Goal: Task Accomplishment & Management: Manage account settings

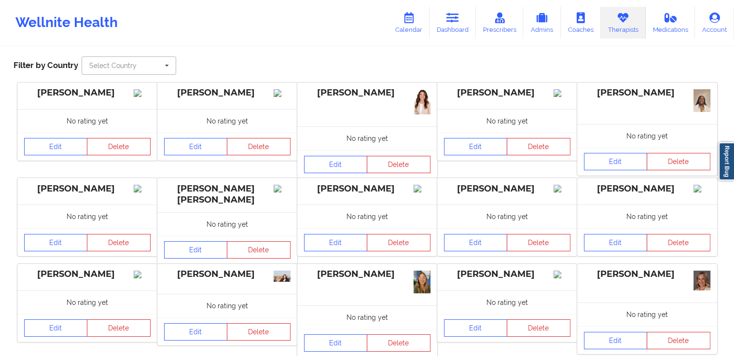
click at [133, 57] on input "text" at bounding box center [130, 65] width 94 height 17
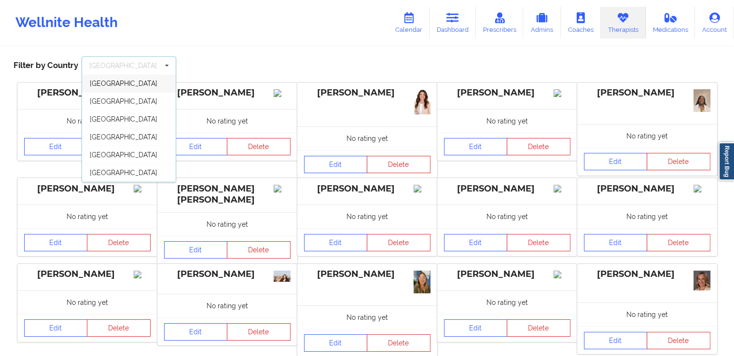
click at [236, 58] on div "Search Therapists Create Therapist Filter by Country [GEOGRAPHIC_DATA] [GEOGRAP…" at bounding box center [367, 48] width 721 height 66
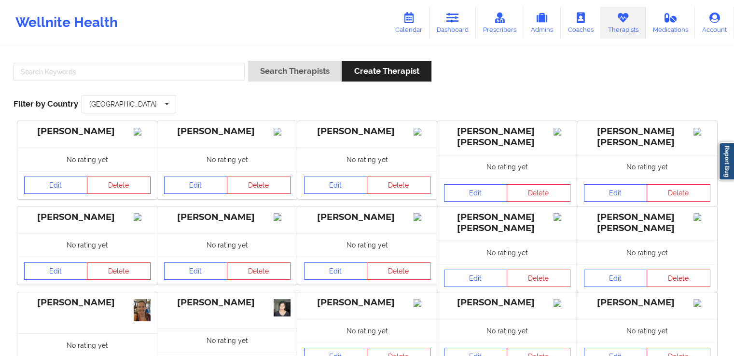
click at [131, 50] on div "Search Therapists Create Therapist Filter by Country [GEOGRAPHIC_DATA] [GEOGRAP…" at bounding box center [367, 273] width 734 height 452
click at [158, 107] on input "text" at bounding box center [130, 104] width 94 height 17
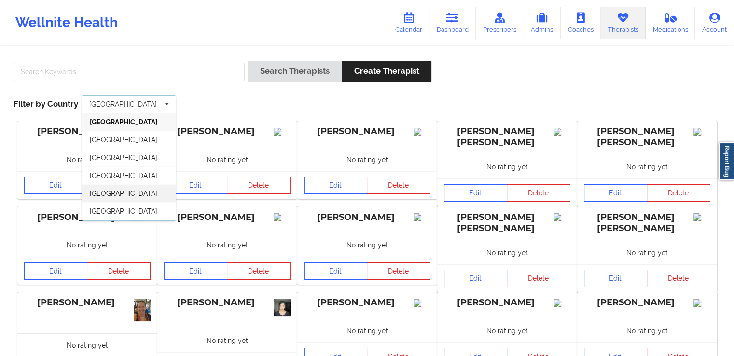
click at [123, 192] on div "[GEOGRAPHIC_DATA]" at bounding box center [129, 193] width 94 height 18
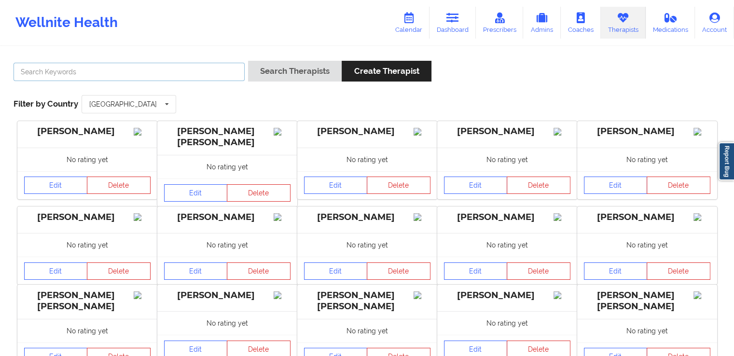
drag, startPoint x: 183, startPoint y: 73, endPoint x: 149, endPoint y: 18, distance: 64.4
click at [183, 73] on input "text" at bounding box center [129, 72] width 231 height 18
paste input "[PERSON_NAME]"
type input "[PERSON_NAME]"
click at [274, 82] on div "Search Therapists Create Therapist" at bounding box center [339, 75] width 183 height 28
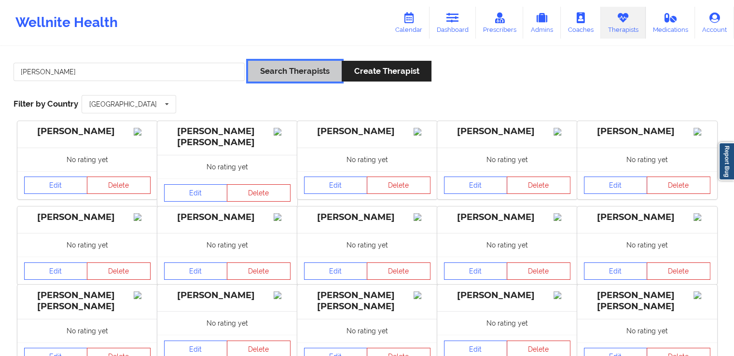
click at [305, 67] on button "Search Therapists" at bounding box center [295, 71] width 94 height 21
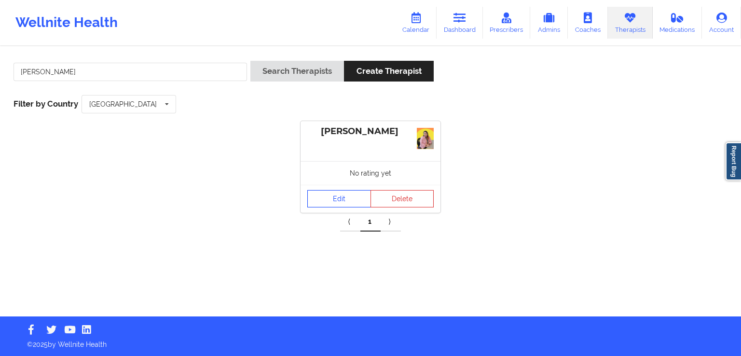
click at [334, 195] on link "Edit" at bounding box center [340, 198] width 64 height 17
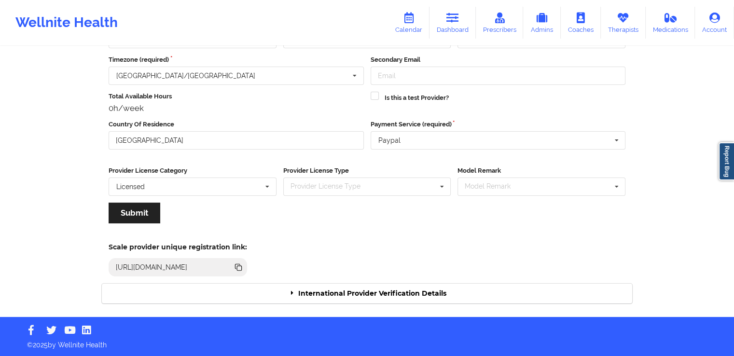
click at [368, 294] on div "International Provider Verification Details" at bounding box center [367, 294] width 531 height 20
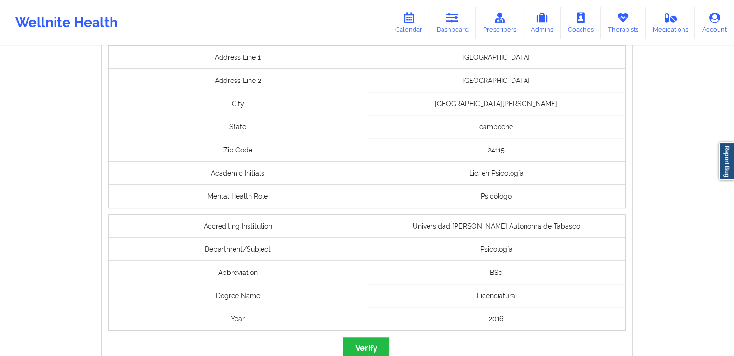
scroll to position [747, 0]
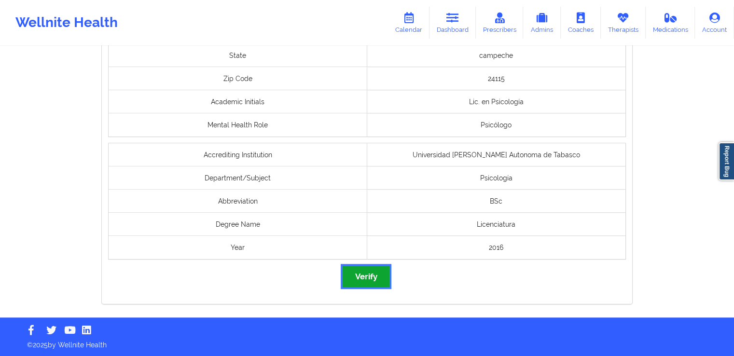
click at [371, 280] on button "Verify" at bounding box center [366, 276] width 46 height 21
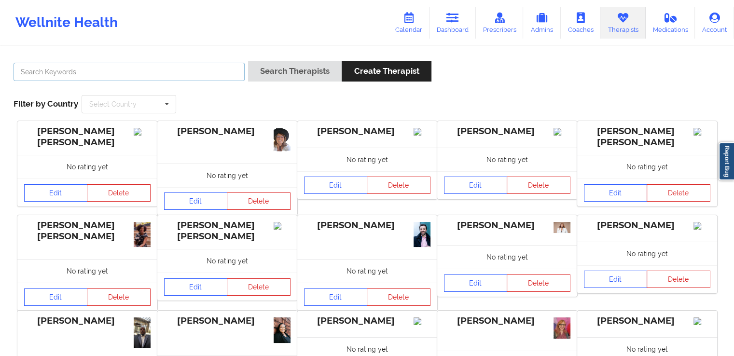
click at [151, 75] on input "text" at bounding box center [129, 72] width 231 height 18
paste input "[PERSON_NAME] [PERSON_NAME]"
type input "[PERSON_NAME] [PERSON_NAME]"
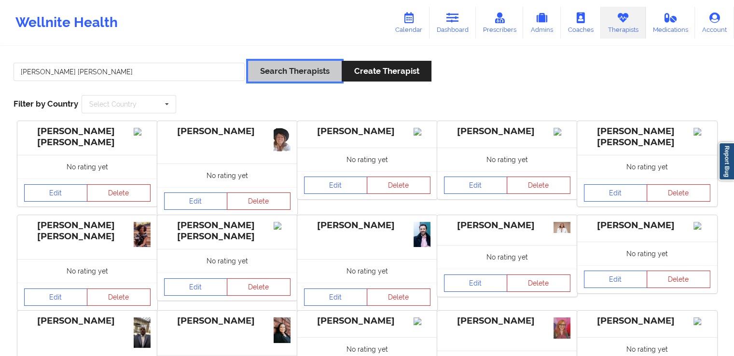
click at [290, 71] on button "Search Therapists" at bounding box center [295, 71] width 94 height 21
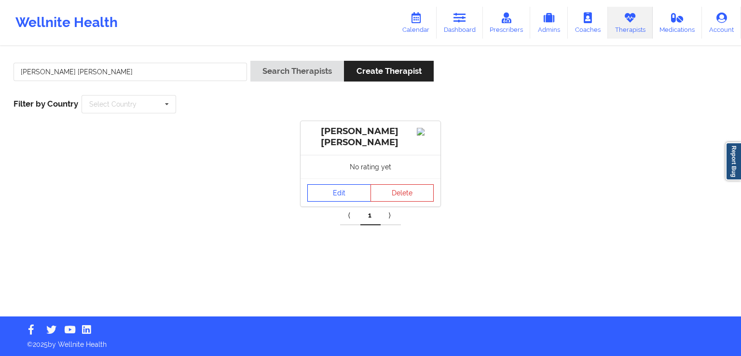
click at [328, 200] on link "Edit" at bounding box center [340, 192] width 64 height 17
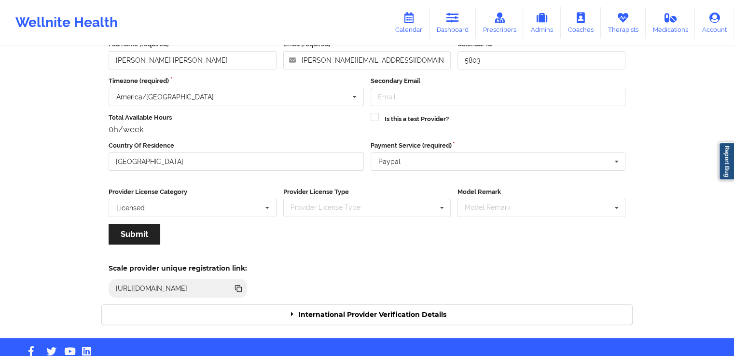
click at [332, 316] on div "International Provider Verification Details" at bounding box center [367, 315] width 531 height 20
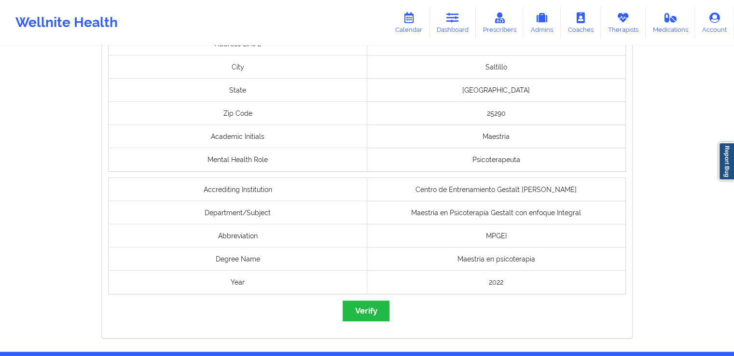
scroll to position [797, 0]
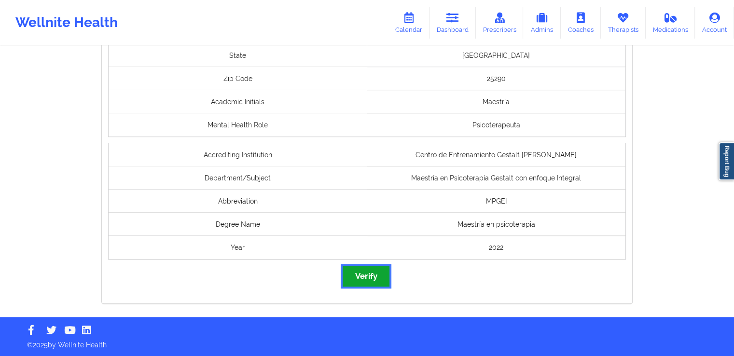
click at [382, 276] on button "Verify" at bounding box center [366, 276] width 46 height 21
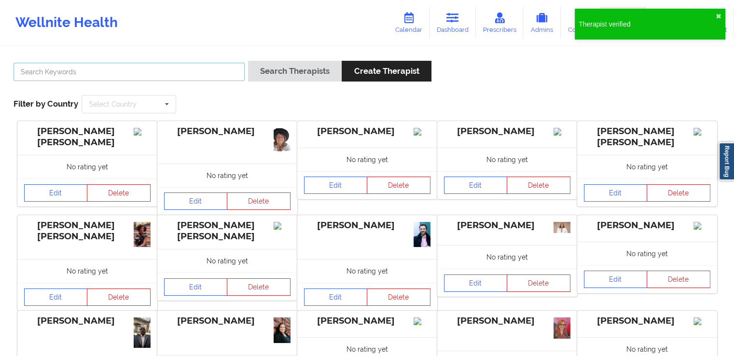
click at [194, 71] on input "text" at bounding box center [129, 72] width 231 height 18
paste input "[PERSON_NAME] [PERSON_NAME]"
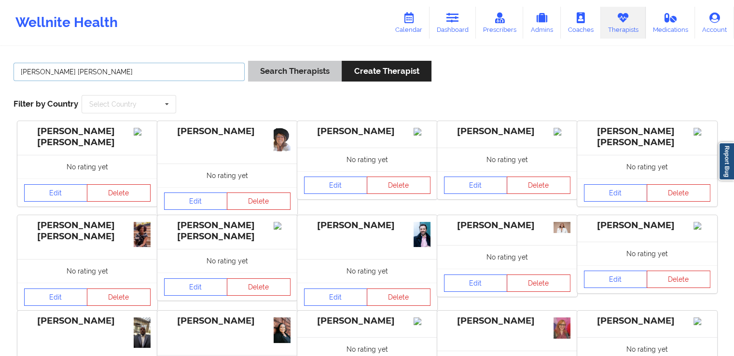
type input "[PERSON_NAME] [PERSON_NAME]"
click at [281, 75] on button "Search Therapists" at bounding box center [295, 71] width 94 height 21
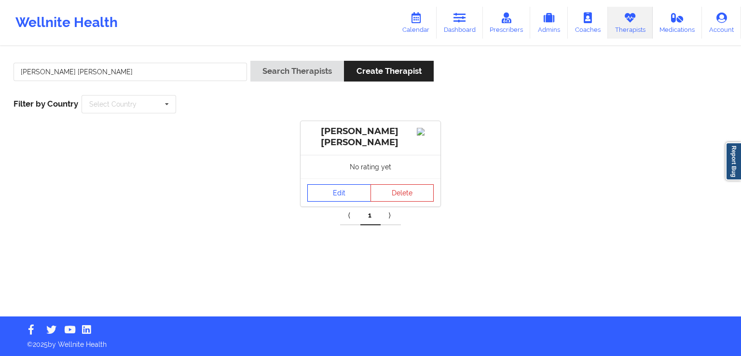
click at [355, 199] on link "Edit" at bounding box center [340, 192] width 64 height 17
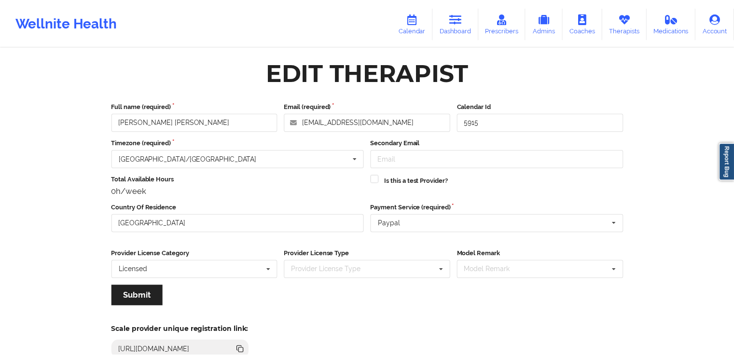
scroll to position [83, 0]
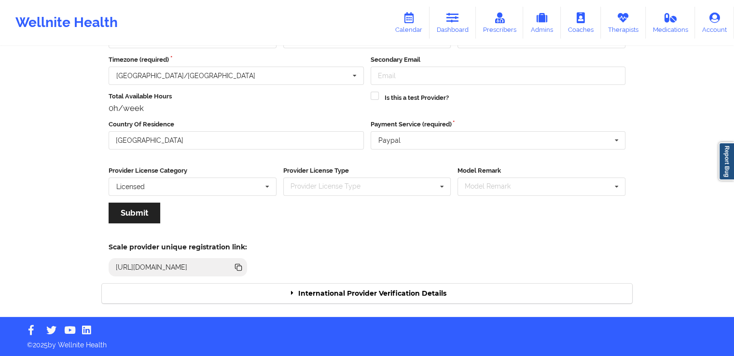
click at [388, 292] on div "International Provider Verification Details" at bounding box center [367, 294] width 531 height 20
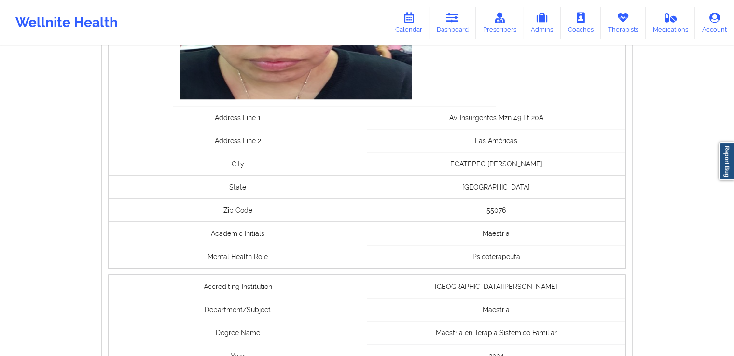
scroll to position [774, 0]
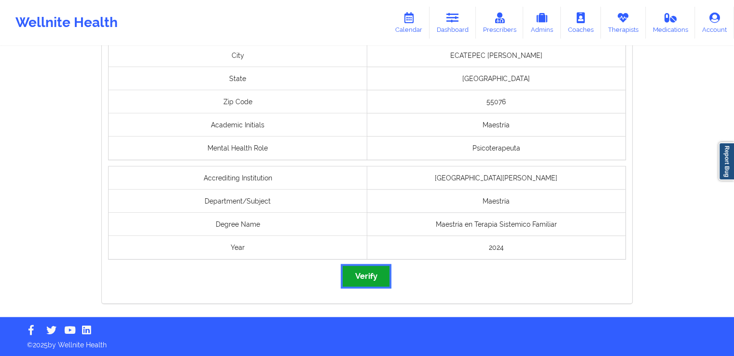
click at [373, 278] on button "Verify" at bounding box center [366, 276] width 46 height 21
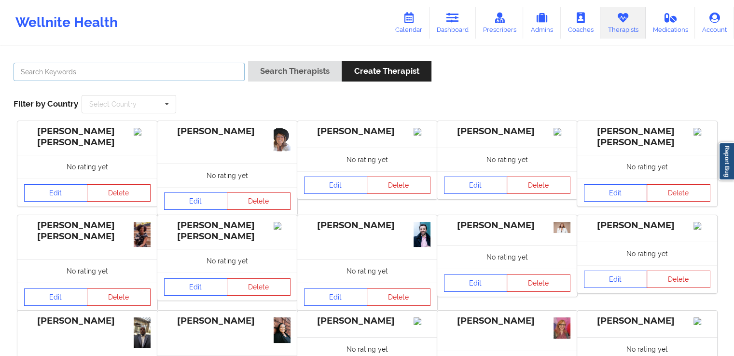
click at [142, 74] on input "text" at bounding box center [129, 72] width 231 height 18
paste input "[PERSON_NAME] [PERSON_NAME]"
type input "[PERSON_NAME] [PERSON_NAME]"
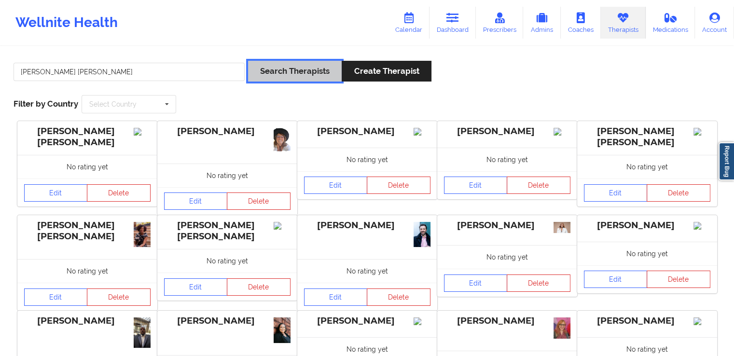
click at [302, 62] on button "Search Therapists" at bounding box center [295, 71] width 94 height 21
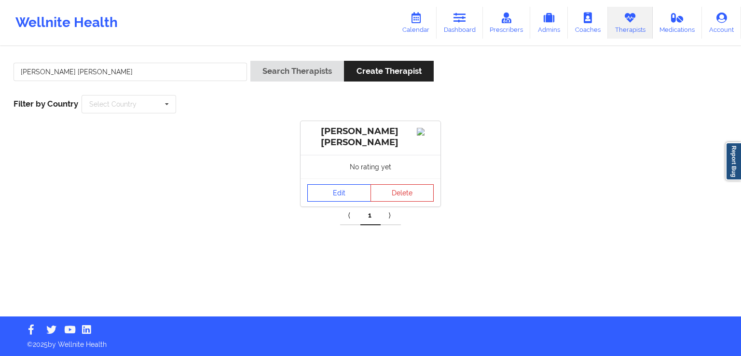
click at [350, 193] on link "Edit" at bounding box center [340, 192] width 64 height 17
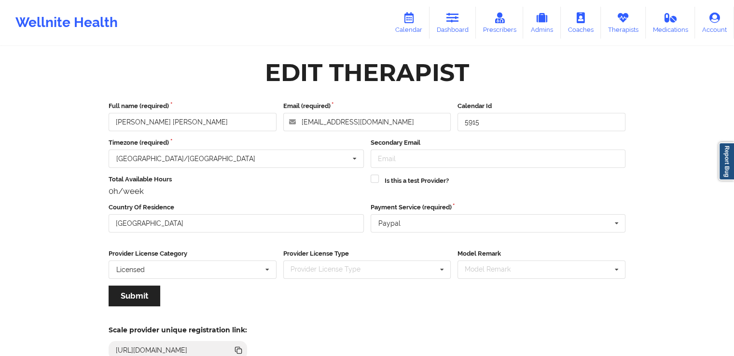
scroll to position [83, 0]
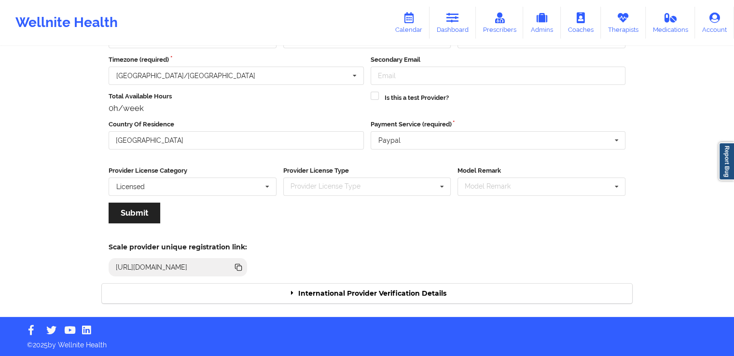
click at [342, 295] on div "International Provider Verification Details" at bounding box center [367, 294] width 531 height 20
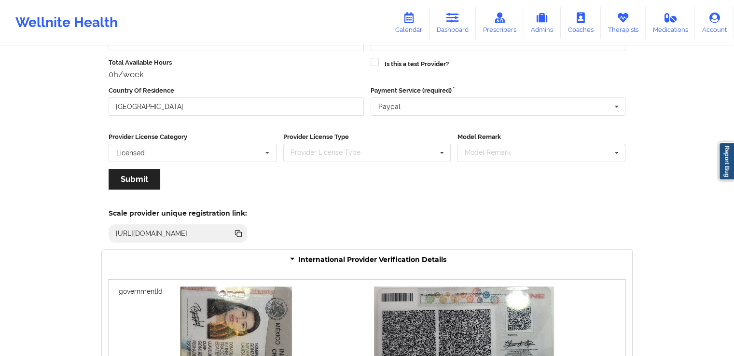
scroll to position [0, 0]
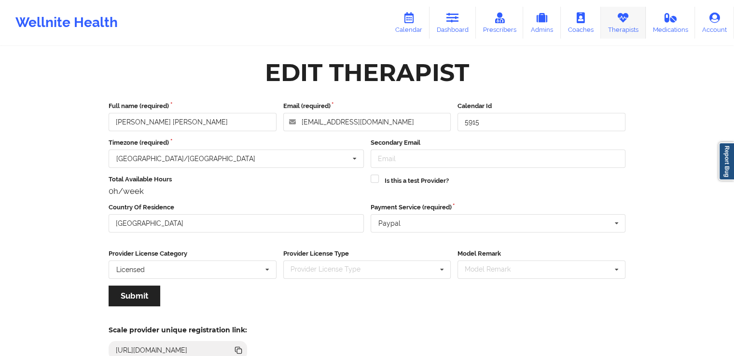
click at [610, 21] on link "Therapists" at bounding box center [623, 23] width 45 height 32
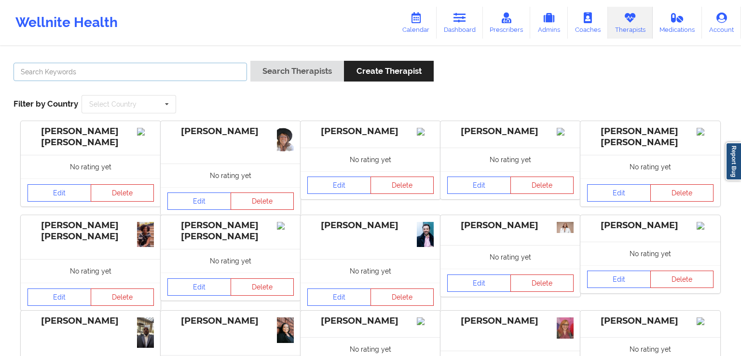
click at [165, 78] on input "text" at bounding box center [131, 72] width 234 height 18
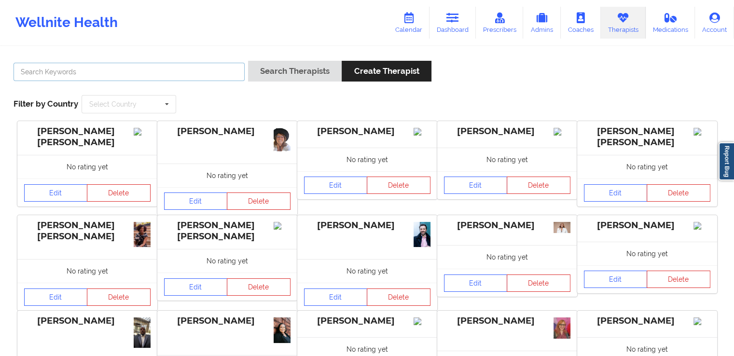
paste input "[PERSON_NAME]"
type input "[PERSON_NAME]"
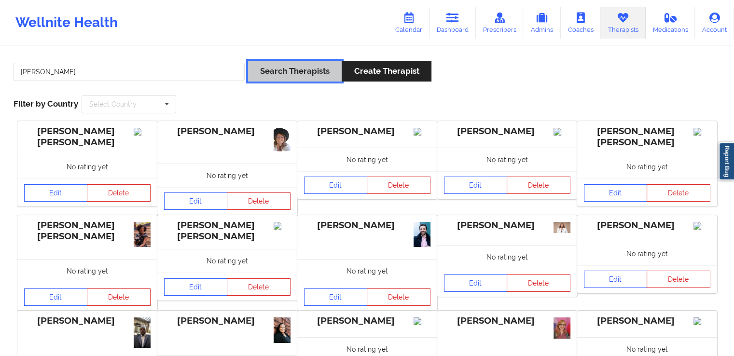
click at [282, 67] on button "Search Therapists" at bounding box center [295, 71] width 94 height 21
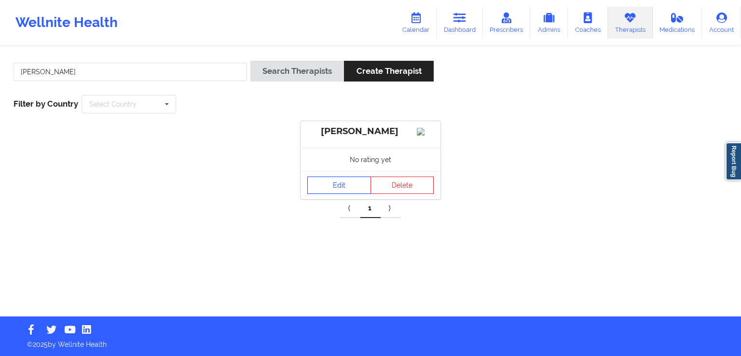
click at [329, 190] on link "Edit" at bounding box center [340, 185] width 64 height 17
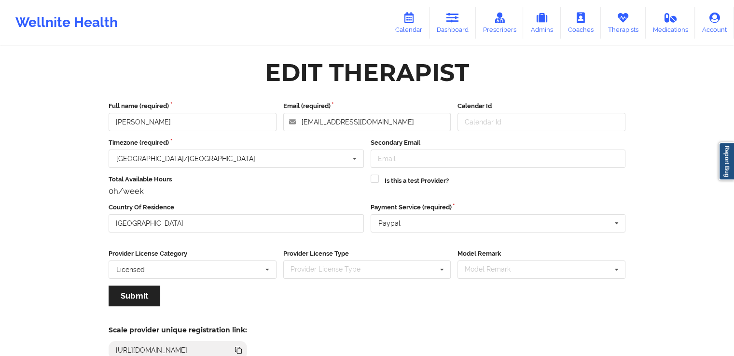
scroll to position [58, 0]
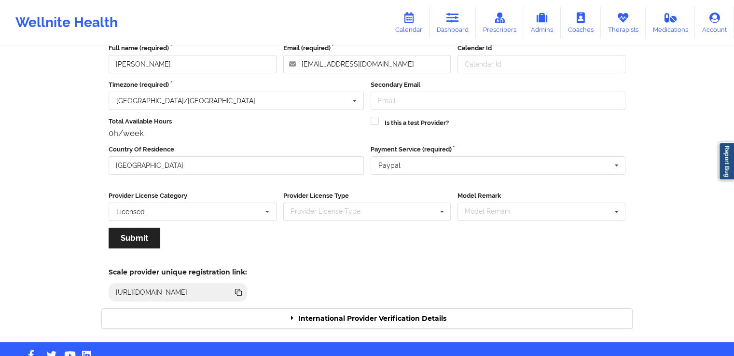
click at [315, 315] on div "International Provider Verification Details" at bounding box center [367, 319] width 531 height 20
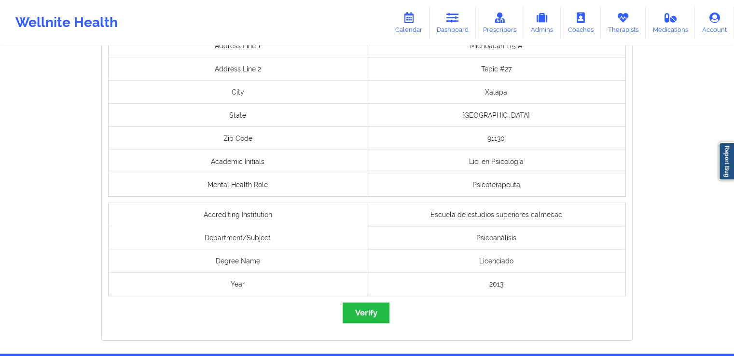
scroll to position [774, 0]
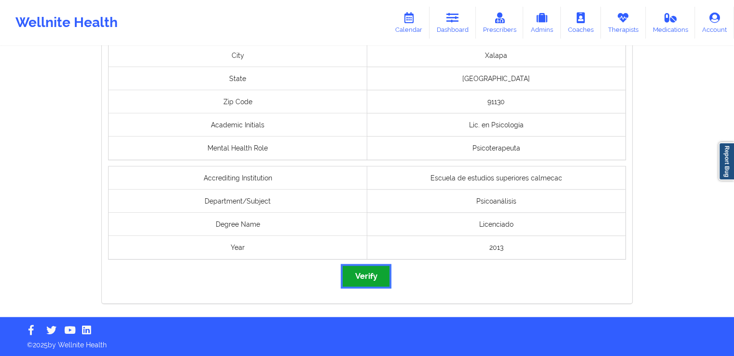
click at [365, 270] on button "Verify" at bounding box center [366, 276] width 46 height 21
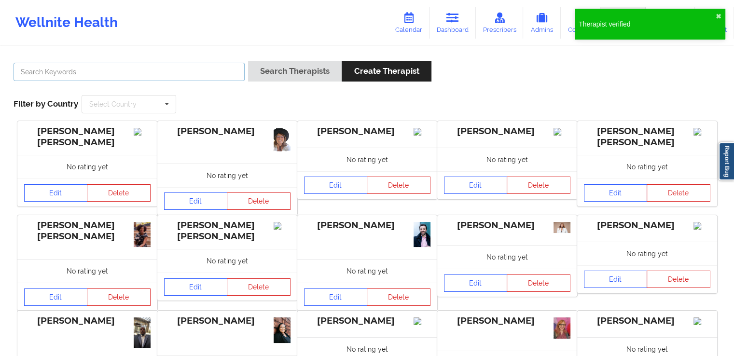
click at [177, 76] on input "text" at bounding box center [129, 72] width 231 height 18
paste input "[PERSON_NAME]"
type input "[PERSON_NAME]"
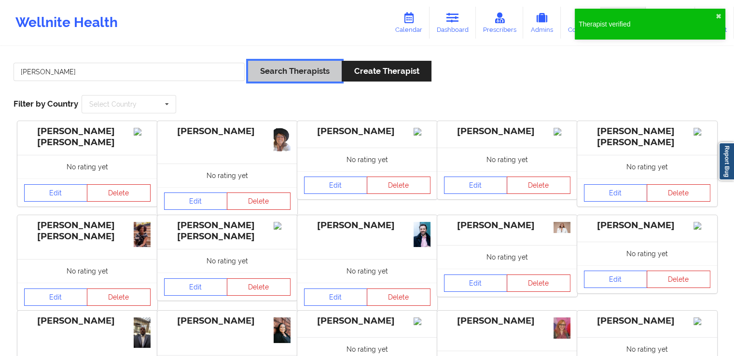
click at [287, 80] on button "Search Therapists" at bounding box center [295, 71] width 94 height 21
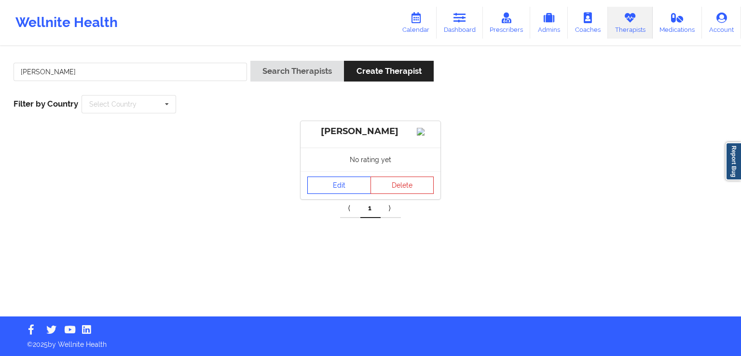
click at [336, 194] on link "Edit" at bounding box center [340, 185] width 64 height 17
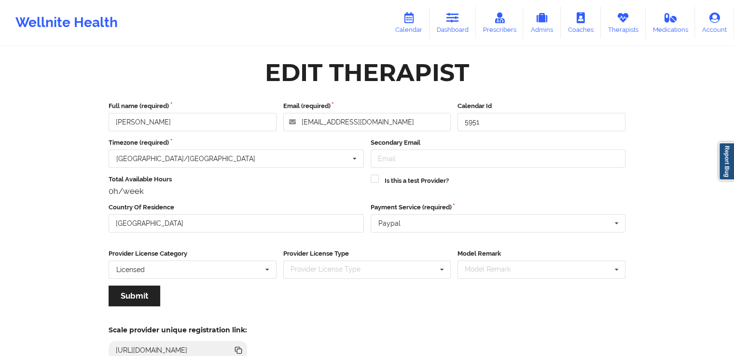
scroll to position [83, 0]
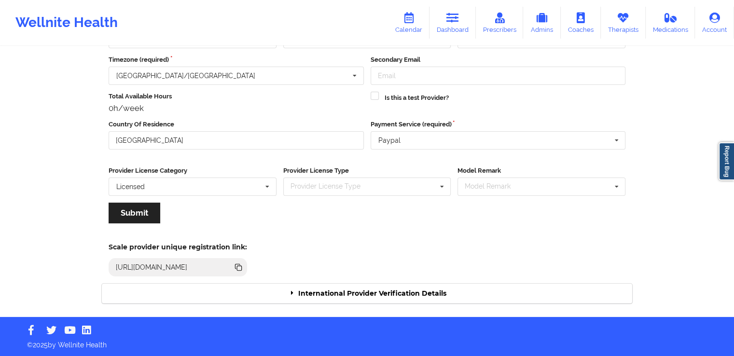
click at [399, 295] on div "International Provider Verification Details" at bounding box center [367, 294] width 531 height 20
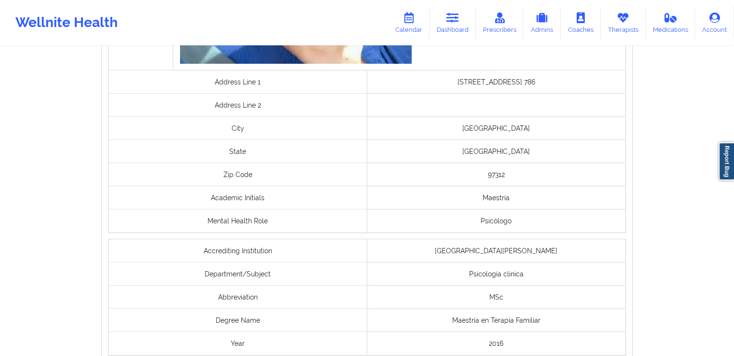
scroll to position [797, 0]
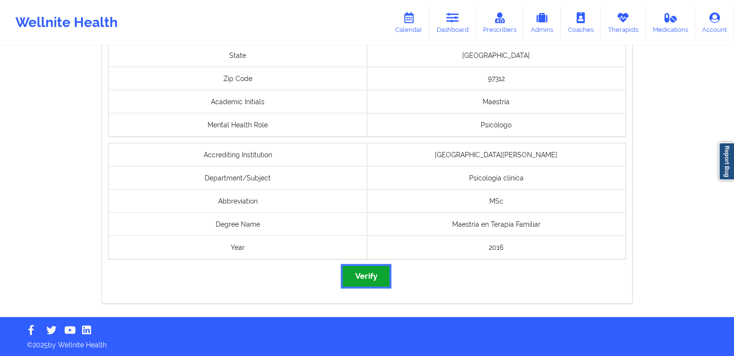
click at [366, 277] on button "Verify" at bounding box center [366, 276] width 46 height 21
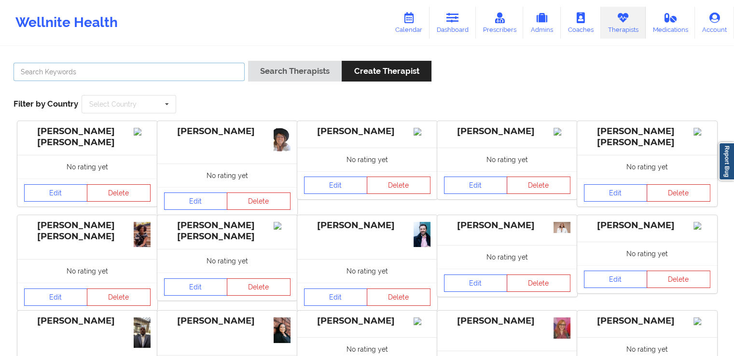
click at [174, 79] on input "text" at bounding box center [129, 72] width 231 height 18
paste input "[PERSON_NAME]"
type input "[PERSON_NAME]"
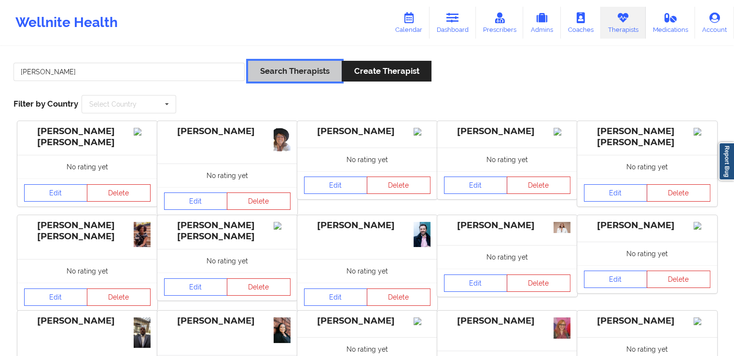
click at [285, 80] on button "Search Therapists" at bounding box center [295, 71] width 94 height 21
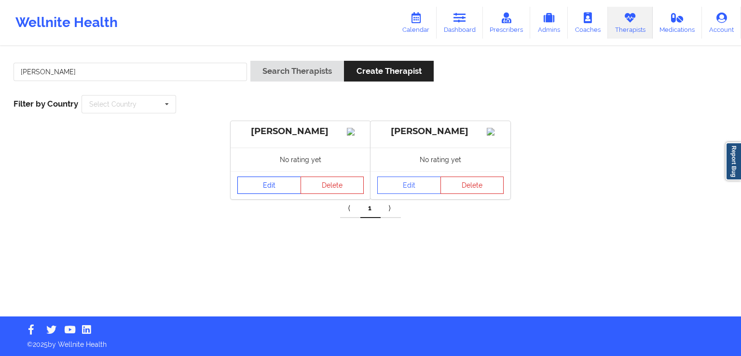
click at [282, 194] on link "Edit" at bounding box center [270, 185] width 64 height 17
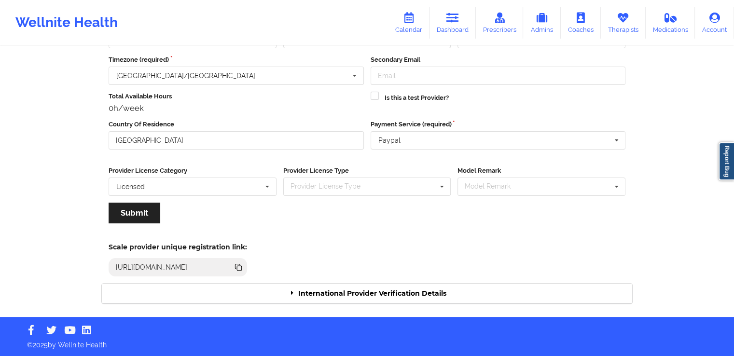
click at [393, 294] on div "International Provider Verification Details" at bounding box center [367, 294] width 531 height 20
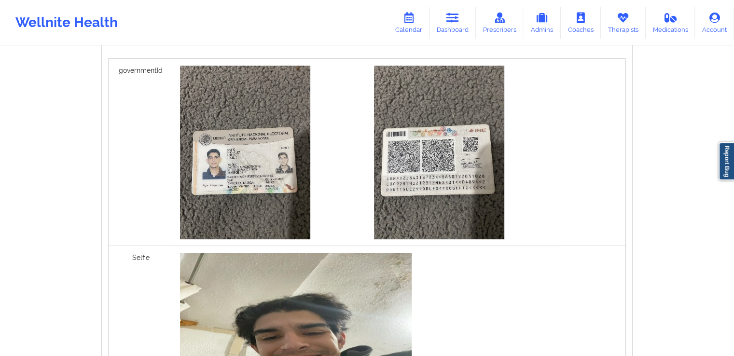
scroll to position [797, 0]
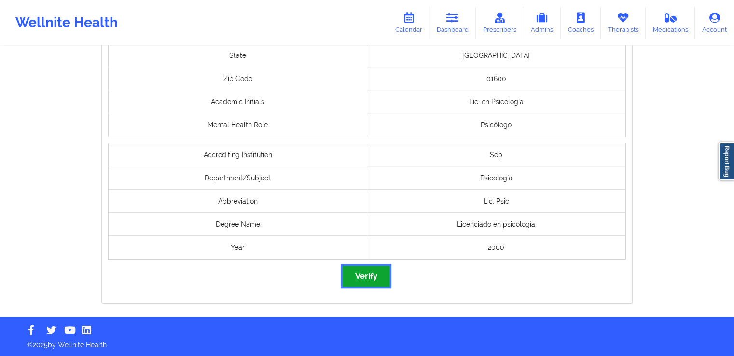
click at [378, 273] on button "Verify" at bounding box center [366, 276] width 46 height 21
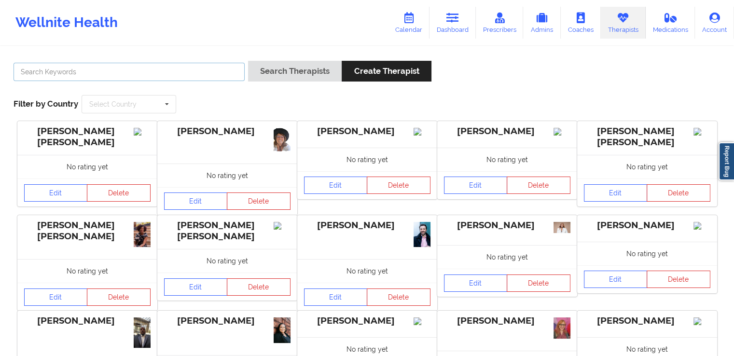
click at [189, 71] on input "text" at bounding box center [129, 72] width 231 height 18
paste input "[PERSON_NAME]"
type input "[PERSON_NAME]"
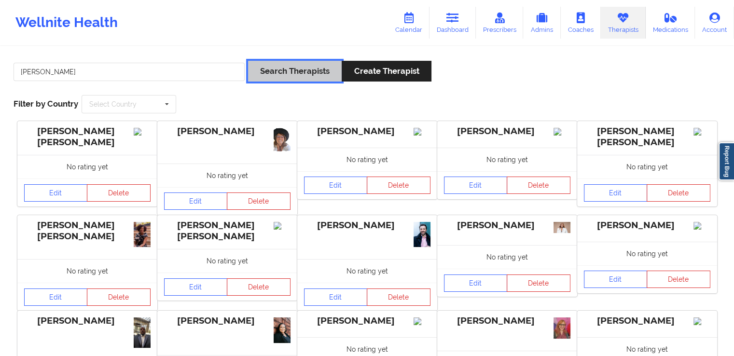
click at [298, 72] on button "Search Therapists" at bounding box center [295, 71] width 94 height 21
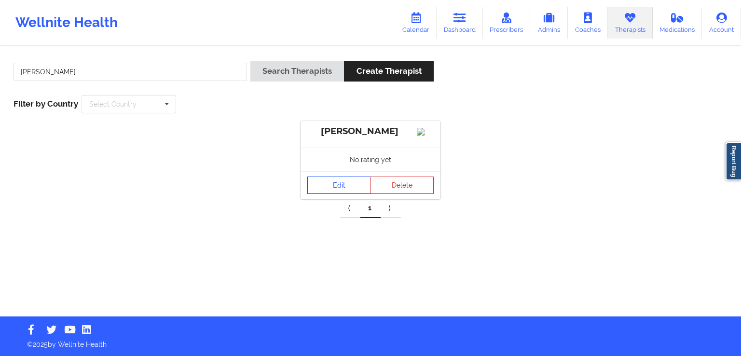
click at [336, 194] on link "Edit" at bounding box center [340, 185] width 64 height 17
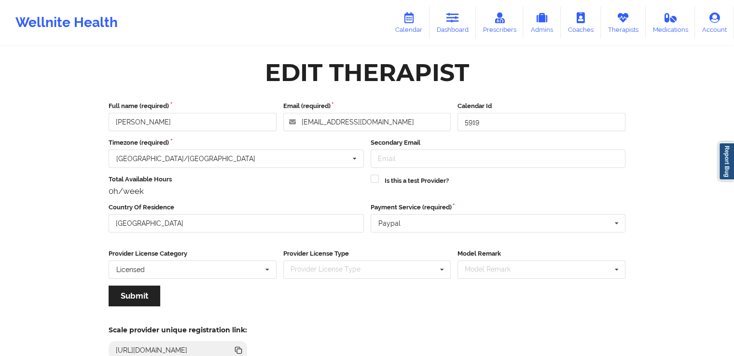
scroll to position [83, 0]
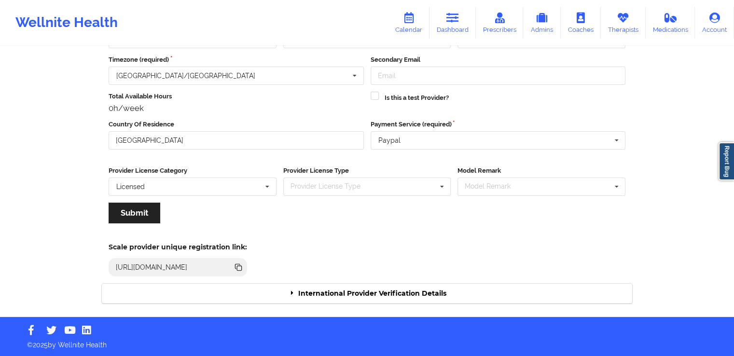
click at [337, 290] on div "International Provider Verification Details" at bounding box center [367, 294] width 531 height 20
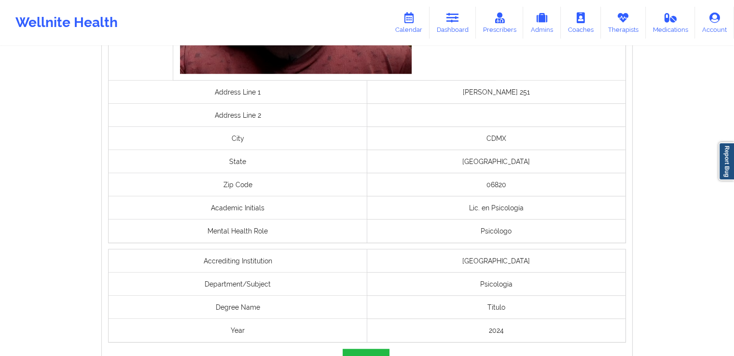
scroll to position [774, 0]
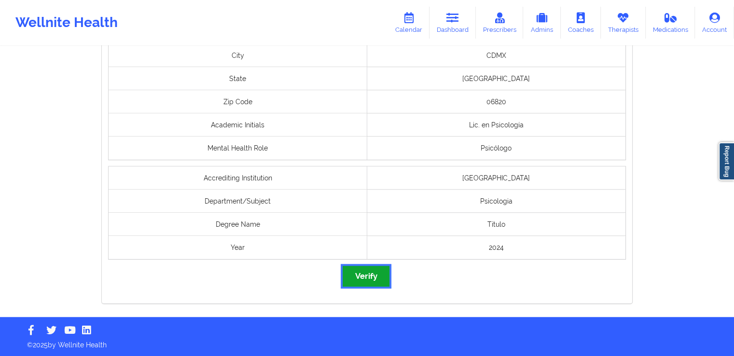
click at [361, 280] on button "Verify" at bounding box center [366, 276] width 46 height 21
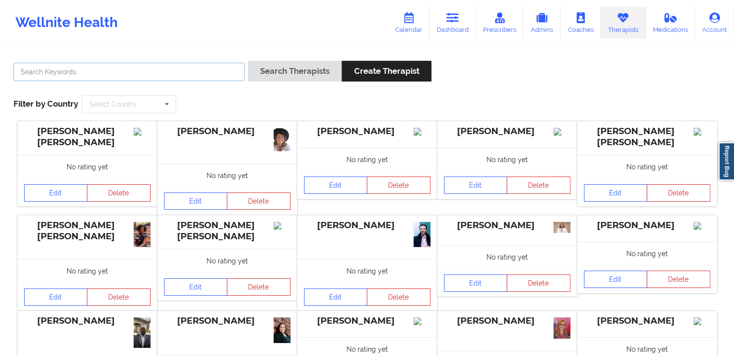
click at [132, 71] on input "text" at bounding box center [129, 72] width 231 height 18
paste input "[PERSON_NAME]"
type input "[PERSON_NAME]"
click at [261, 89] on div "[PERSON_NAME] Search Therapists Create Therapist Filter by Country Select Count…" at bounding box center [367, 87] width 721 height 66
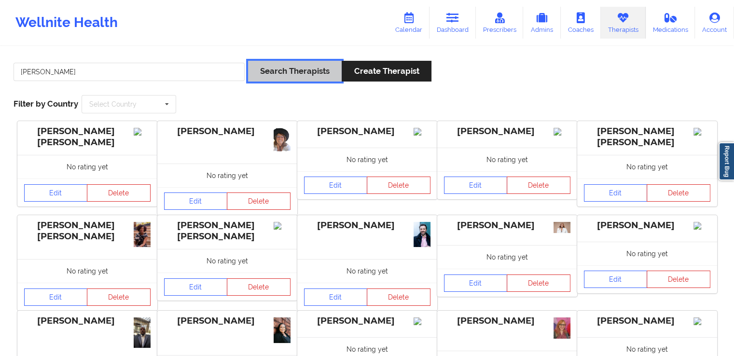
click at [300, 71] on button "Search Therapists" at bounding box center [295, 71] width 94 height 21
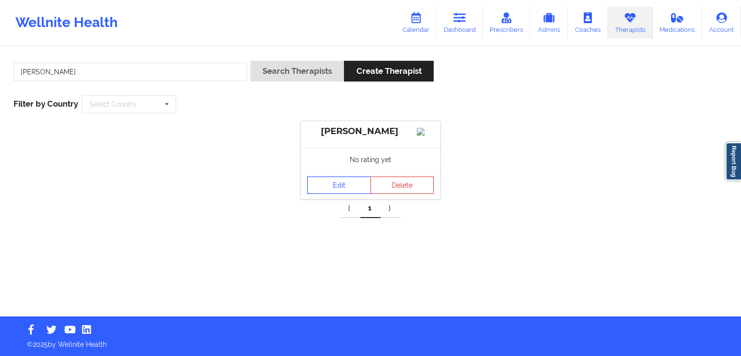
click at [344, 194] on link "Edit" at bounding box center [340, 185] width 64 height 17
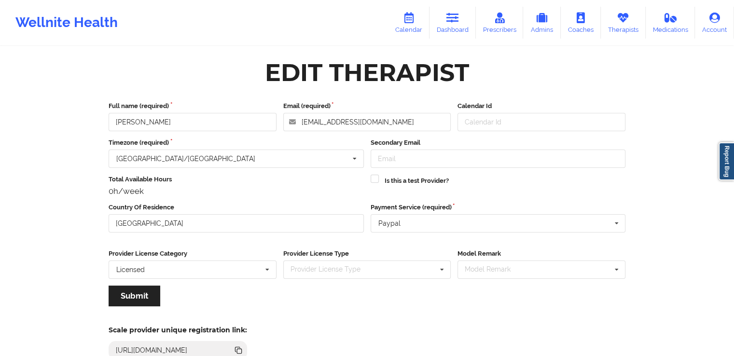
scroll to position [83, 0]
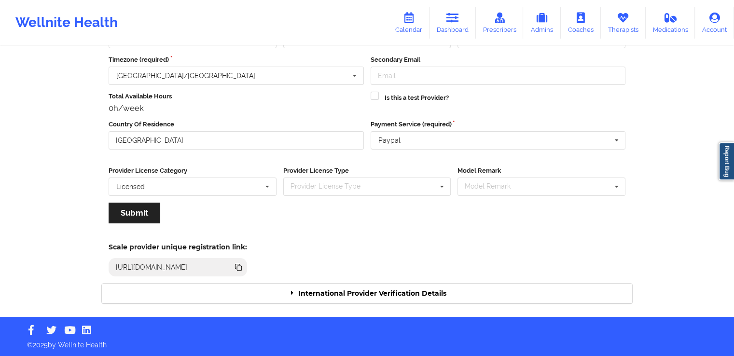
click at [400, 302] on div "International Provider Verification Details" at bounding box center [367, 294] width 531 height 20
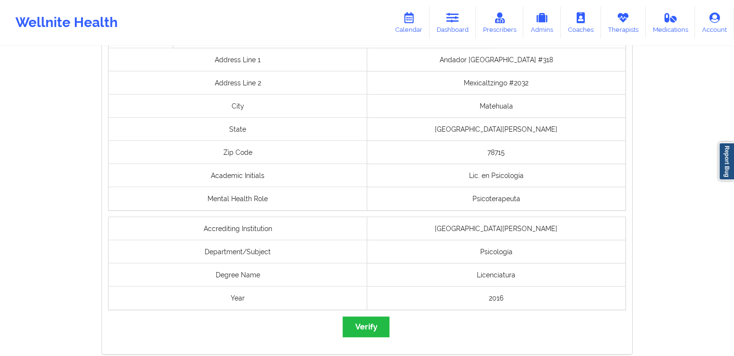
scroll to position [715, 0]
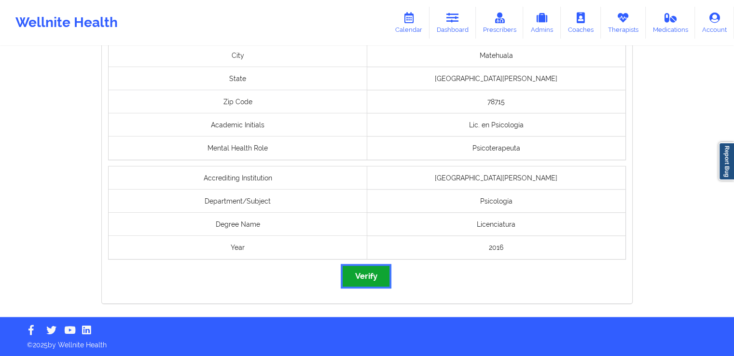
click at [370, 281] on button "Verify" at bounding box center [366, 276] width 46 height 21
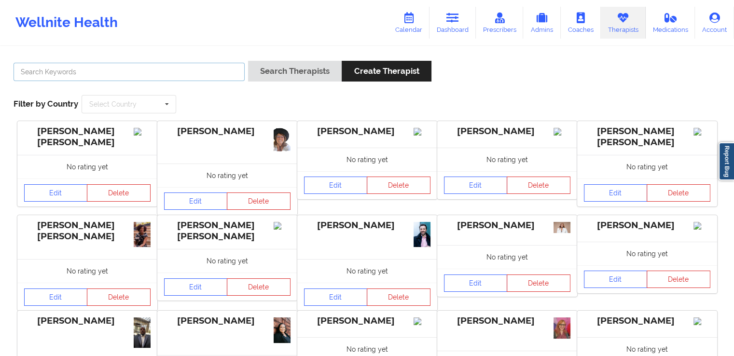
click at [133, 79] on input "text" at bounding box center [129, 72] width 231 height 18
paste input "[PERSON_NAME]"
type input "[PERSON_NAME]"
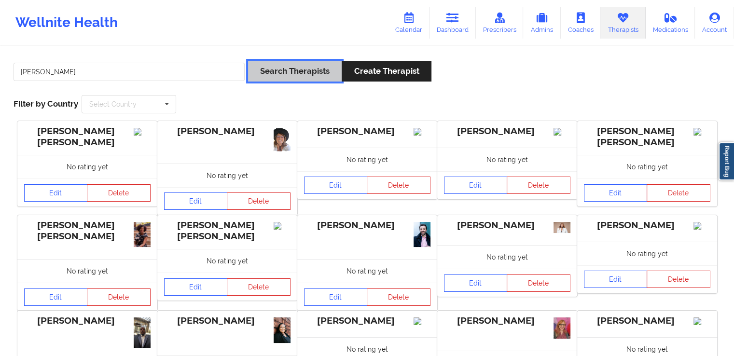
click at [294, 76] on button "Search Therapists" at bounding box center [295, 71] width 94 height 21
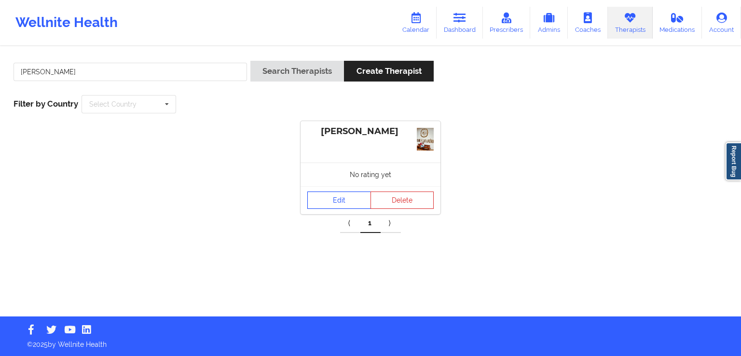
click at [332, 197] on link "Edit" at bounding box center [340, 200] width 64 height 17
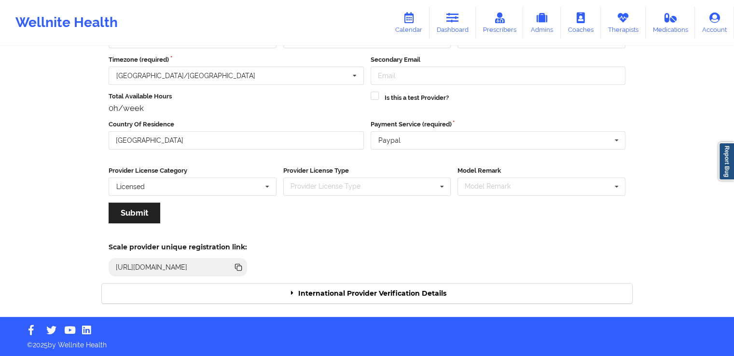
click at [374, 290] on div "International Provider Verification Details" at bounding box center [367, 294] width 531 height 20
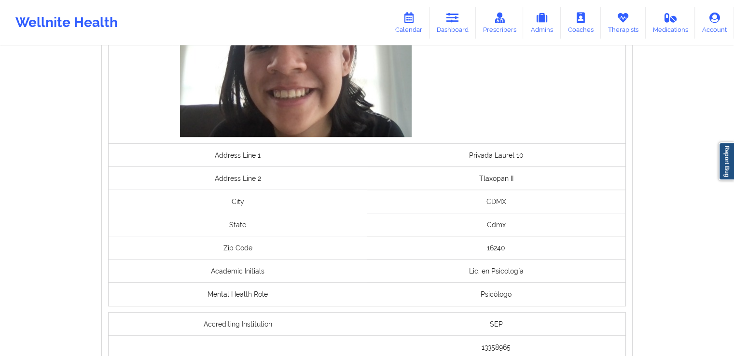
scroll to position [751, 0]
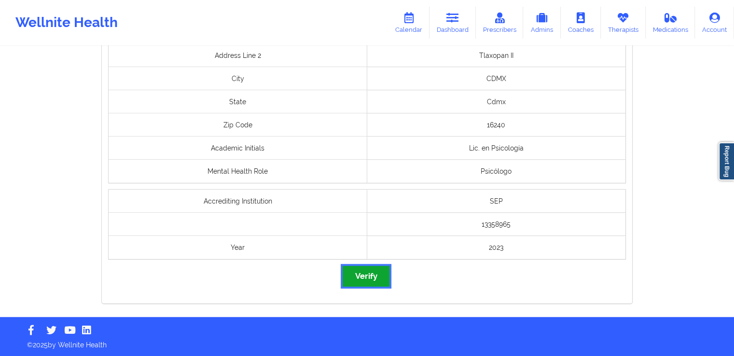
click at [371, 268] on button "Verify" at bounding box center [366, 276] width 46 height 21
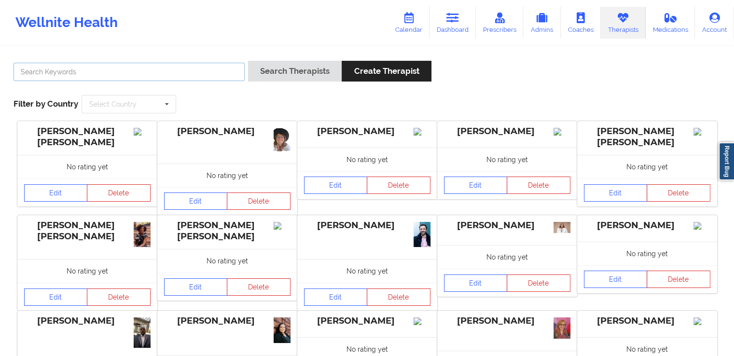
click at [164, 76] on input "text" at bounding box center [129, 72] width 231 height 18
paste input "[PERSON_NAME]"
type input "[PERSON_NAME]"
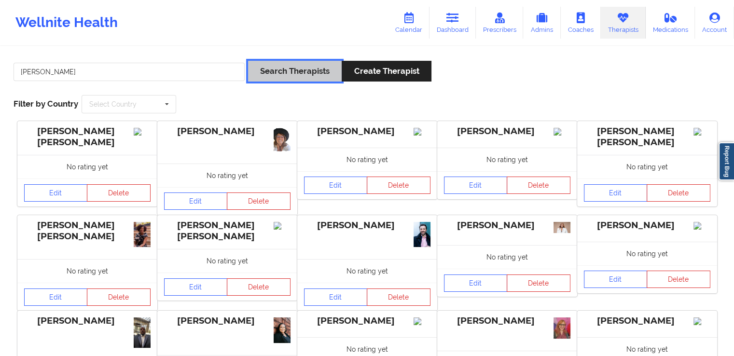
click at [277, 78] on button "Search Therapists" at bounding box center [295, 71] width 94 height 21
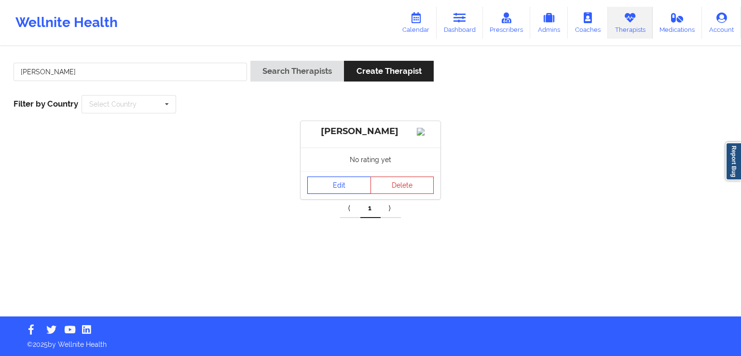
click at [334, 194] on link "Edit" at bounding box center [340, 185] width 64 height 17
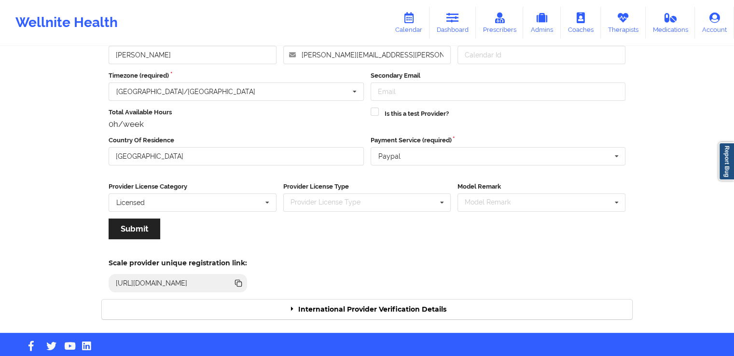
scroll to position [83, 0]
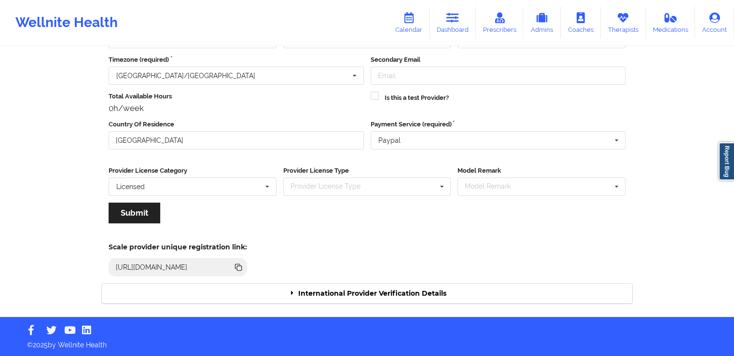
click at [386, 294] on div "International Provider Verification Details" at bounding box center [367, 294] width 531 height 20
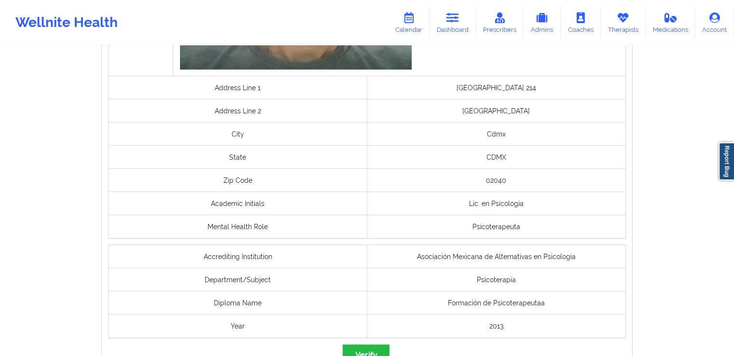
scroll to position [774, 0]
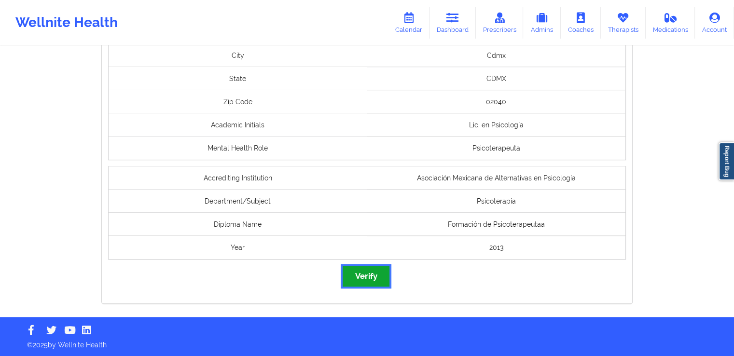
click at [373, 267] on button "Verify" at bounding box center [366, 276] width 46 height 21
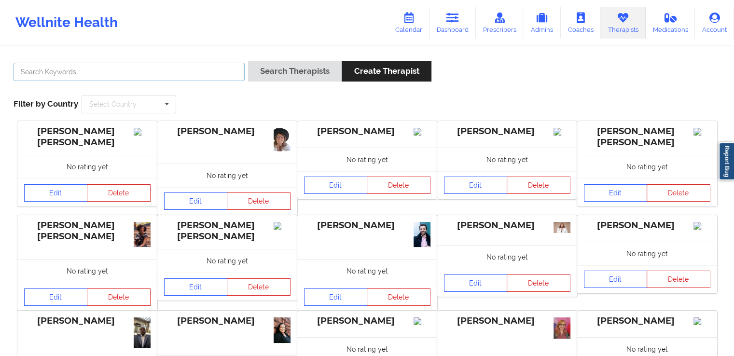
click at [183, 70] on input "text" at bounding box center [129, 72] width 231 height 18
paste input "[PERSON_NAME]"
type input "[PERSON_NAME]"
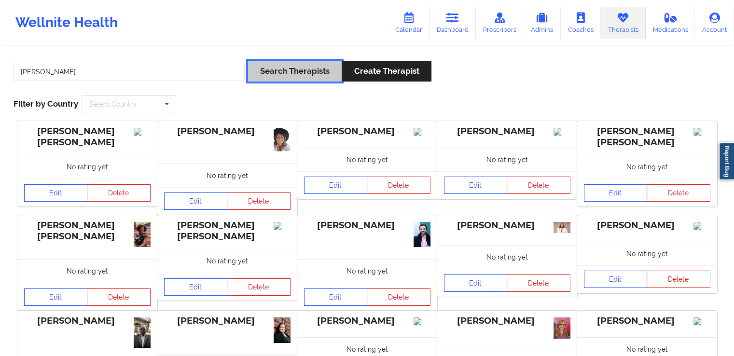
click at [319, 75] on button "Search Therapists" at bounding box center [295, 71] width 94 height 21
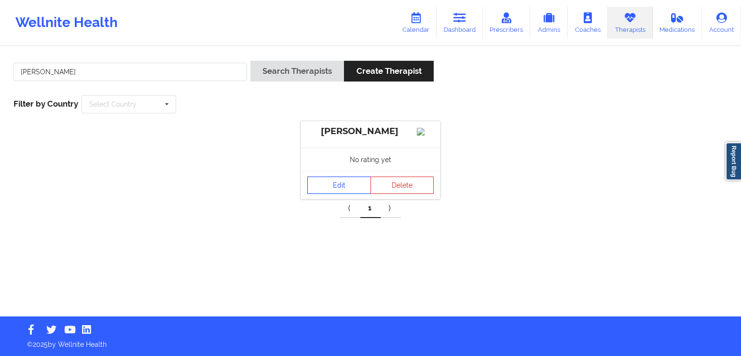
click at [330, 191] on link "Edit" at bounding box center [340, 185] width 64 height 17
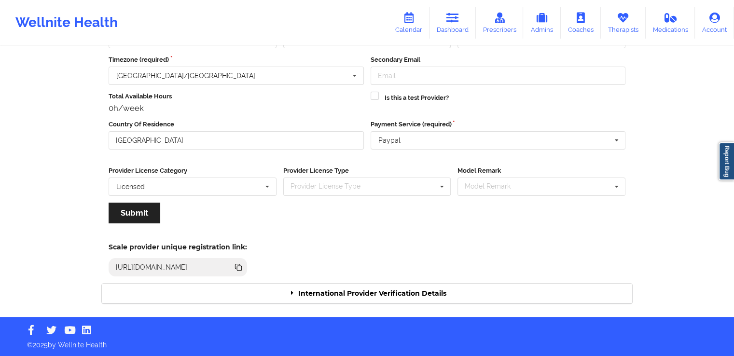
click at [355, 295] on div "International Provider Verification Details" at bounding box center [367, 294] width 531 height 20
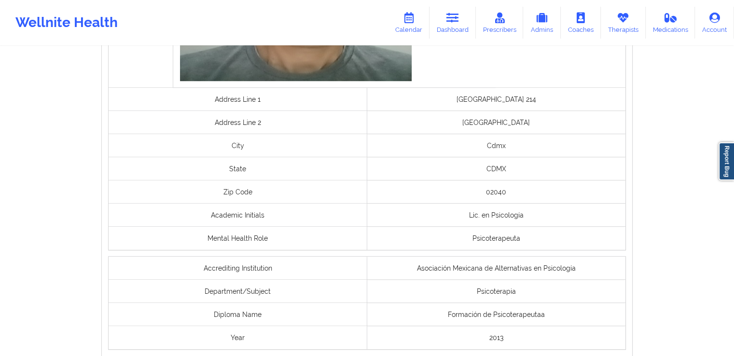
scroll to position [756, 0]
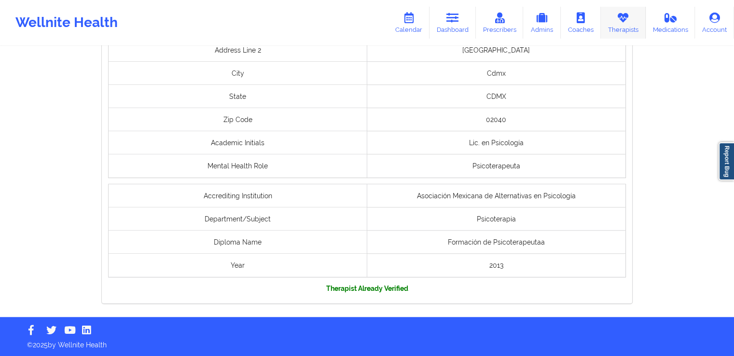
click at [614, 25] on link "Therapists" at bounding box center [623, 23] width 45 height 32
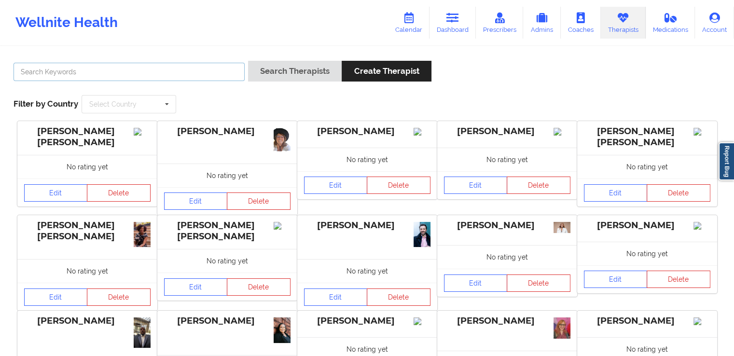
click at [199, 76] on input "text" at bounding box center [129, 72] width 231 height 18
paste input "[PERSON_NAME] [PERSON_NAME]"
type input "[PERSON_NAME] [PERSON_NAME]"
click at [332, 54] on div "[PERSON_NAME] [PERSON_NAME] Search Therapists Create Therapist Filter by Countr…" at bounding box center [367, 87] width 721 height 66
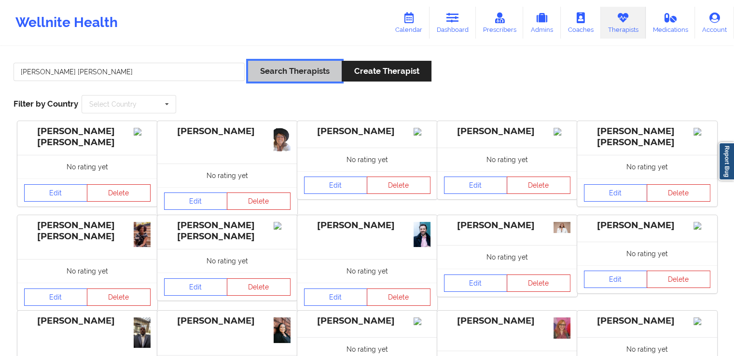
click at [303, 70] on button "Search Therapists" at bounding box center [295, 71] width 94 height 21
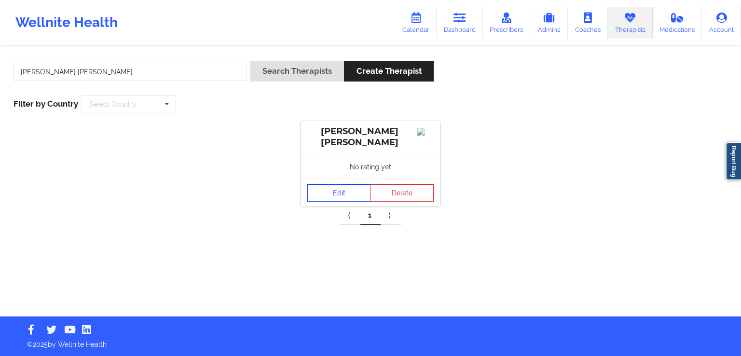
click at [341, 201] on link "Edit" at bounding box center [340, 192] width 64 height 17
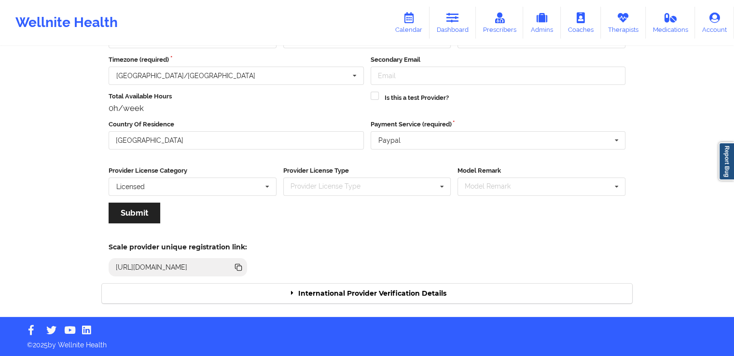
click at [384, 291] on div "International Provider Verification Details" at bounding box center [367, 294] width 531 height 20
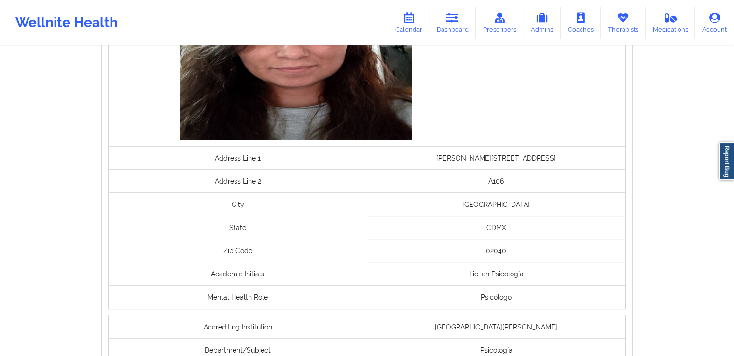
scroll to position [797, 0]
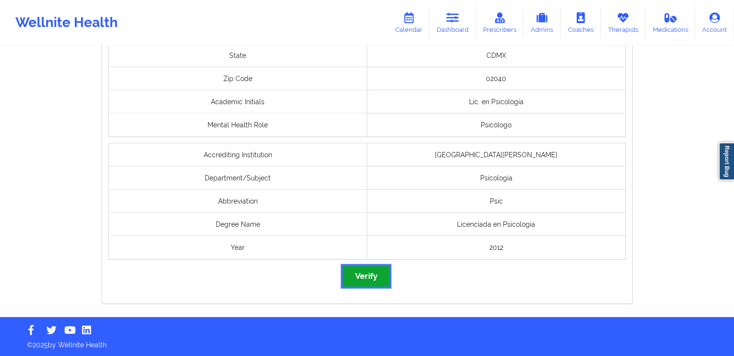
click at [369, 270] on button "Verify" at bounding box center [366, 276] width 46 height 21
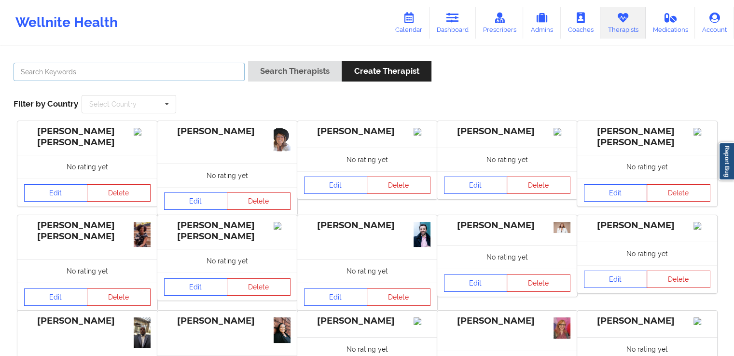
click at [176, 73] on input "text" at bounding box center [129, 72] width 231 height 18
paste input "[PERSON_NAME] [PERSON_NAME]"
type input "[PERSON_NAME] [PERSON_NAME]"
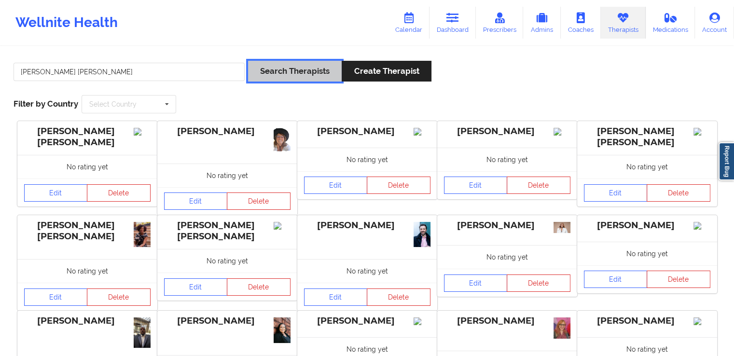
click at [255, 75] on button "Search Therapists" at bounding box center [295, 71] width 94 height 21
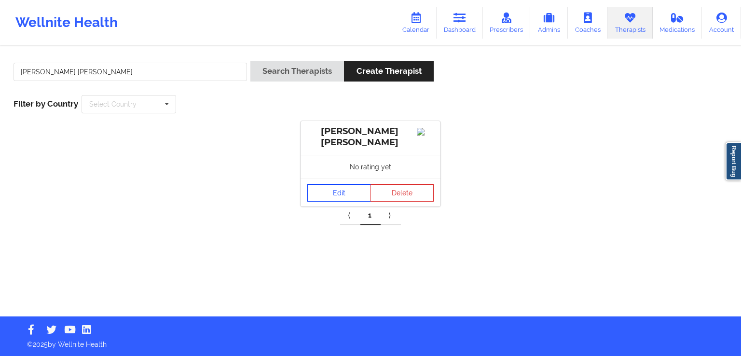
click at [355, 192] on link "Edit" at bounding box center [340, 192] width 64 height 17
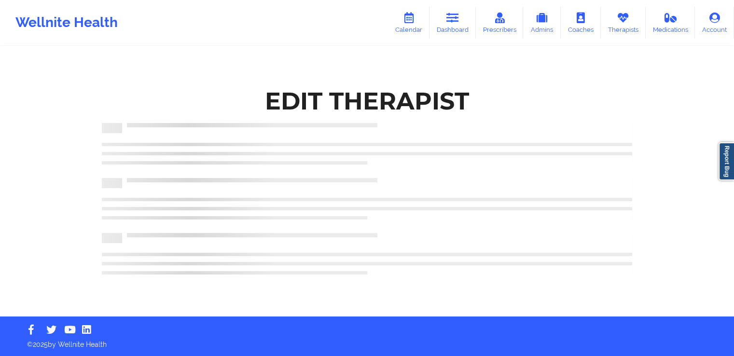
scroll to position [83, 0]
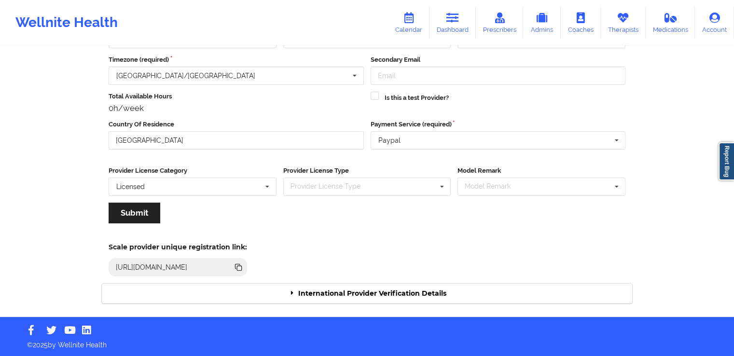
click at [396, 290] on div "International Provider Verification Details" at bounding box center [367, 294] width 531 height 20
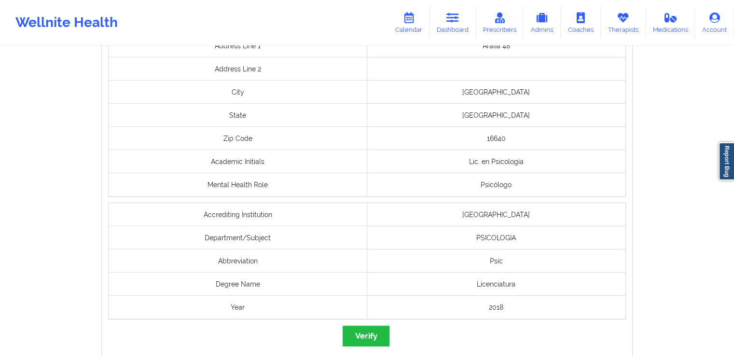
scroll to position [797, 0]
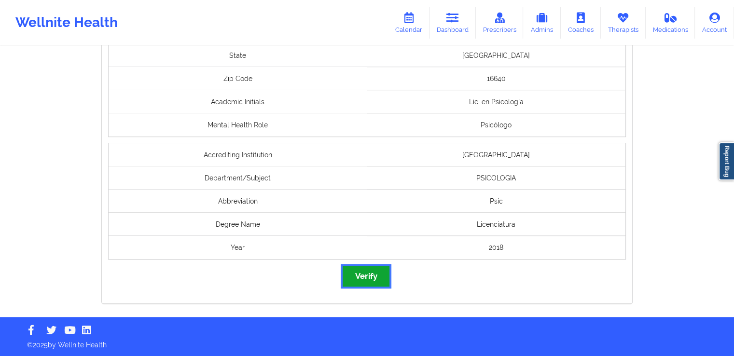
click at [375, 277] on button "Verify" at bounding box center [366, 276] width 46 height 21
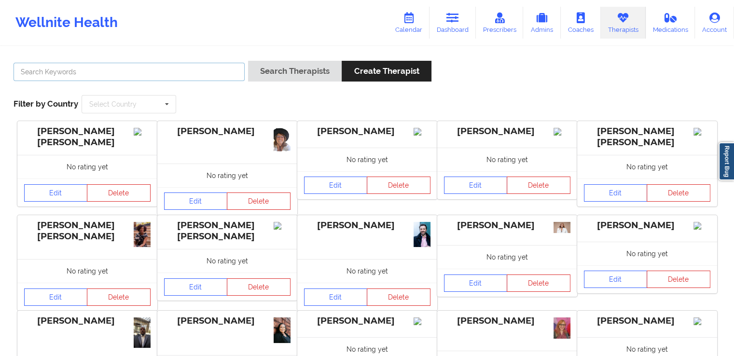
click at [164, 65] on input "text" at bounding box center [129, 72] width 231 height 18
paste input "[PERSON_NAME] [PERSON_NAME]"
type input "[PERSON_NAME] [PERSON_NAME]"
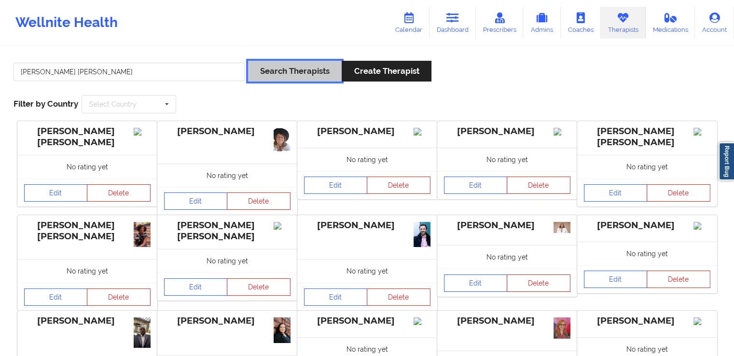
click at [279, 73] on button "Search Therapists" at bounding box center [295, 71] width 94 height 21
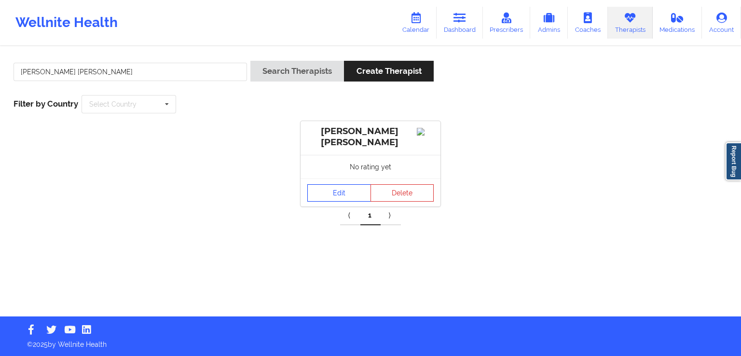
click at [341, 202] on link "Edit" at bounding box center [340, 192] width 64 height 17
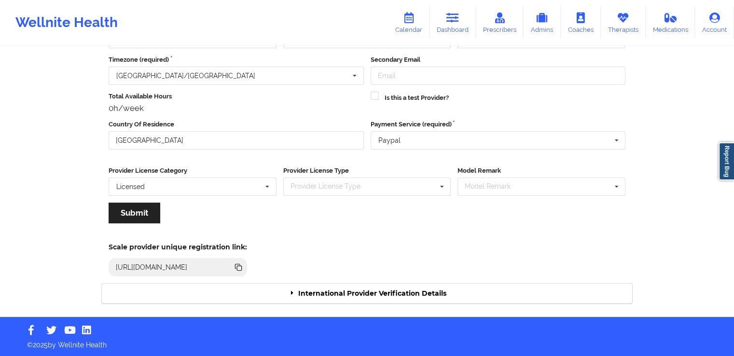
click at [350, 299] on div "International Provider Verification Details" at bounding box center [367, 294] width 531 height 20
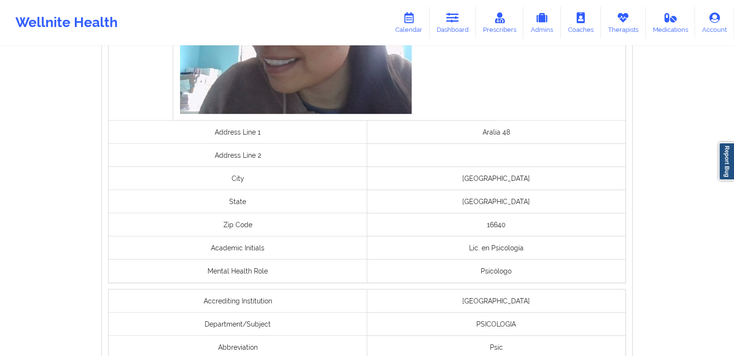
scroll to position [779, 0]
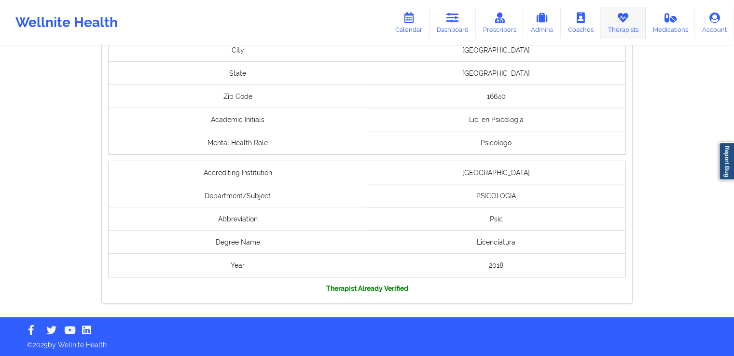
click at [622, 26] on link "Therapists" at bounding box center [623, 23] width 45 height 32
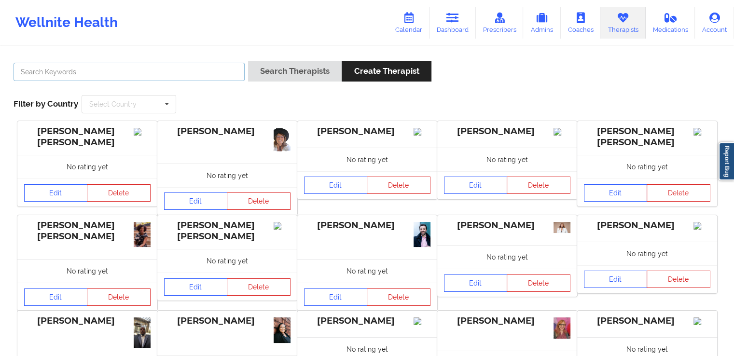
click at [202, 74] on input "text" at bounding box center [129, 72] width 231 height 18
paste input "[PERSON_NAME]"
type input "[PERSON_NAME]"
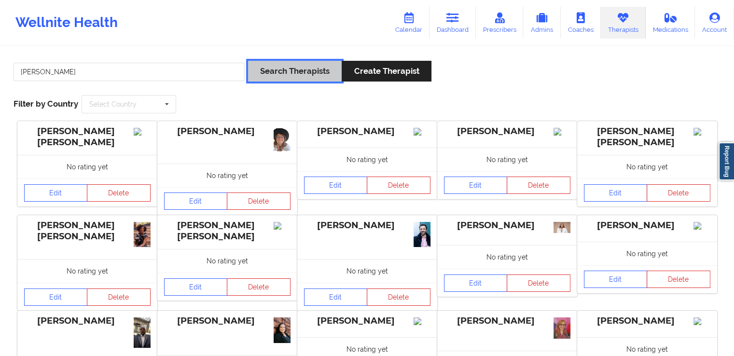
click at [305, 73] on button "Search Therapists" at bounding box center [295, 71] width 94 height 21
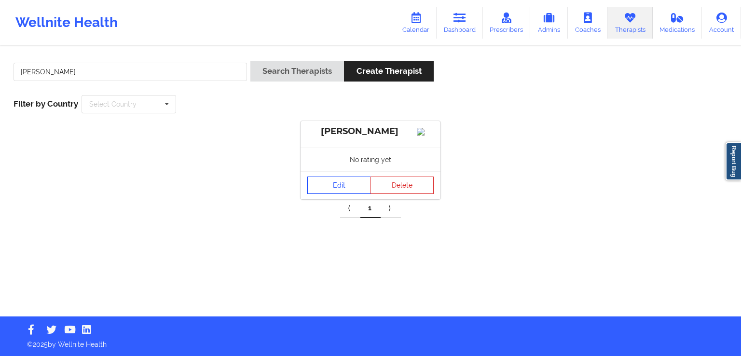
click at [351, 192] on link "Edit" at bounding box center [340, 185] width 64 height 17
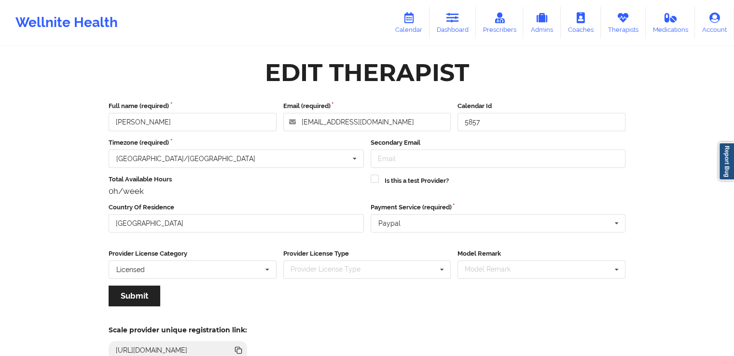
scroll to position [72, 0]
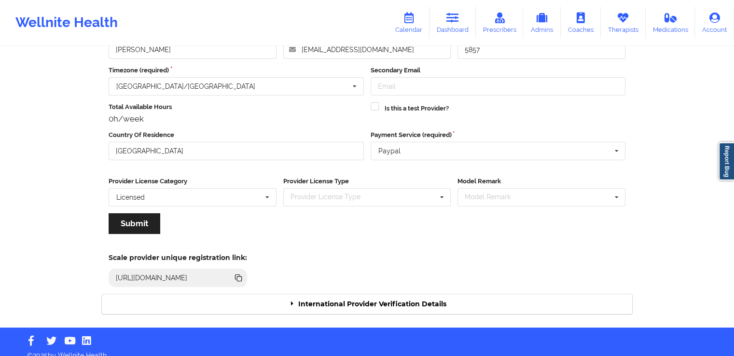
click at [408, 298] on div "International Provider Verification Details" at bounding box center [367, 304] width 531 height 20
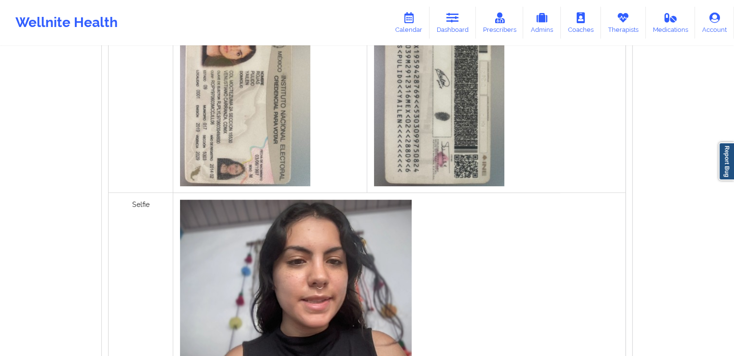
scroll to position [797, 0]
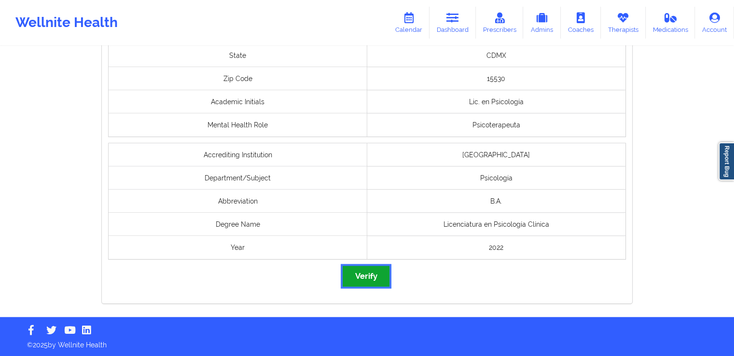
click at [372, 278] on button "Verify" at bounding box center [366, 276] width 46 height 21
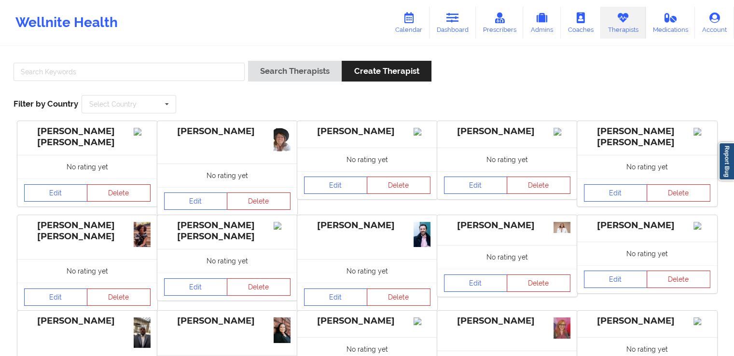
click at [177, 57] on div "Search Therapists Create Therapist Filter by Country Select Country [GEOGRAPHIC…" at bounding box center [367, 87] width 721 height 66
click at [161, 76] on input "text" at bounding box center [129, 72] width 231 height 18
paste input "[PERSON_NAME] [PERSON_NAME]"
type input "[PERSON_NAME] [PERSON_NAME]"
click at [262, 83] on div "Search Therapists Create Therapist" at bounding box center [339, 75] width 183 height 28
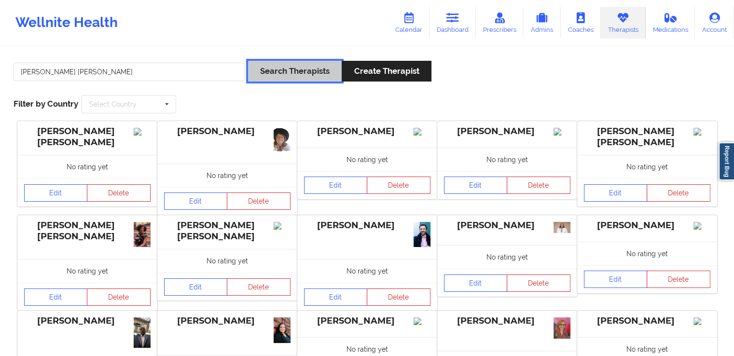
click at [284, 72] on button "Search Therapists" at bounding box center [295, 71] width 94 height 21
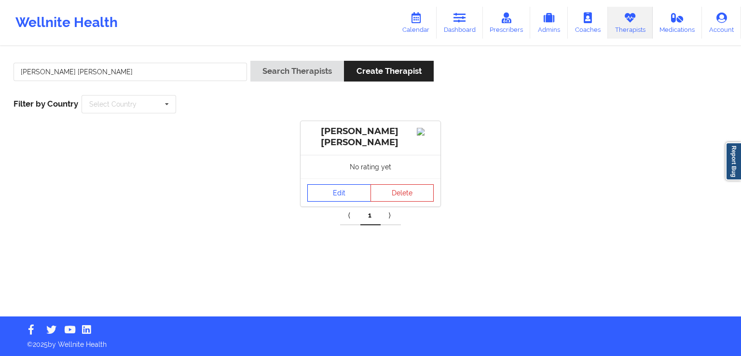
click at [335, 196] on link "Edit" at bounding box center [340, 192] width 64 height 17
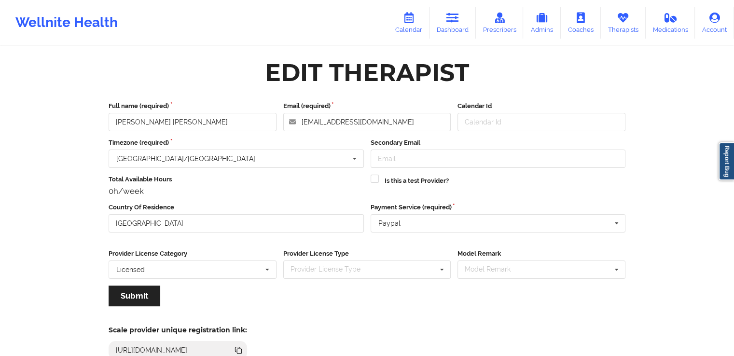
scroll to position [83, 0]
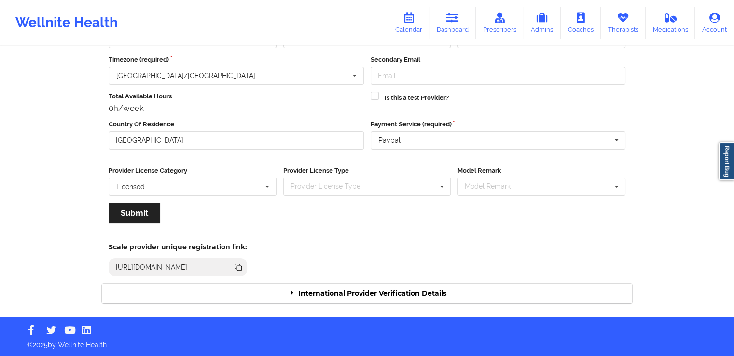
click at [324, 291] on div "International Provider Verification Details" at bounding box center [367, 294] width 531 height 20
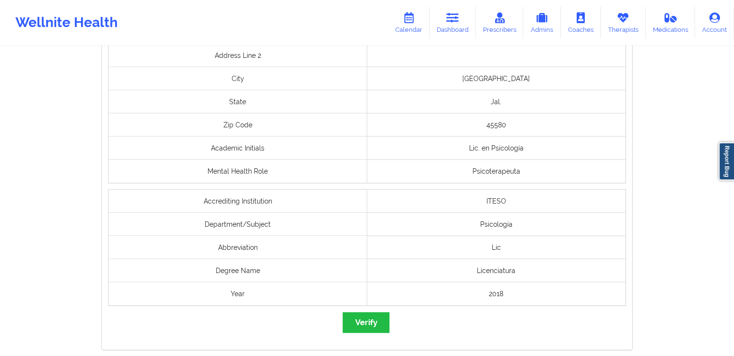
scroll to position [743, 0]
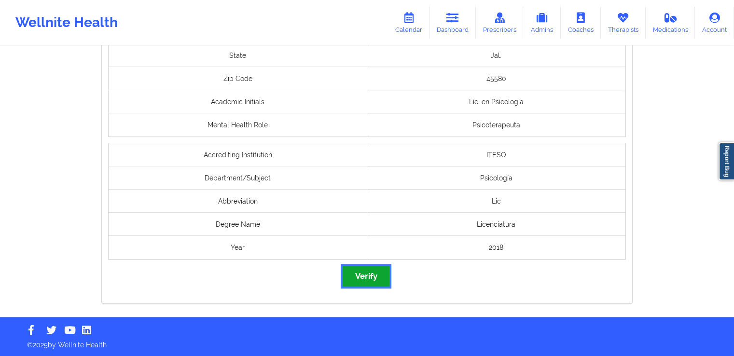
click at [366, 269] on button "Verify" at bounding box center [366, 276] width 46 height 21
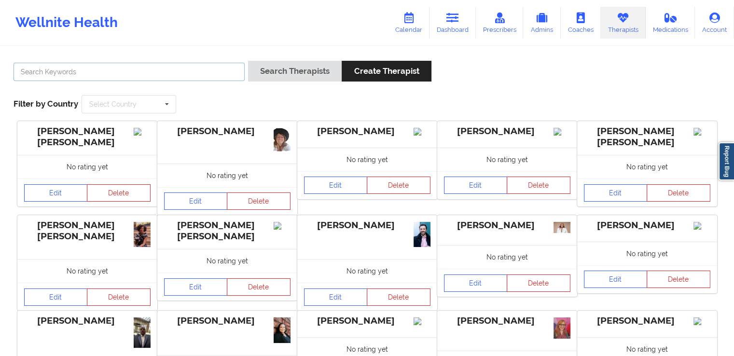
click at [182, 70] on input "text" at bounding box center [129, 72] width 231 height 18
paste input "[PERSON_NAME] [PERSON_NAME]"
type input "[PERSON_NAME] [PERSON_NAME]"
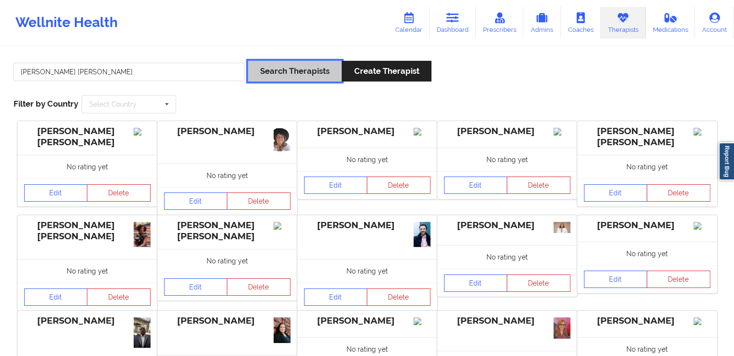
click at [282, 80] on button "Search Therapists" at bounding box center [295, 71] width 94 height 21
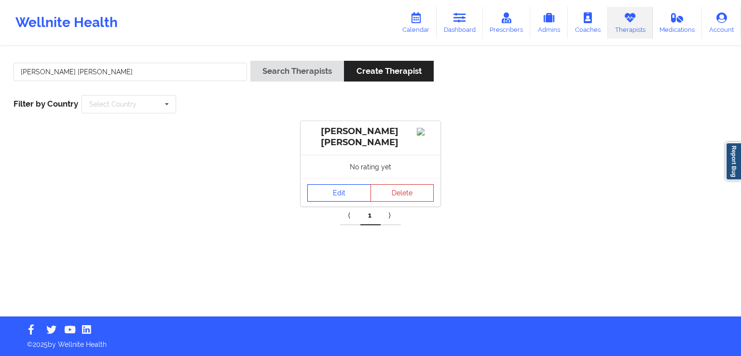
click at [346, 188] on link "Edit" at bounding box center [340, 192] width 64 height 17
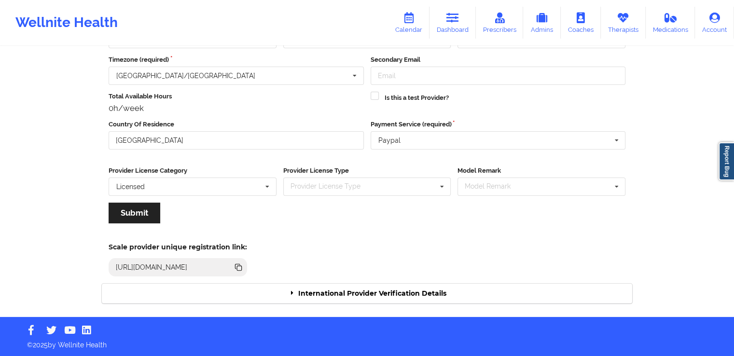
click at [420, 294] on div "International Provider Verification Details" at bounding box center [367, 294] width 531 height 20
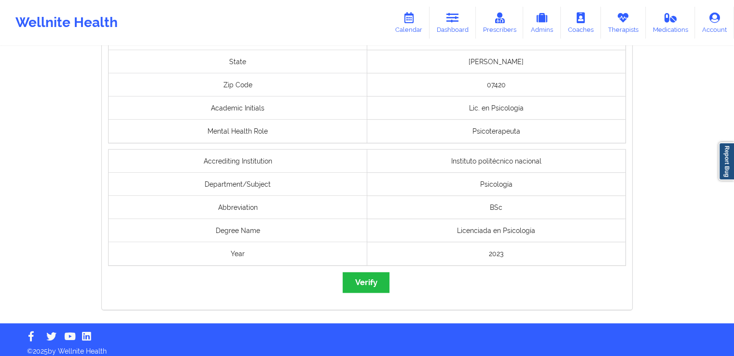
scroll to position [797, 0]
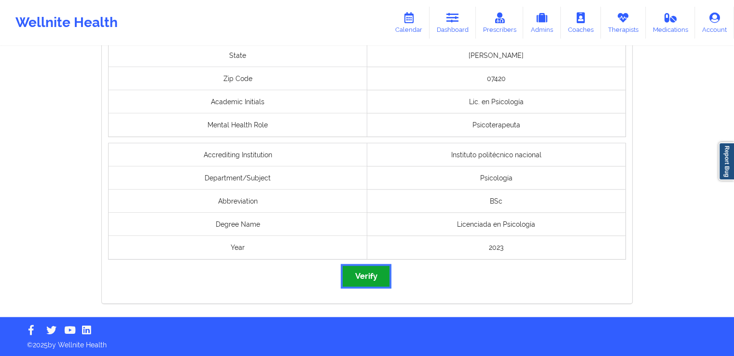
click at [376, 267] on button "Verify" at bounding box center [366, 276] width 46 height 21
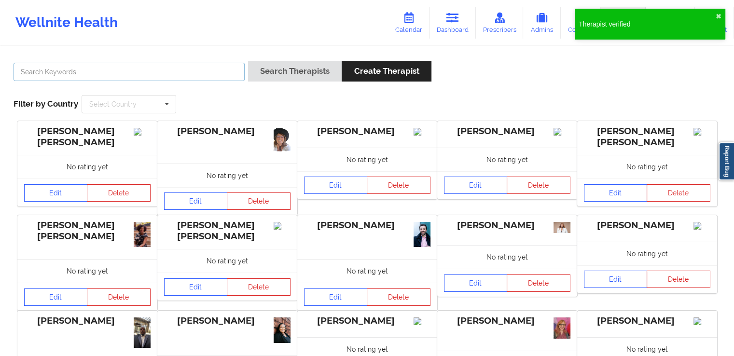
click at [218, 71] on input "text" at bounding box center [129, 72] width 231 height 18
paste input "[PERSON_NAME] [PERSON_NAME]"
type input "[PERSON_NAME] [PERSON_NAME]"
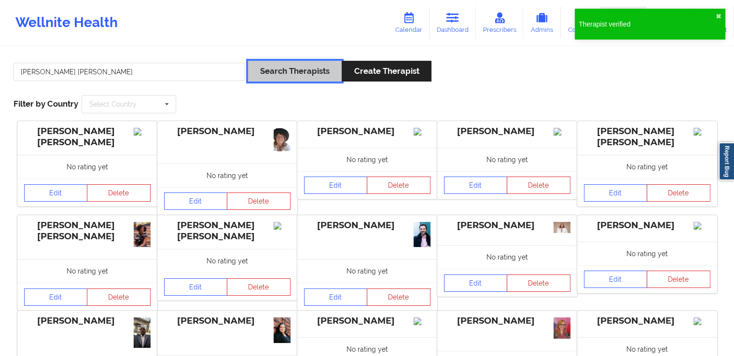
click at [306, 70] on button "Search Therapists" at bounding box center [295, 71] width 94 height 21
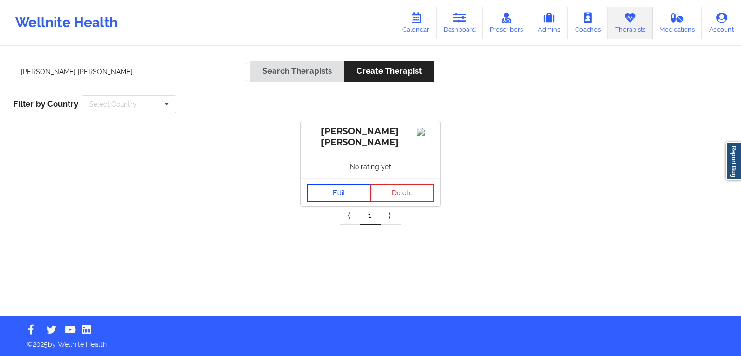
click at [332, 188] on link "Edit" at bounding box center [340, 192] width 64 height 17
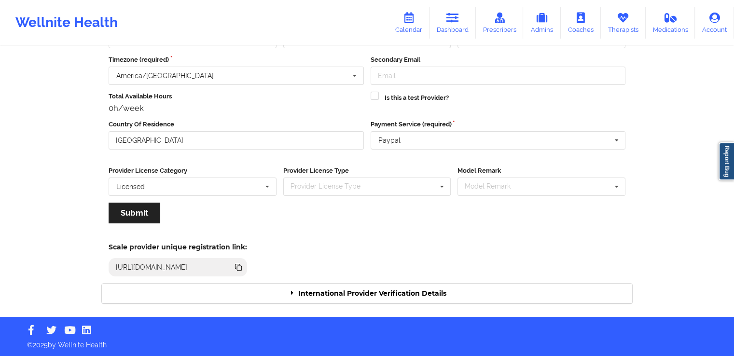
click at [386, 293] on div "International Provider Verification Details" at bounding box center [367, 294] width 531 height 20
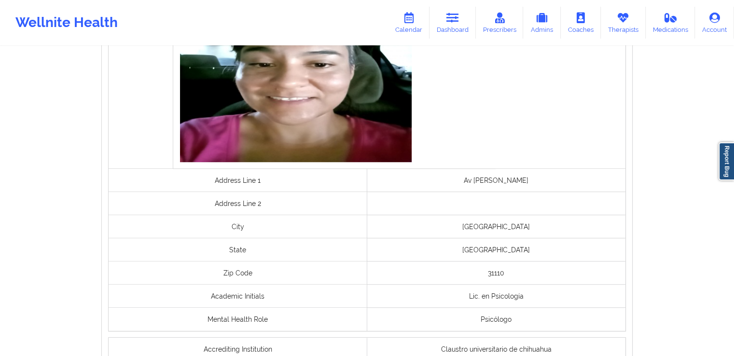
scroll to position [797, 0]
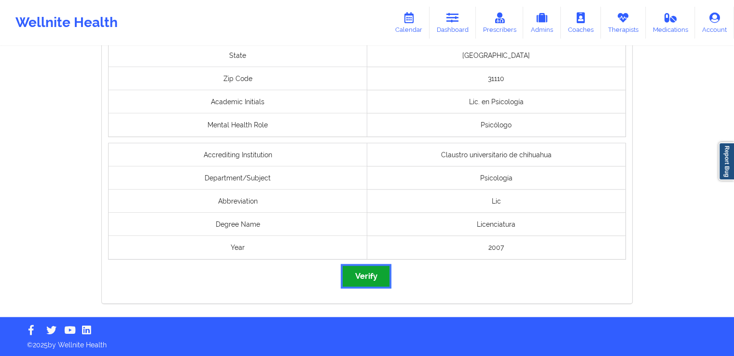
click at [369, 279] on button "Verify" at bounding box center [366, 276] width 46 height 21
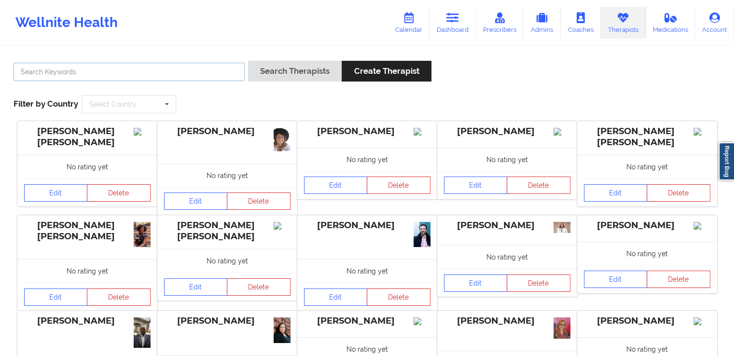
click at [175, 74] on input "text" at bounding box center [129, 72] width 231 height 18
paste input "[PERSON_NAME] [PERSON_NAME]"
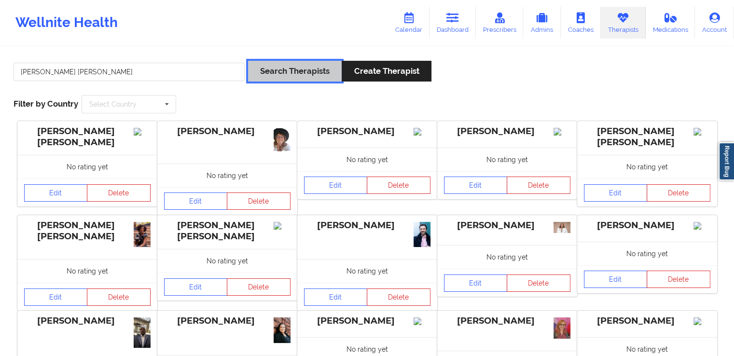
click at [290, 78] on button "Search Therapists" at bounding box center [295, 71] width 94 height 21
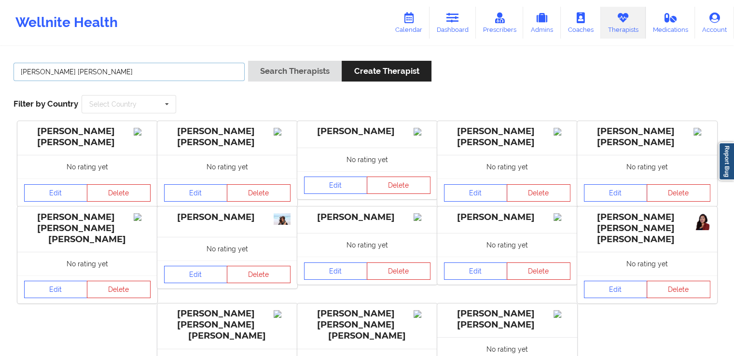
click at [195, 70] on input "[PERSON_NAME] [PERSON_NAME]" at bounding box center [129, 72] width 231 height 18
paste input "[PERSON_NAME] [PERSON_NAME]"
type input "[PERSON_NAME] LauraAna [PERSON_NAME]"
click at [49, 194] on link "Edit" at bounding box center [56, 192] width 64 height 17
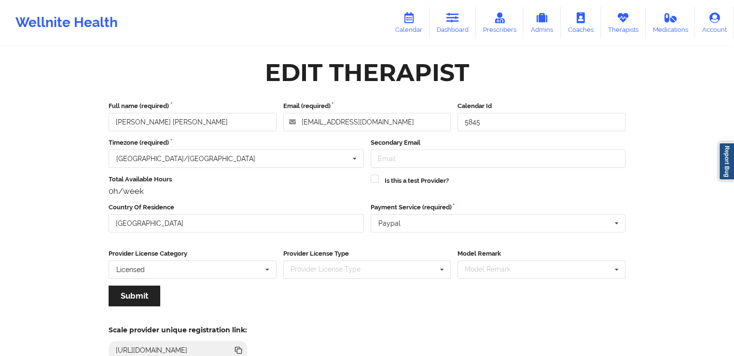
scroll to position [83, 0]
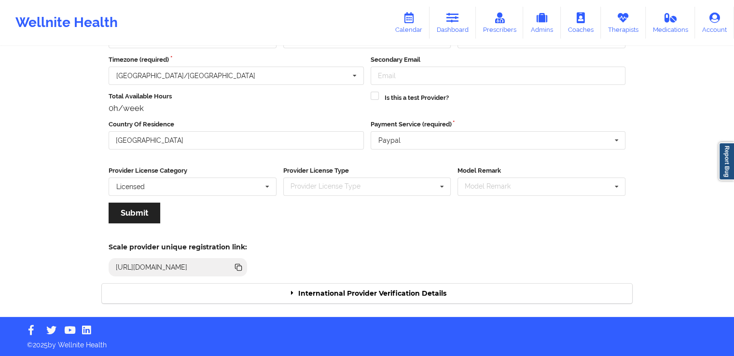
click at [364, 295] on div "International Provider Verification Details" at bounding box center [367, 294] width 531 height 20
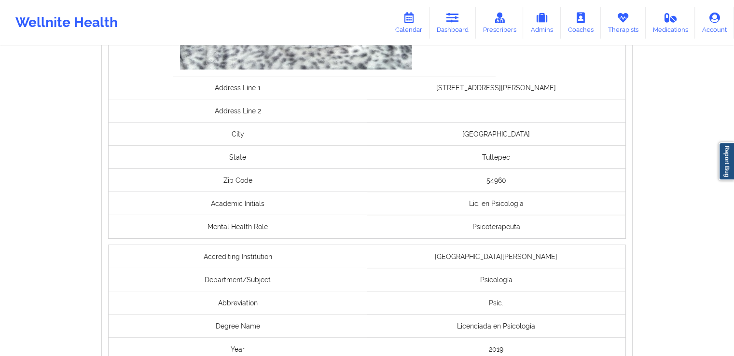
scroll to position [797, 0]
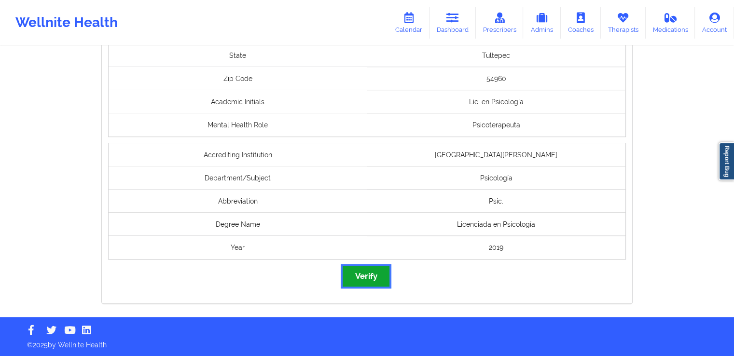
click at [367, 276] on button "Verify" at bounding box center [366, 276] width 46 height 21
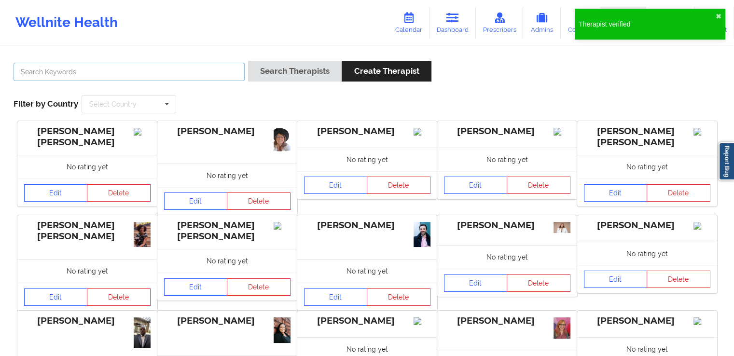
click at [112, 76] on input "text" at bounding box center [129, 72] width 231 height 18
paste input "[PERSON_NAME] [PERSON_NAME]"
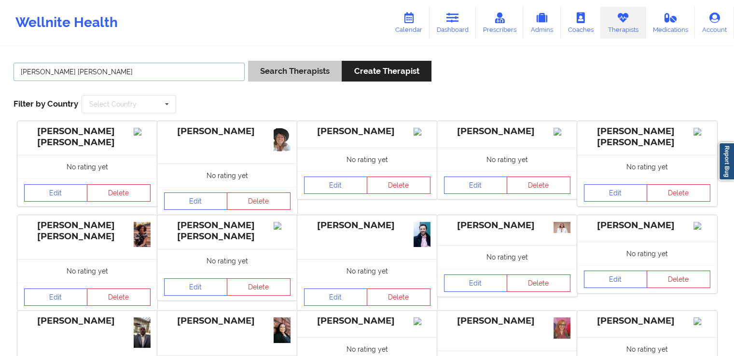
type input "[PERSON_NAME] [PERSON_NAME]"
click at [262, 75] on button "Search Therapists" at bounding box center [295, 71] width 94 height 21
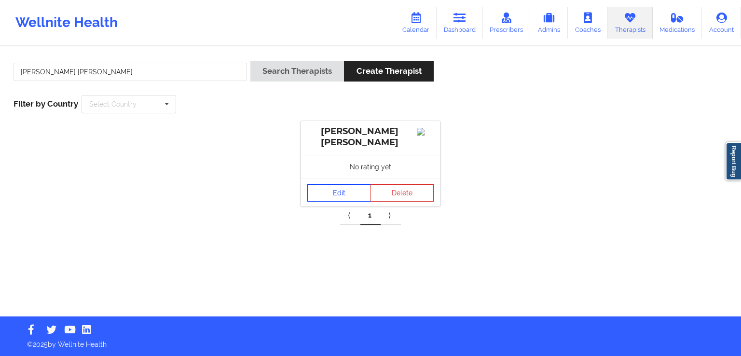
click at [335, 189] on link "Edit" at bounding box center [340, 192] width 64 height 17
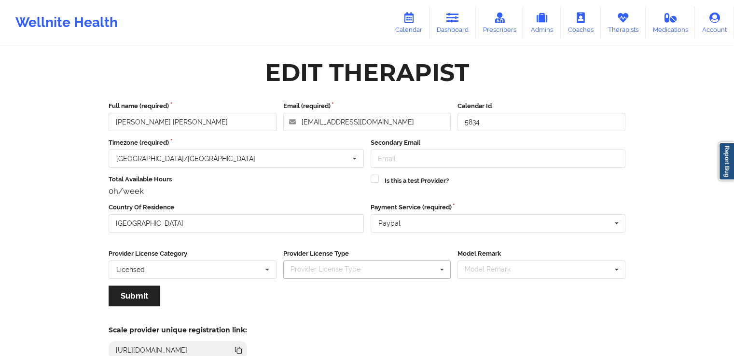
scroll to position [83, 0]
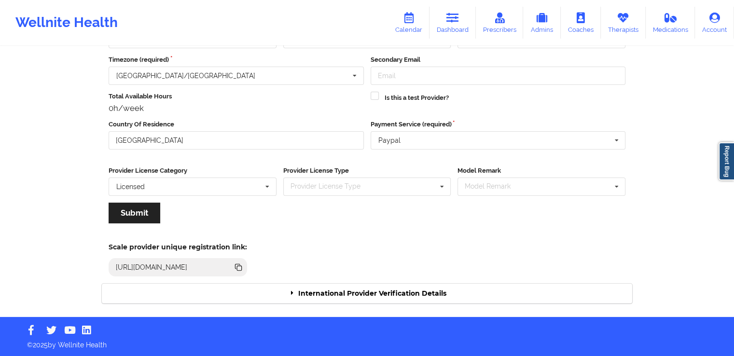
click at [330, 292] on div "International Provider Verification Details" at bounding box center [367, 294] width 531 height 20
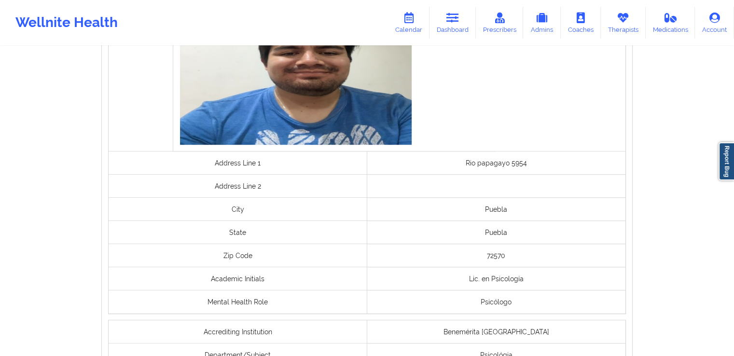
scroll to position [797, 0]
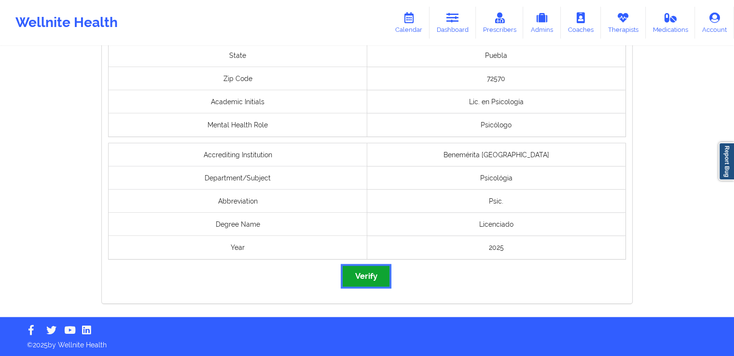
click at [362, 269] on button "Verify" at bounding box center [366, 276] width 46 height 21
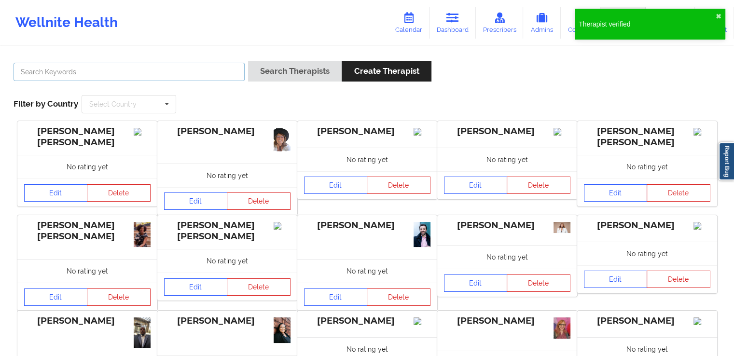
click at [201, 69] on input "text" at bounding box center [129, 72] width 231 height 18
paste input "[PERSON_NAME] [PERSON_NAME]"
type input "[PERSON_NAME] [PERSON_NAME]"
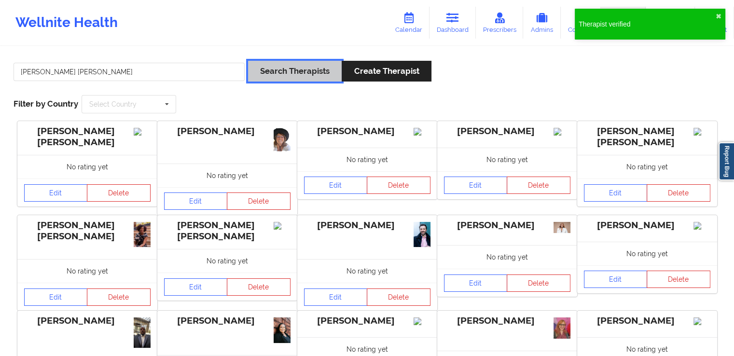
click at [270, 70] on button "Search Therapists" at bounding box center [295, 71] width 94 height 21
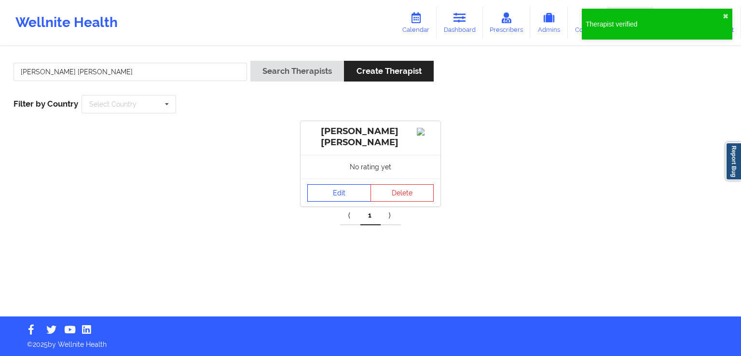
click at [330, 194] on link "Edit" at bounding box center [340, 192] width 64 height 17
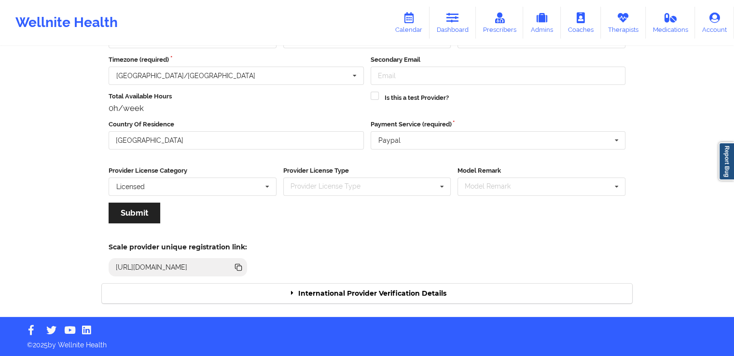
click at [417, 288] on div "International Provider Verification Details" at bounding box center [367, 294] width 531 height 20
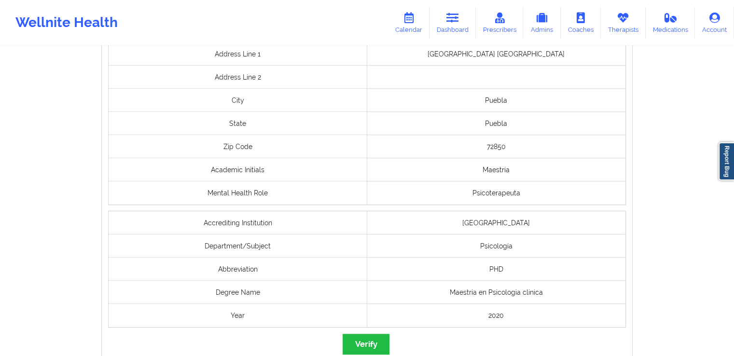
scroll to position [740, 0]
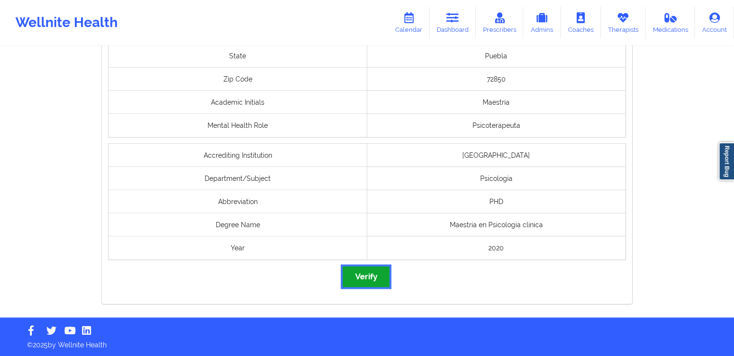
click at [357, 280] on button "Verify" at bounding box center [366, 276] width 46 height 21
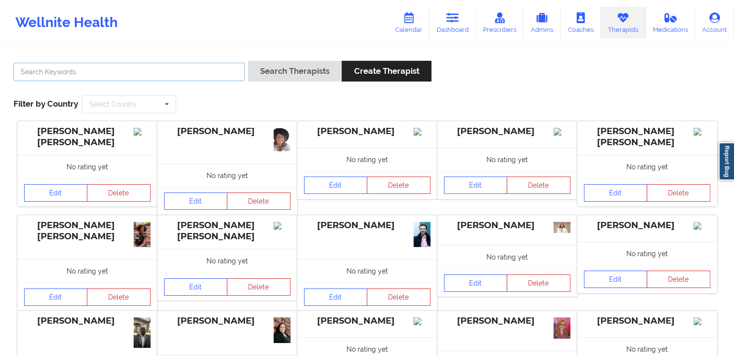
click at [192, 80] on input "text" at bounding box center [129, 72] width 231 height 18
paste input "[PERSON_NAME] [PERSON_NAME]"
type input "[PERSON_NAME] [PERSON_NAME]"
click at [298, 83] on div "Search Therapists Create Therapist" at bounding box center [339, 75] width 183 height 28
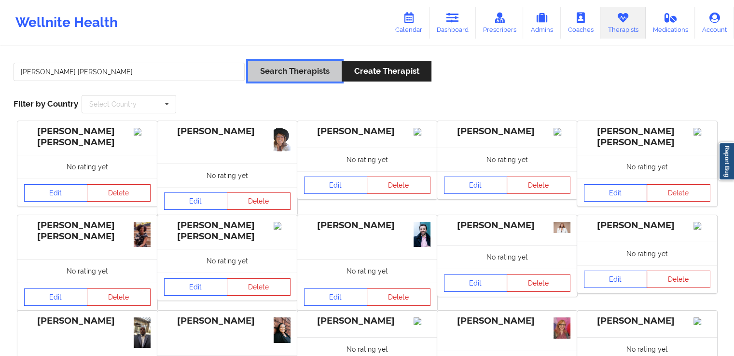
click at [298, 75] on button "Search Therapists" at bounding box center [295, 71] width 94 height 21
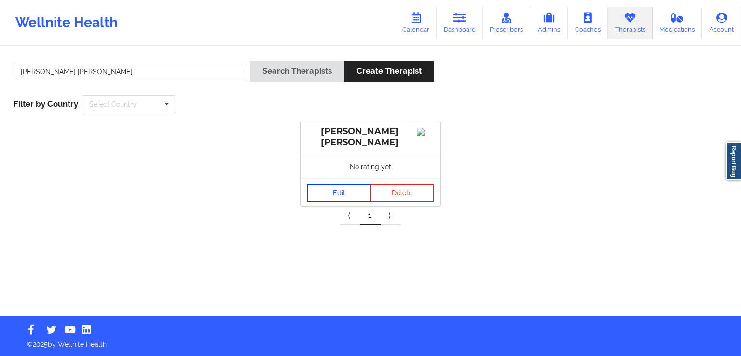
click at [336, 196] on link "Edit" at bounding box center [340, 192] width 64 height 17
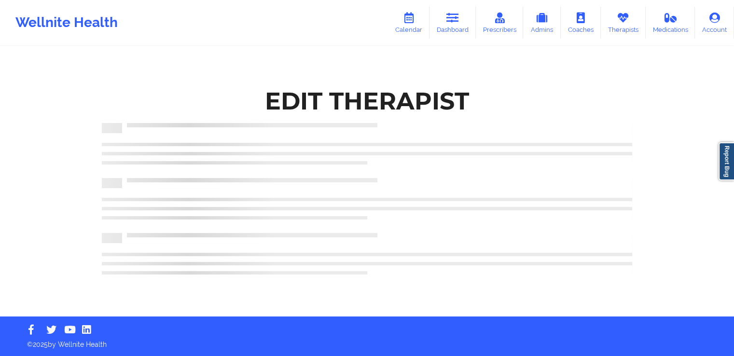
scroll to position [83, 0]
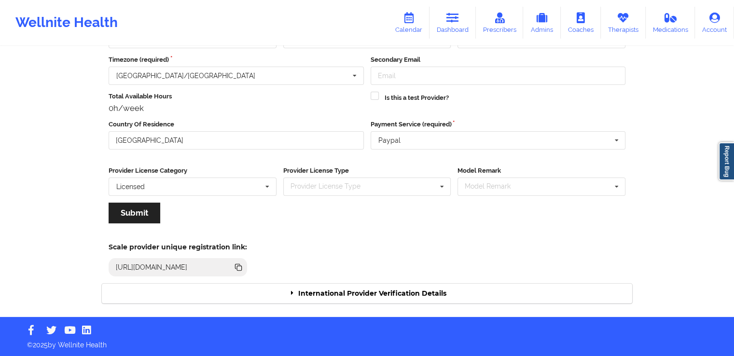
click at [302, 294] on div "International Provider Verification Details" at bounding box center [367, 294] width 531 height 20
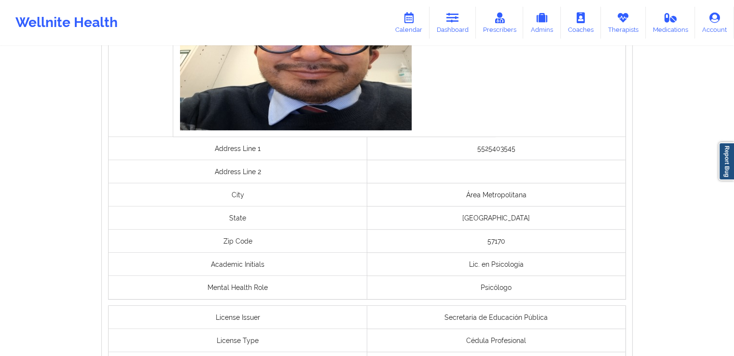
scroll to position [774, 0]
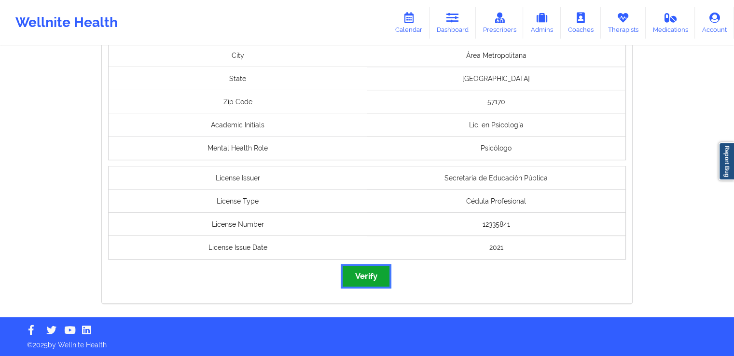
click at [369, 284] on button "Verify" at bounding box center [366, 276] width 46 height 21
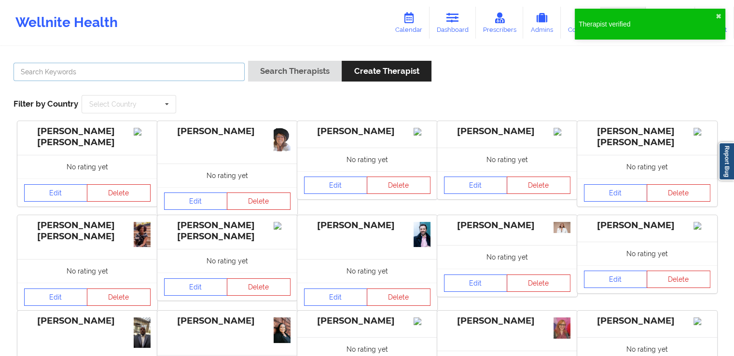
click at [213, 76] on input "text" at bounding box center [129, 72] width 231 height 18
paste input "[PERSON_NAME]"
type input "[PERSON_NAME]"
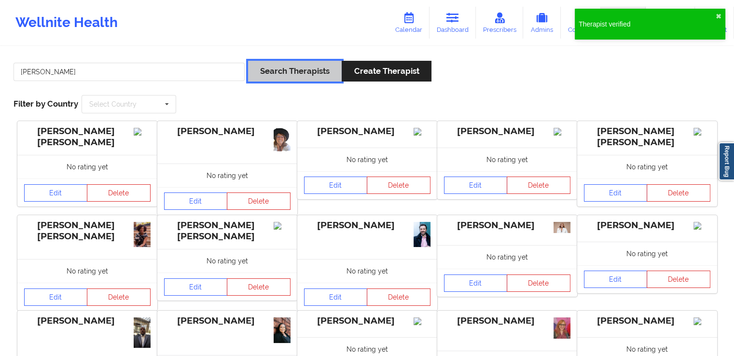
click at [291, 80] on button "Search Therapists" at bounding box center [295, 71] width 94 height 21
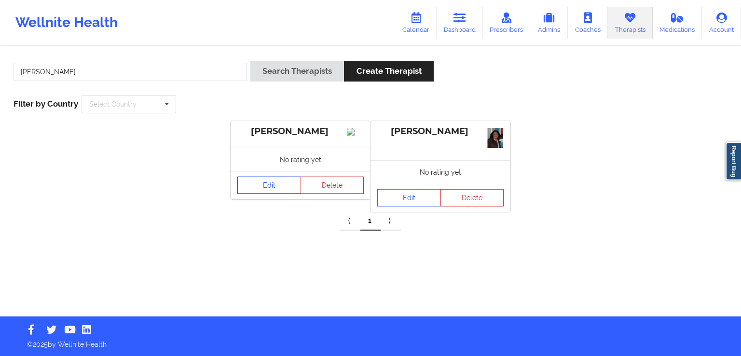
click at [280, 193] on link "Edit" at bounding box center [270, 185] width 64 height 17
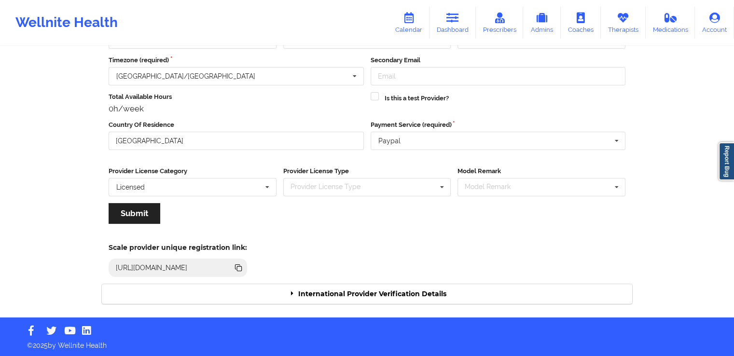
click at [454, 292] on div "International Provider Verification Details" at bounding box center [367, 294] width 531 height 20
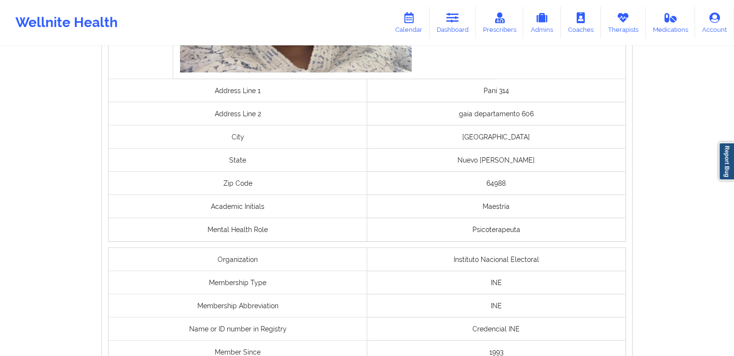
scroll to position [779, 0]
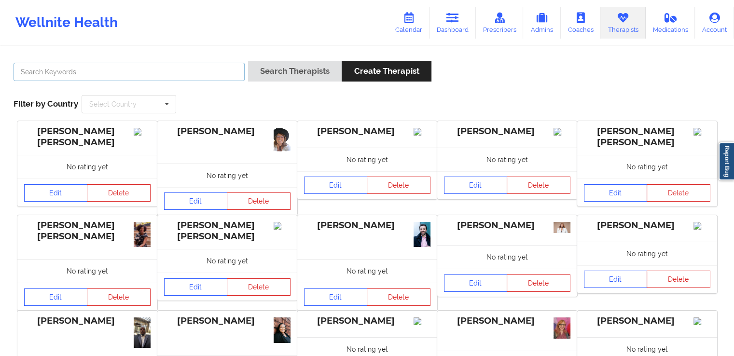
click at [137, 76] on input "text" at bounding box center [129, 72] width 231 height 18
paste input "[PERSON_NAME]"
type input "[PERSON_NAME]"
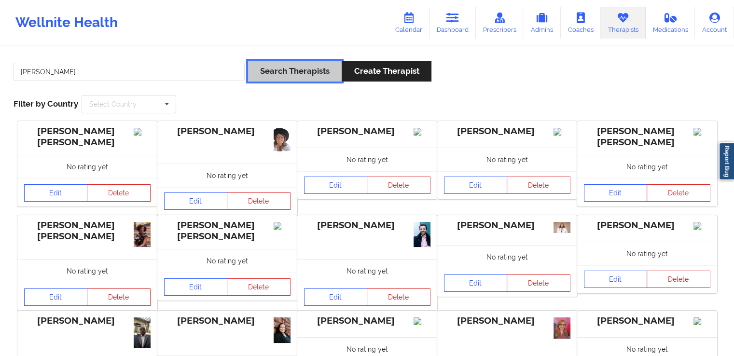
click at [277, 79] on button "Search Therapists" at bounding box center [295, 71] width 94 height 21
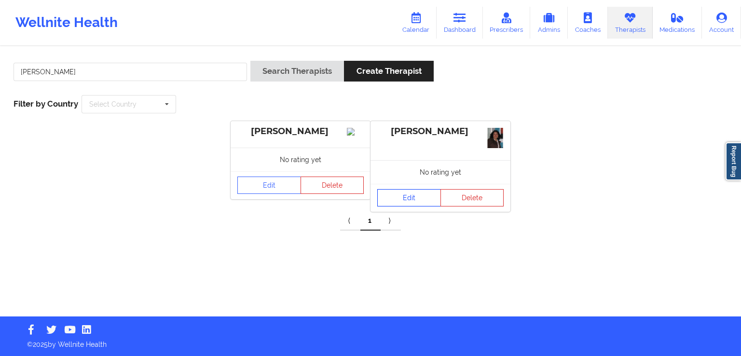
click at [392, 198] on link "Edit" at bounding box center [410, 197] width 64 height 17
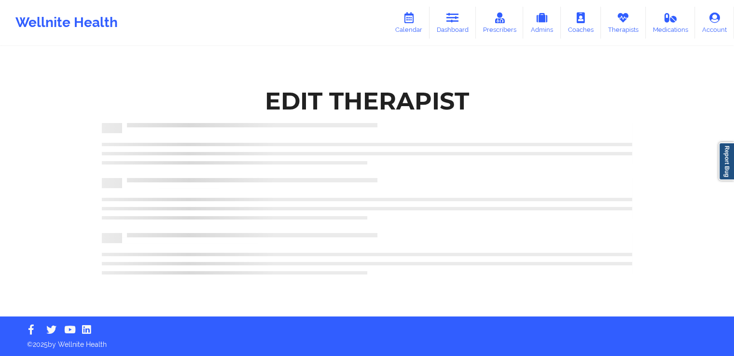
scroll to position [83, 0]
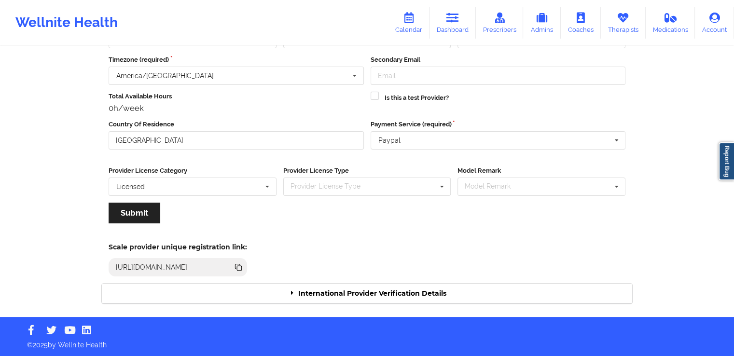
click at [394, 292] on div "International Provider Verification Details" at bounding box center [367, 294] width 531 height 20
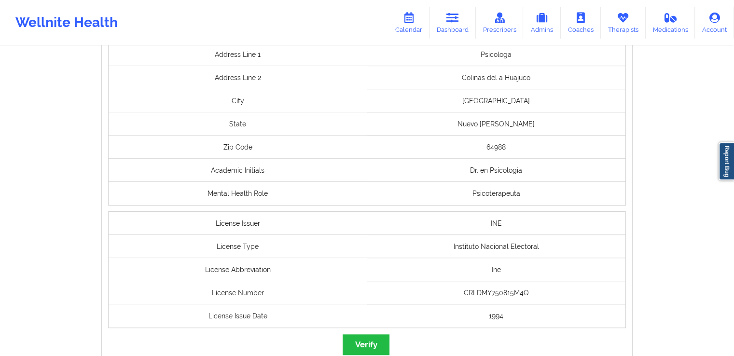
scroll to position [752, 0]
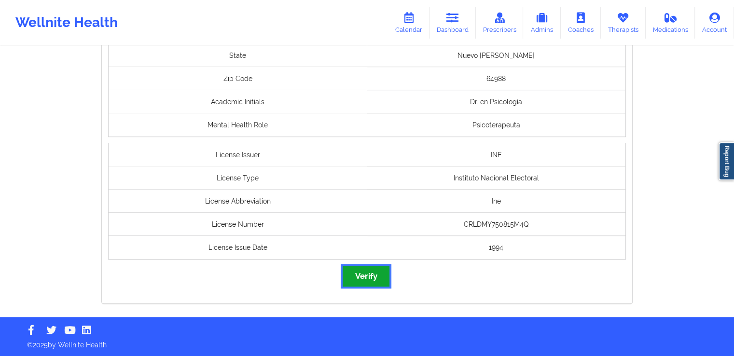
click at [374, 275] on button "Verify" at bounding box center [366, 276] width 46 height 21
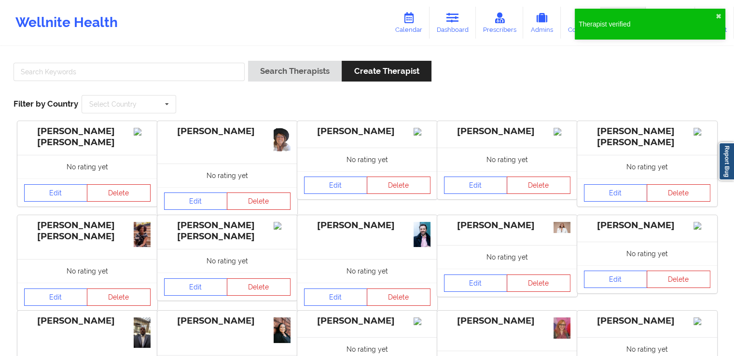
click at [174, 81] on div at bounding box center [129, 75] width 238 height 28
click at [187, 75] on input "text" at bounding box center [129, 72] width 231 height 18
paste input "[PERSON_NAME] [PERSON_NAME] [PERSON_NAME]"
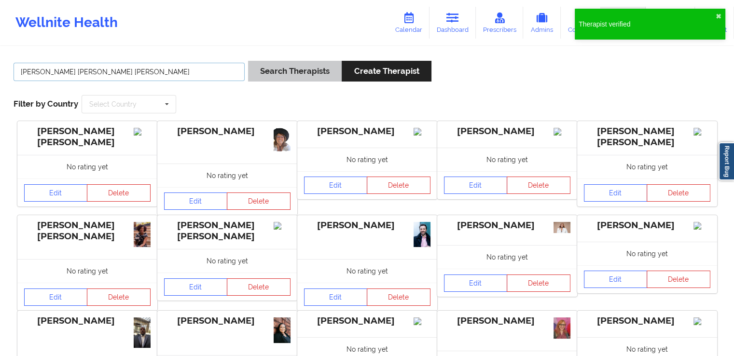
type input "[PERSON_NAME] [PERSON_NAME] [PERSON_NAME]"
click at [295, 76] on button "Search Therapists" at bounding box center [295, 71] width 94 height 21
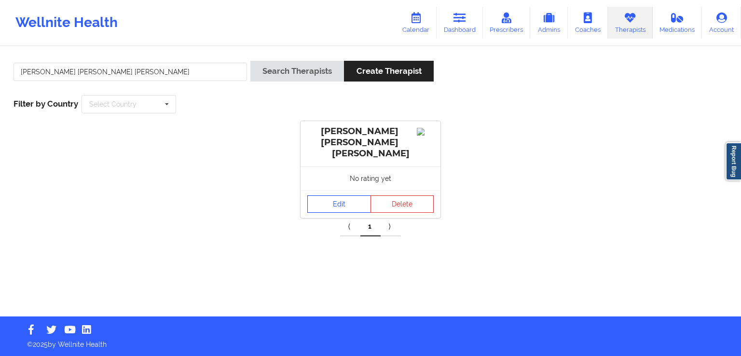
click at [345, 196] on link "Edit" at bounding box center [340, 204] width 64 height 17
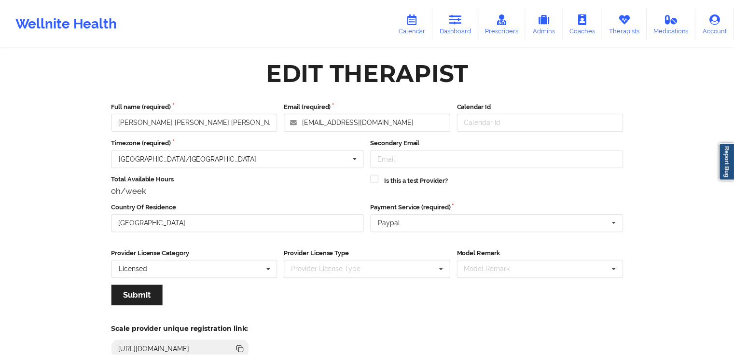
scroll to position [83, 0]
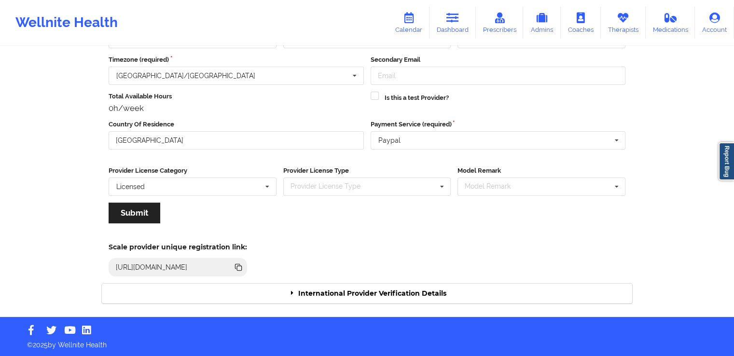
click at [365, 294] on div "International Provider Verification Details" at bounding box center [367, 294] width 531 height 20
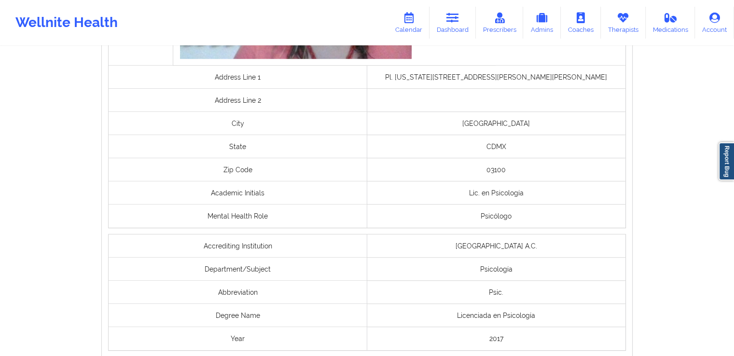
scroll to position [697, 0]
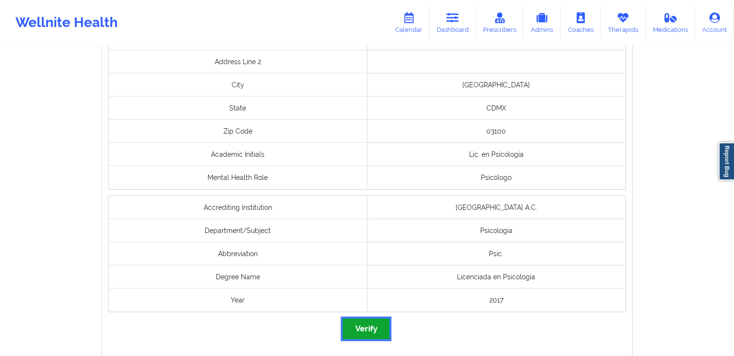
click at [359, 327] on button "Verify" at bounding box center [366, 329] width 46 height 21
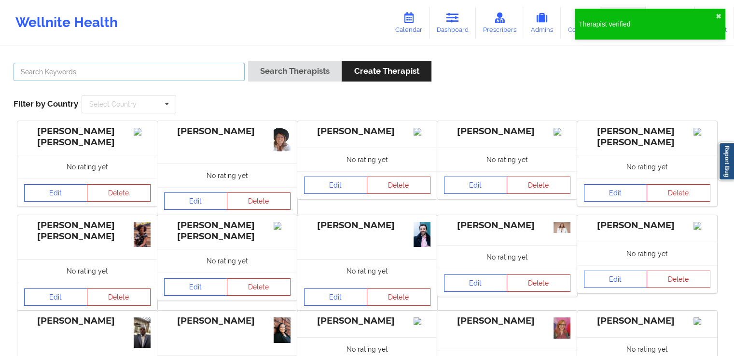
click at [194, 67] on input "text" at bounding box center [129, 72] width 231 height 18
paste input "[PERSON_NAME] [PERSON_NAME]"
type input "[PERSON_NAME] [PERSON_NAME]"
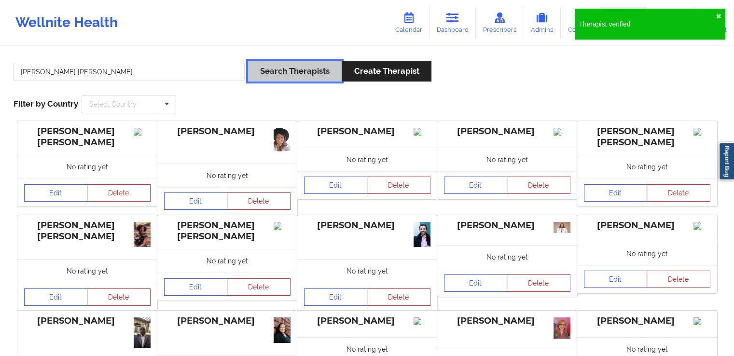
click at [274, 75] on button "Search Therapists" at bounding box center [295, 71] width 94 height 21
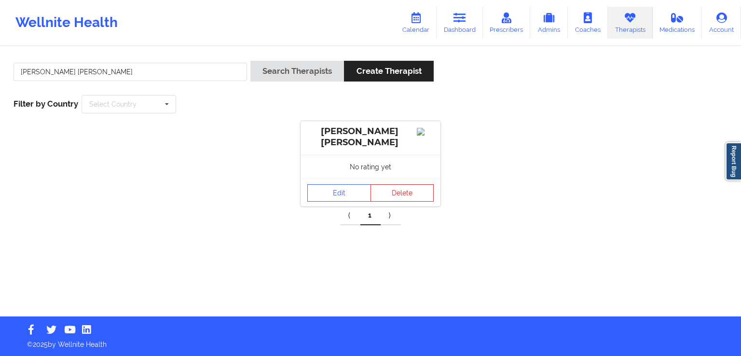
click at [354, 185] on div "Edit Delete" at bounding box center [371, 193] width 140 height 28
click at [347, 191] on link "Edit" at bounding box center [340, 192] width 64 height 17
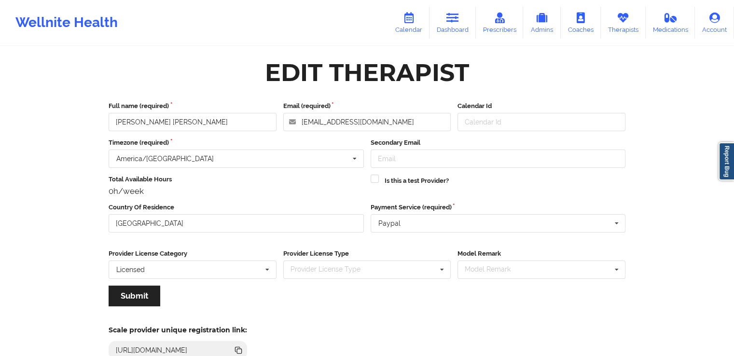
scroll to position [83, 0]
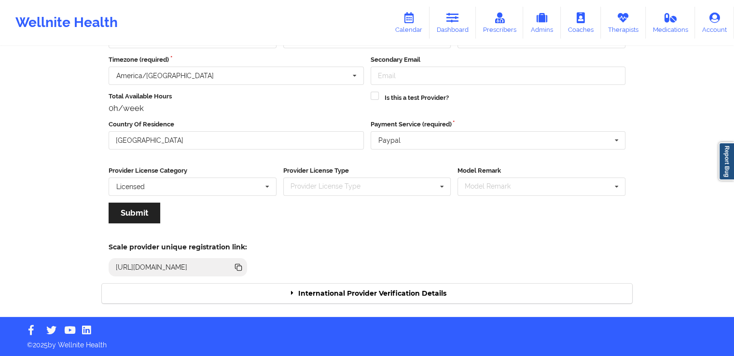
click at [472, 295] on div "International Provider Verification Details" at bounding box center [367, 294] width 531 height 20
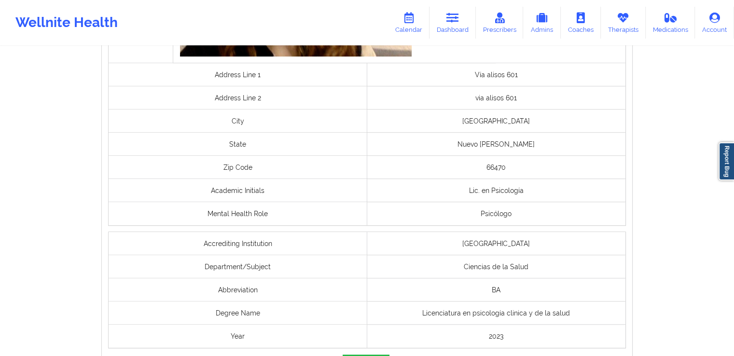
scroll to position [699, 0]
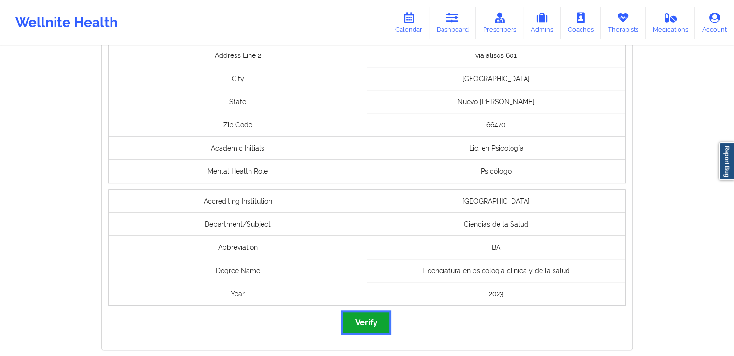
click at [359, 313] on button "Verify" at bounding box center [366, 322] width 46 height 21
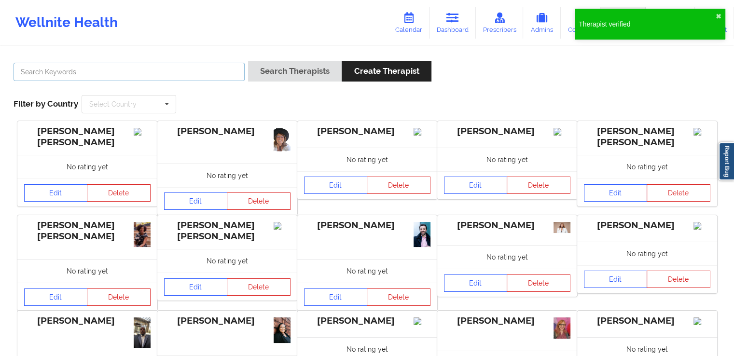
click at [183, 63] on input "text" at bounding box center [129, 72] width 231 height 18
paste input "[PERSON_NAME] [PERSON_NAME]"
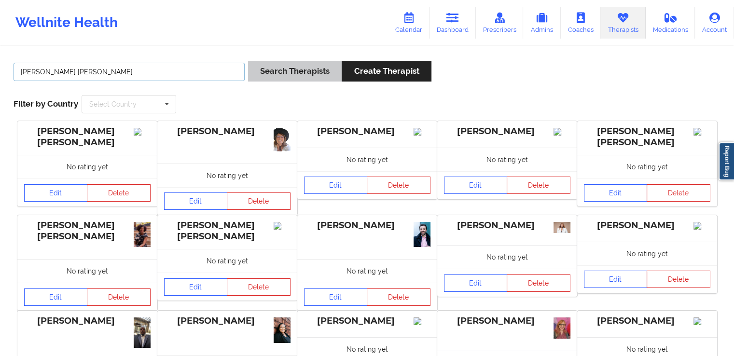
type input "[PERSON_NAME] [PERSON_NAME]"
click at [297, 71] on button "Search Therapists" at bounding box center [295, 71] width 94 height 21
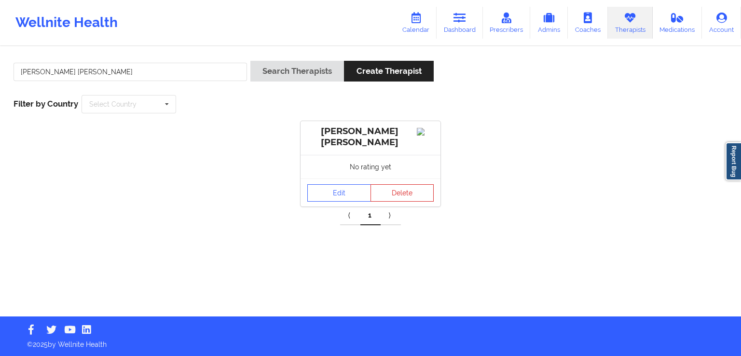
click at [336, 184] on div "Edit Delete" at bounding box center [371, 193] width 140 height 28
click at [339, 197] on link "Edit" at bounding box center [340, 192] width 64 height 17
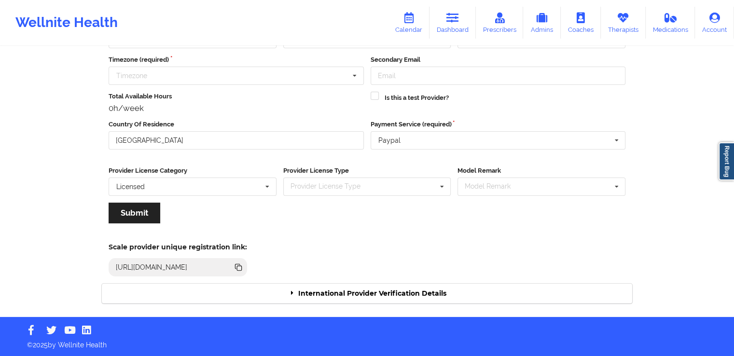
click at [447, 292] on div "International Provider Verification Details" at bounding box center [367, 294] width 531 height 20
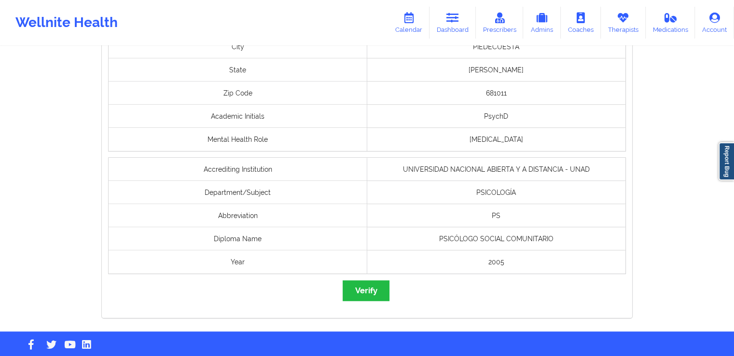
scroll to position [738, 0]
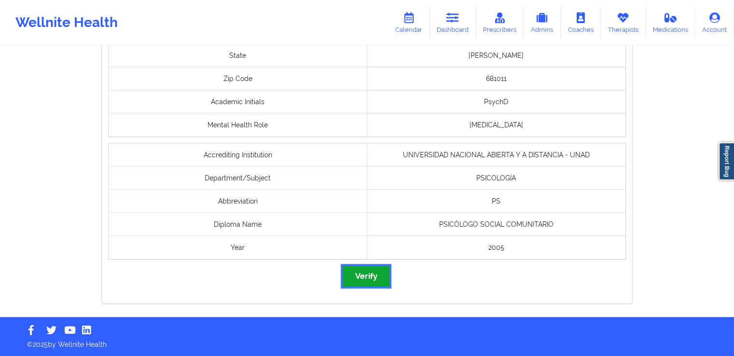
click at [360, 267] on button "Verify" at bounding box center [366, 276] width 46 height 21
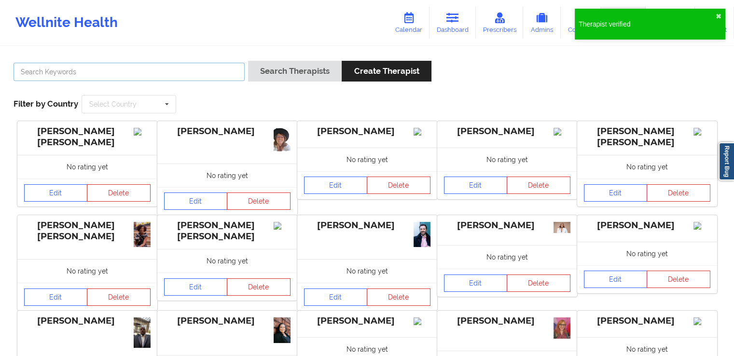
click at [185, 67] on input "text" at bounding box center [129, 72] width 231 height 18
paste input "[PERSON_NAME]"
type input "[PERSON_NAME]"
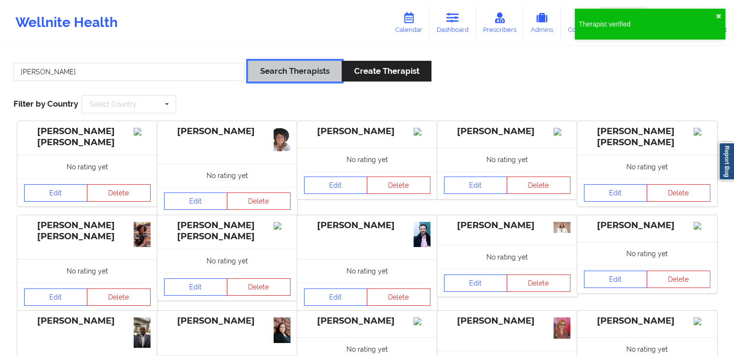
click at [280, 73] on button "Search Therapists" at bounding box center [295, 71] width 94 height 21
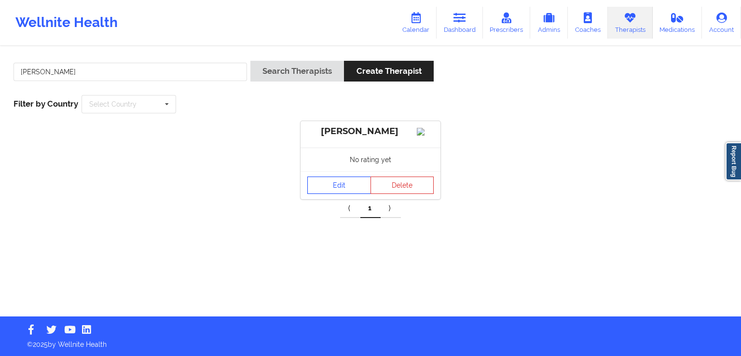
click at [326, 190] on link "Edit" at bounding box center [340, 185] width 64 height 17
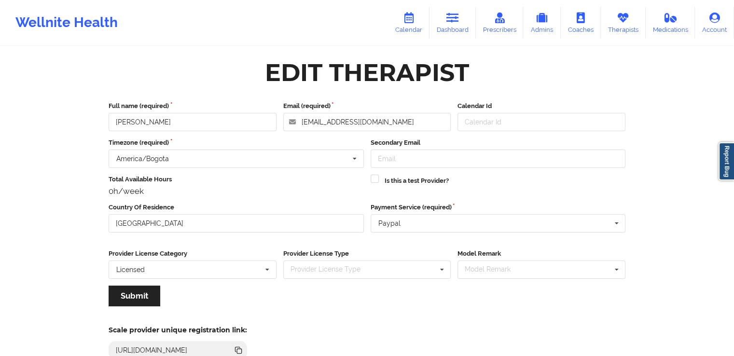
scroll to position [83, 0]
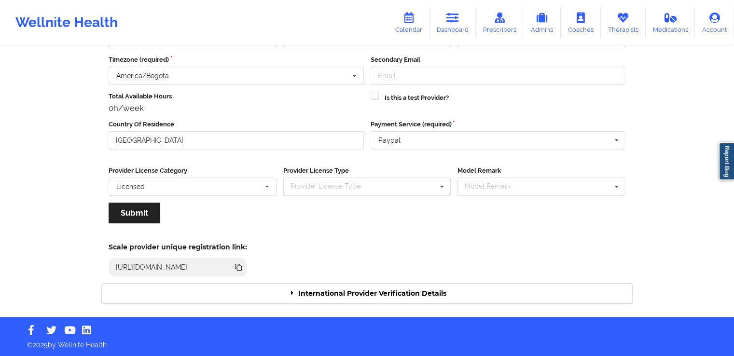
click at [380, 294] on div "International Provider Verification Details" at bounding box center [367, 294] width 531 height 20
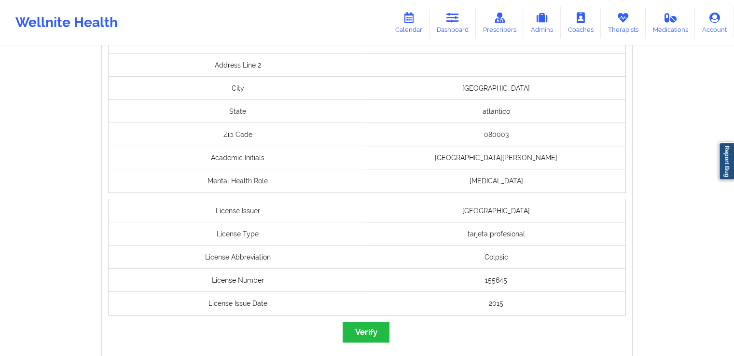
scroll to position [788, 0]
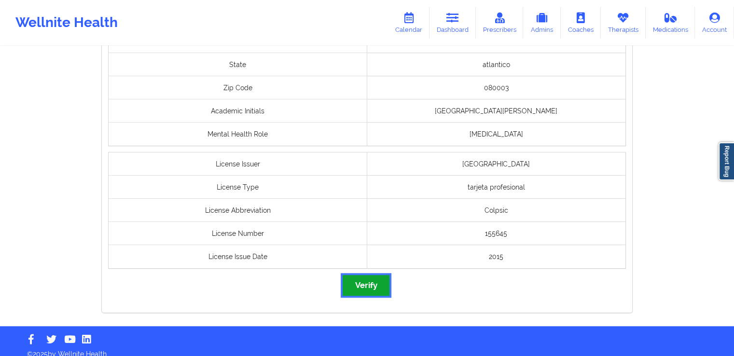
click at [362, 290] on button "Verify" at bounding box center [366, 285] width 46 height 21
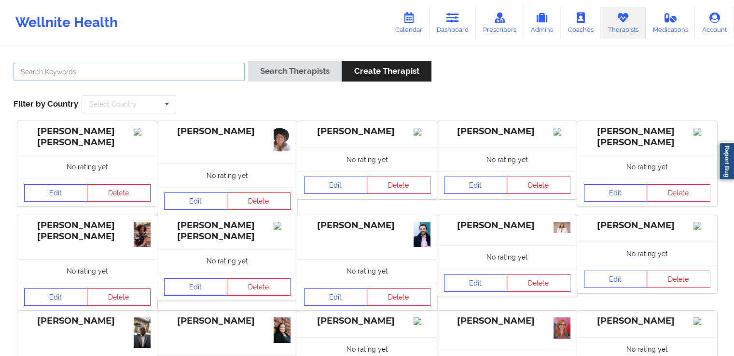
click at [139, 78] on input "text" at bounding box center [129, 72] width 231 height 18
paste input "[PERSON_NAME]"
click at [210, 71] on input "[PERSON_NAME]" at bounding box center [129, 72] width 231 height 18
drag, startPoint x: 210, startPoint y: 71, endPoint x: 0, endPoint y: 33, distance: 214.0
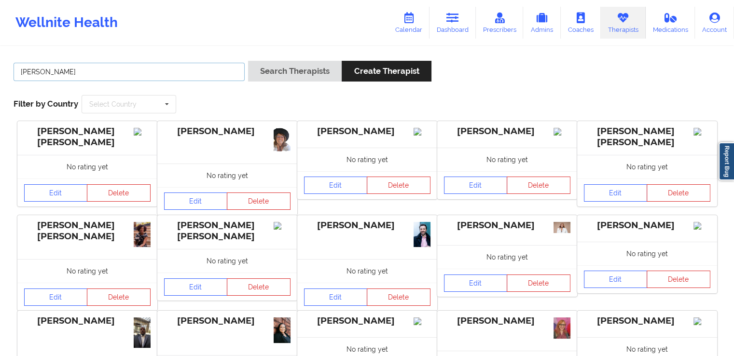
click at [0, 33] on div "Wellnite Health Calendar Dashboard Prescribers Admins Coaches Therapists Medica…" at bounding box center [367, 264] width 734 height 529
paste input "[PERSON_NAME] [PERSON_NAME]"
type input "[PERSON_NAME] [PERSON_NAME]"
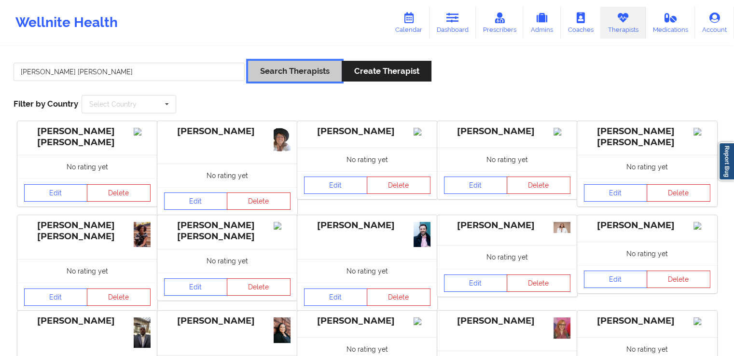
click at [277, 68] on button "Search Therapists" at bounding box center [295, 71] width 94 height 21
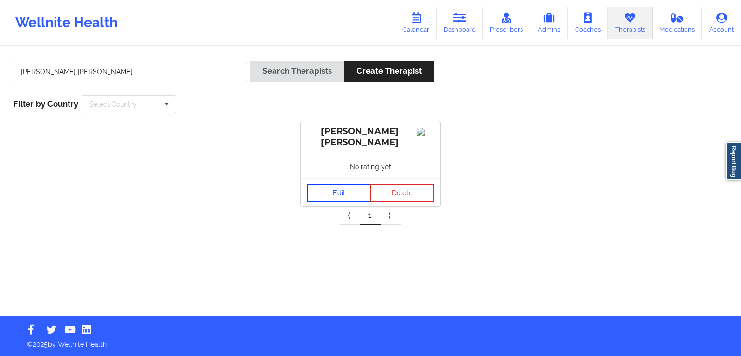
click at [341, 196] on link "Edit" at bounding box center [340, 192] width 64 height 17
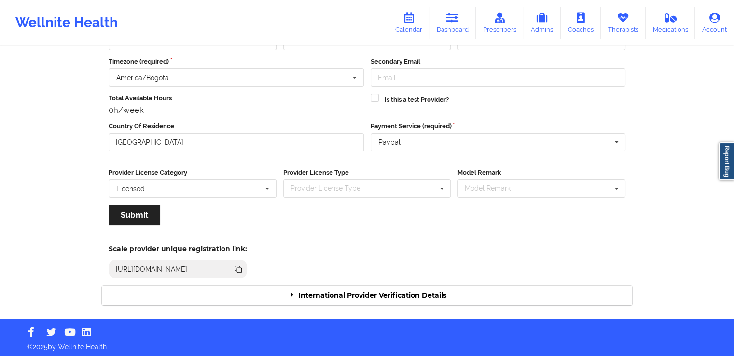
scroll to position [83, 0]
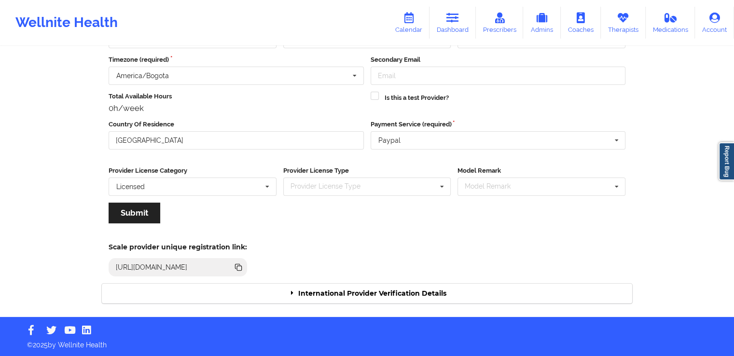
click at [397, 296] on div "International Provider Verification Details" at bounding box center [367, 294] width 531 height 20
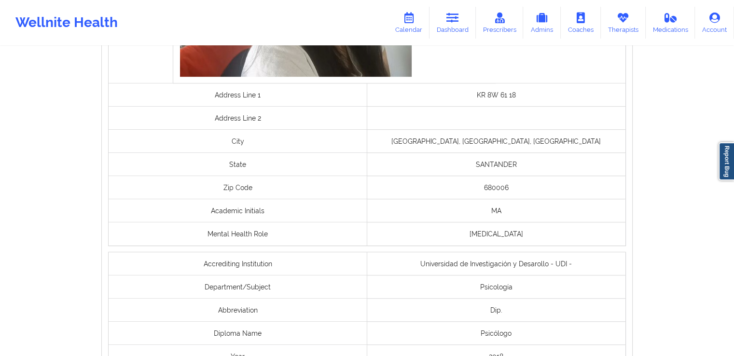
scroll to position [737, 0]
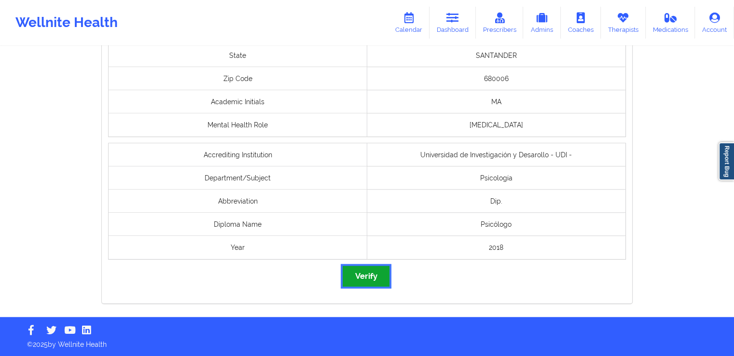
click at [373, 278] on button "Verify" at bounding box center [366, 276] width 46 height 21
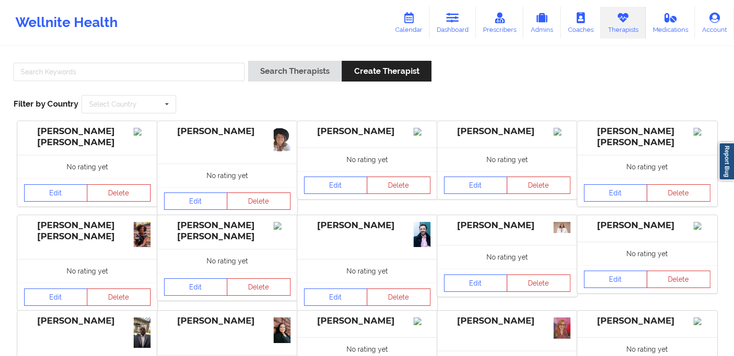
click at [171, 59] on div "Search Therapists Create Therapist Filter by Country Select Country [GEOGRAPHIC…" at bounding box center [367, 87] width 721 height 66
click at [159, 76] on input "text" at bounding box center [129, 72] width 231 height 18
paste input "[PERSON_NAME]"
type input "[PERSON_NAME]"
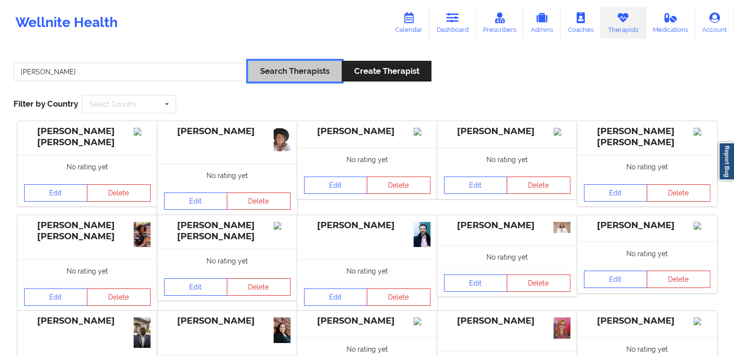
click at [284, 70] on button "Search Therapists" at bounding box center [295, 71] width 94 height 21
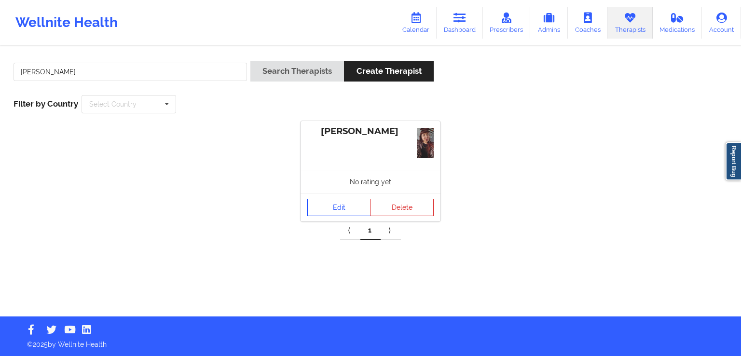
click at [328, 201] on link "Edit" at bounding box center [340, 207] width 64 height 17
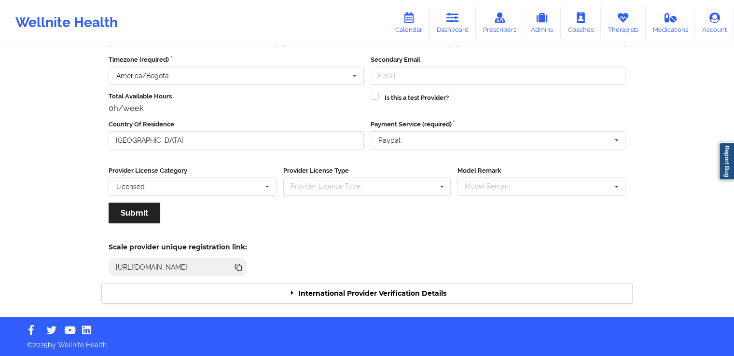
click at [346, 296] on div "International Provider Verification Details" at bounding box center [367, 294] width 531 height 20
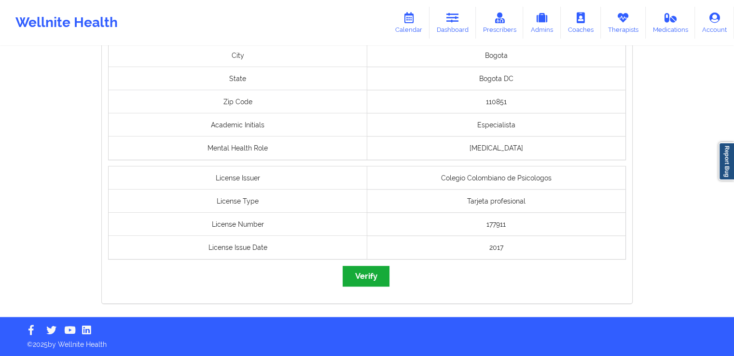
scroll to position [713, 0]
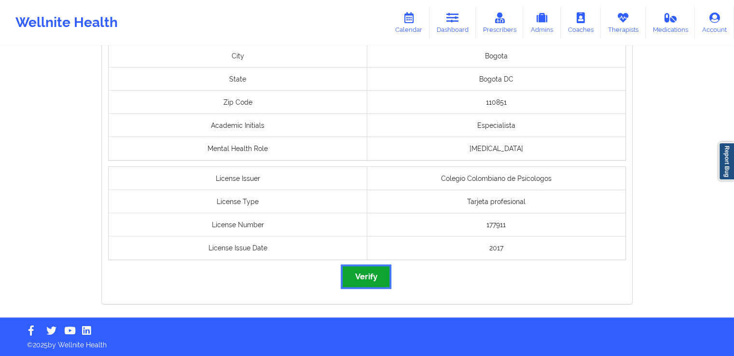
click at [364, 281] on button "Verify" at bounding box center [366, 276] width 46 height 21
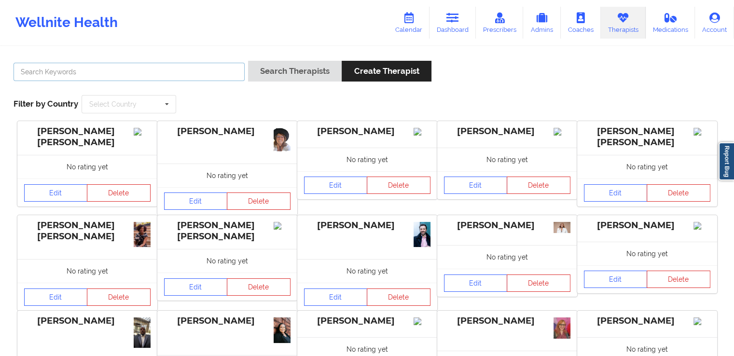
click at [197, 75] on input "text" at bounding box center [129, 72] width 231 height 18
paste input "[PERSON_NAME] [PERSON_NAME] [PERSON_NAME]"
type input "[PERSON_NAME] [PERSON_NAME] [PERSON_NAME]"
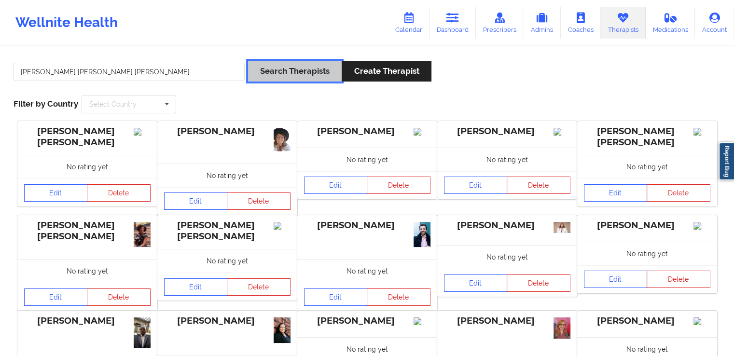
click at [284, 74] on button "Search Therapists" at bounding box center [295, 71] width 94 height 21
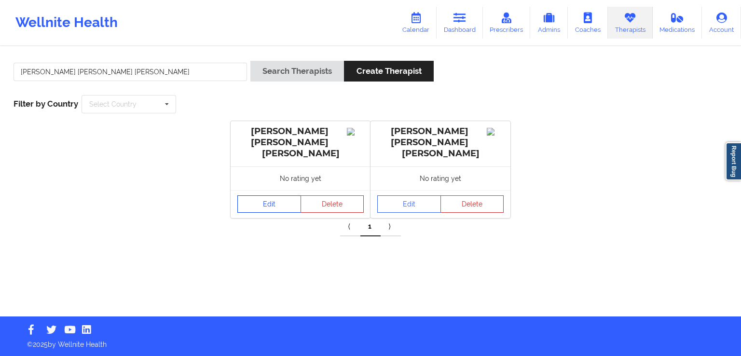
click at [262, 196] on link "Edit" at bounding box center [270, 204] width 64 height 17
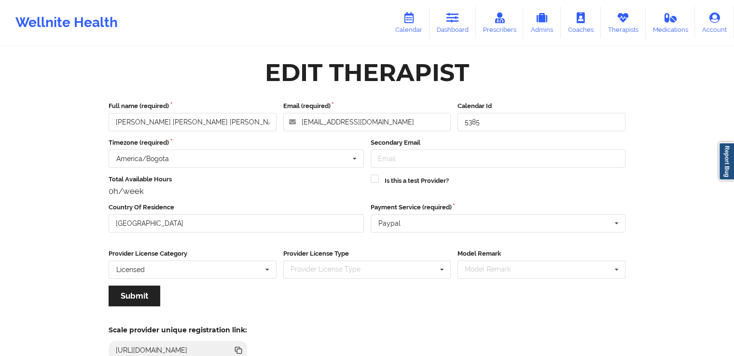
scroll to position [83, 0]
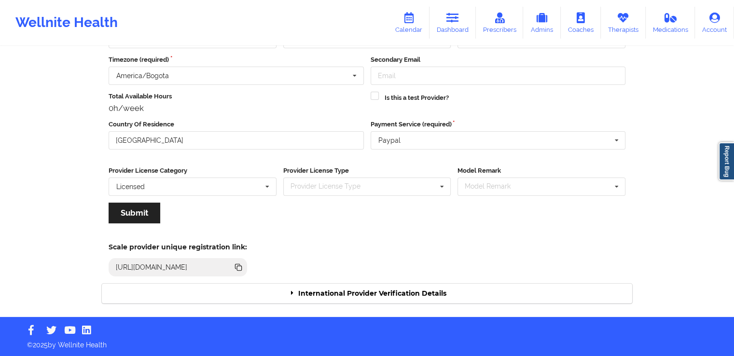
click at [395, 290] on div "International Provider Verification Details" at bounding box center [367, 294] width 531 height 20
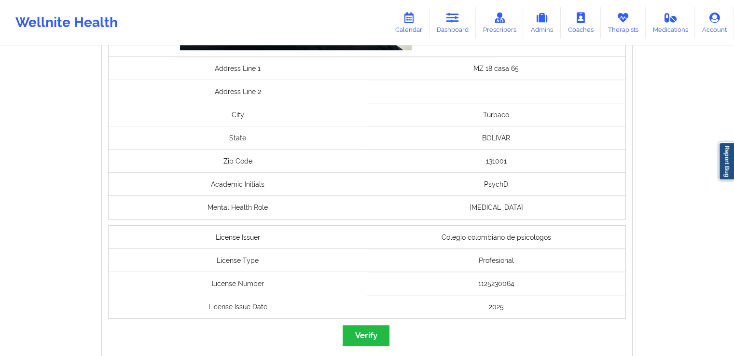
scroll to position [774, 0]
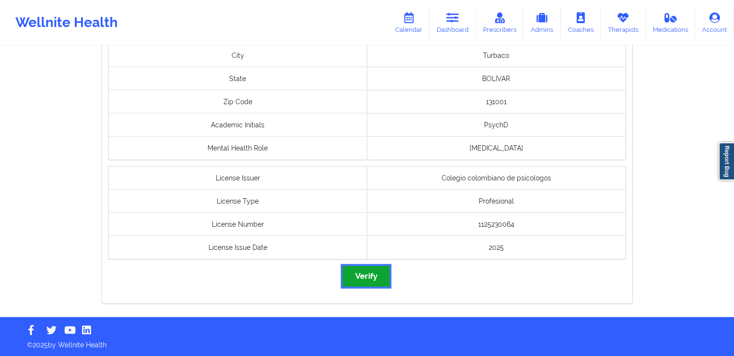
click at [369, 274] on button "Verify" at bounding box center [366, 276] width 46 height 21
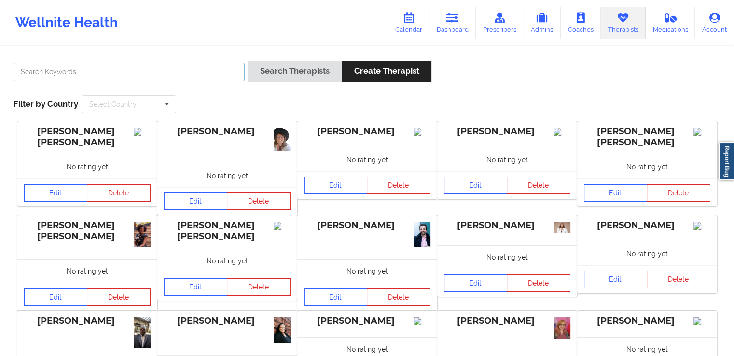
click at [176, 65] on input "text" at bounding box center [129, 72] width 231 height 18
paste input "[PERSON_NAME] [PERSON_NAME]"
type input "[PERSON_NAME] [PERSON_NAME]"
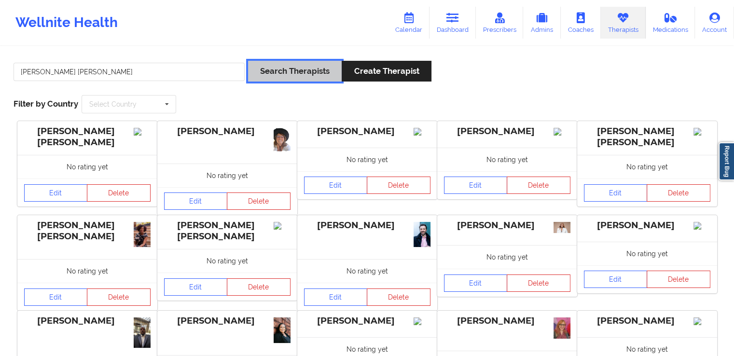
click at [294, 72] on button "Search Therapists" at bounding box center [295, 71] width 94 height 21
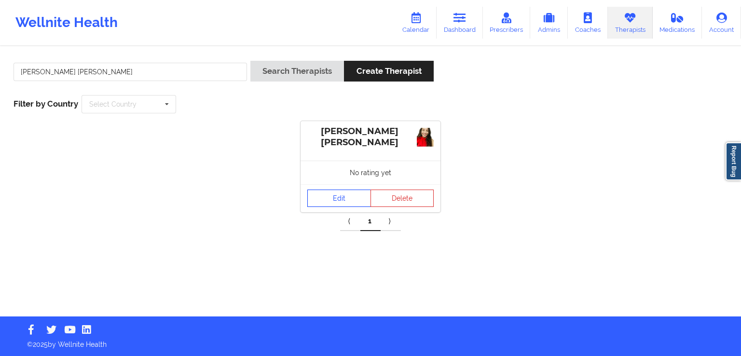
click at [329, 195] on link "Edit" at bounding box center [340, 198] width 64 height 17
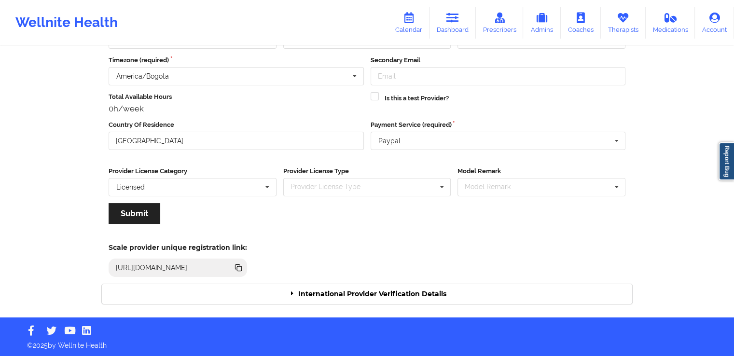
click at [383, 284] on div "International Provider Verification Details" at bounding box center [367, 294] width 531 height 20
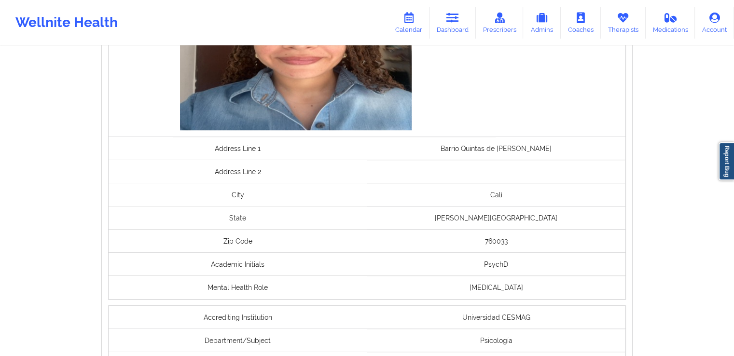
scroll to position [797, 0]
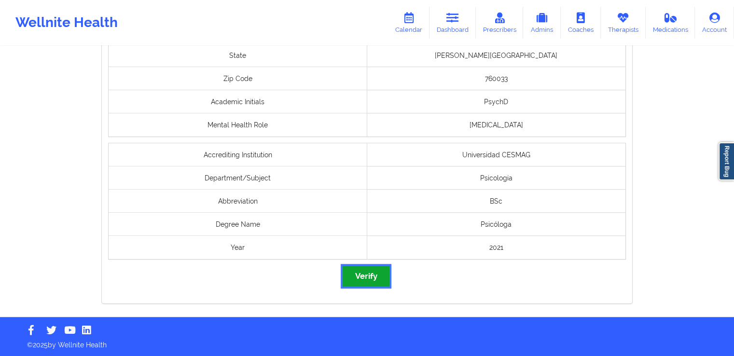
click at [367, 278] on button "Verify" at bounding box center [366, 276] width 46 height 21
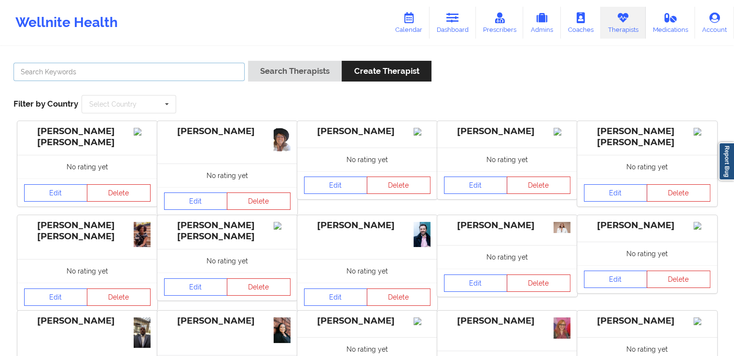
click at [199, 71] on input "text" at bounding box center [129, 72] width 231 height 18
paste input "[PERSON_NAME] [PERSON_NAME]"
drag, startPoint x: 218, startPoint y: 69, endPoint x: 0, endPoint y: 32, distance: 221.3
click at [0, 32] on div "Wellnite Health Calendar Dashboard Prescribers Admins Coaches Therapists Medica…" at bounding box center [367, 264] width 734 height 529
paste input "[PERSON_NAME] [PERSON_NAME]"
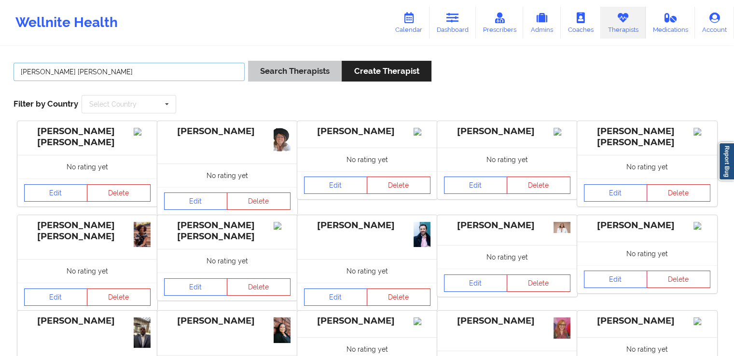
type input "[PERSON_NAME] [PERSON_NAME]"
click at [268, 66] on button "Search Therapists" at bounding box center [295, 71] width 94 height 21
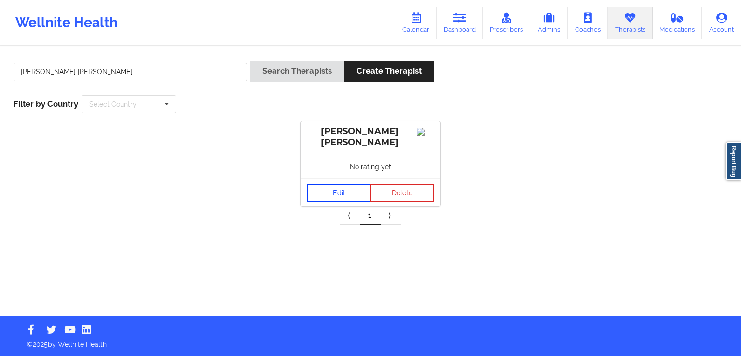
click at [331, 191] on link "Edit" at bounding box center [340, 192] width 64 height 17
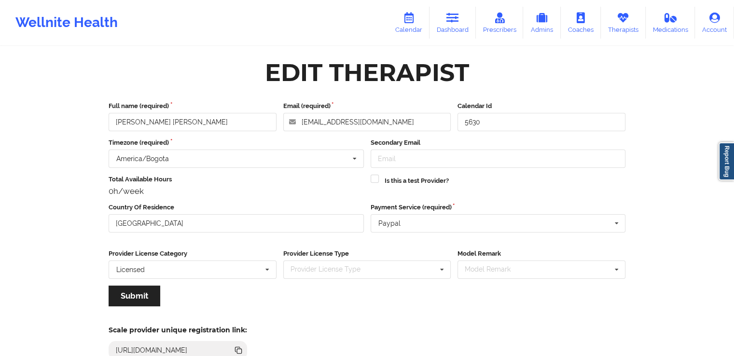
scroll to position [83, 0]
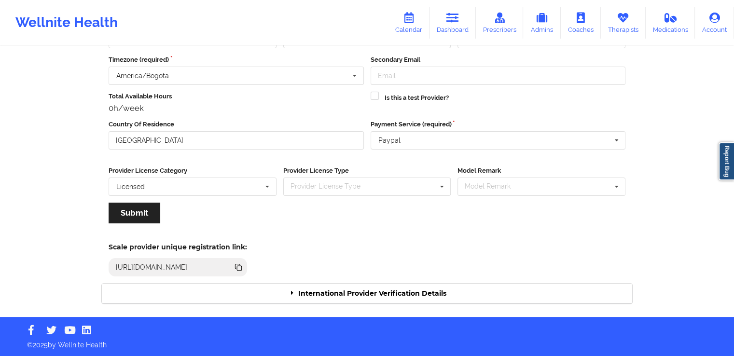
click at [392, 293] on div "International Provider Verification Details" at bounding box center [367, 294] width 531 height 20
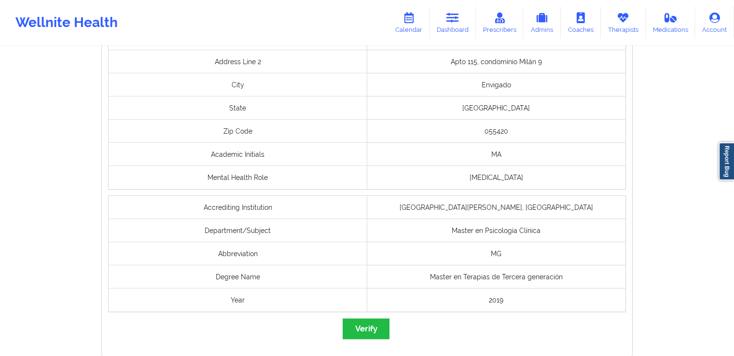
scroll to position [741, 0]
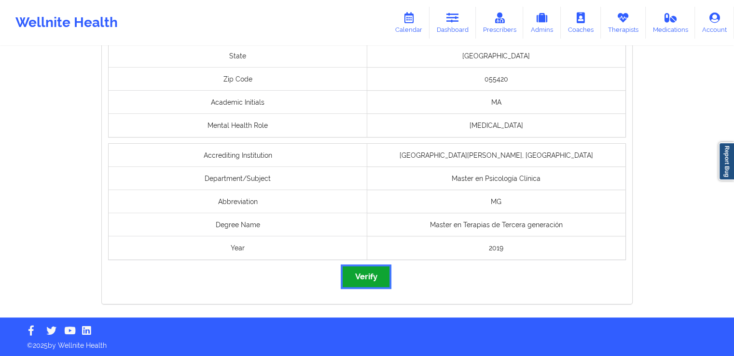
click at [378, 282] on button "Verify" at bounding box center [366, 276] width 46 height 21
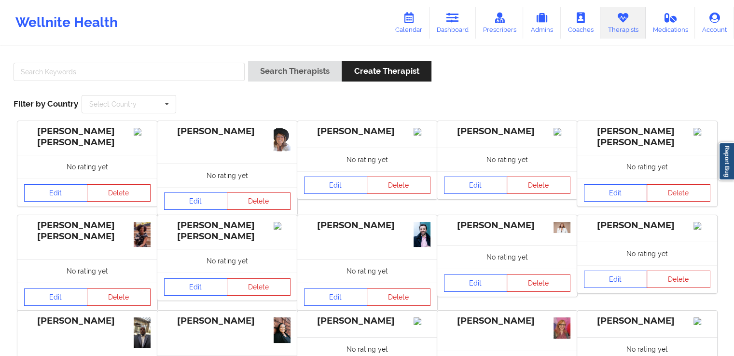
click at [200, 61] on div at bounding box center [129, 75] width 238 height 28
click at [191, 68] on input "text" at bounding box center [129, 72] width 231 height 18
paste input "[PERSON_NAME]"
type input "[PERSON_NAME]"
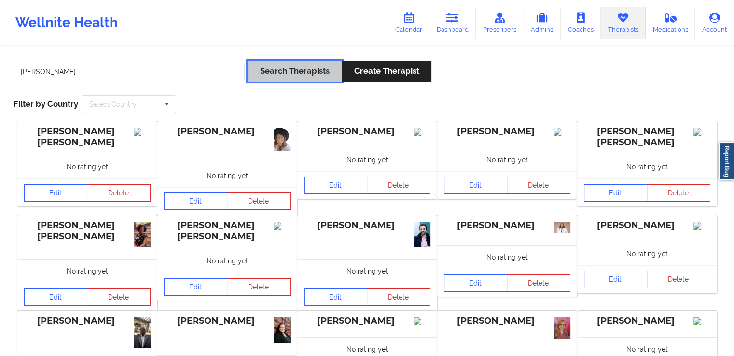
click at [310, 69] on button "Search Therapists" at bounding box center [295, 71] width 94 height 21
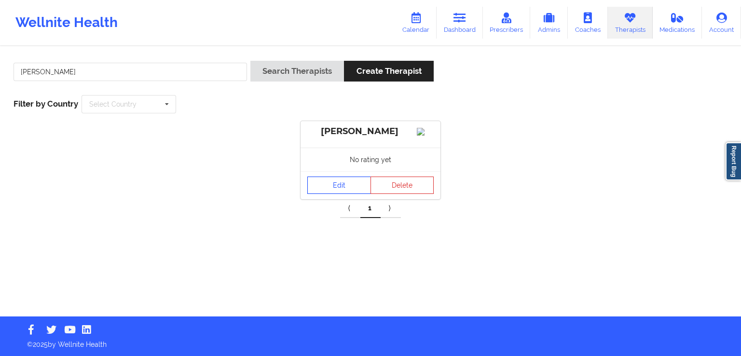
click at [338, 187] on link "Edit" at bounding box center [340, 185] width 64 height 17
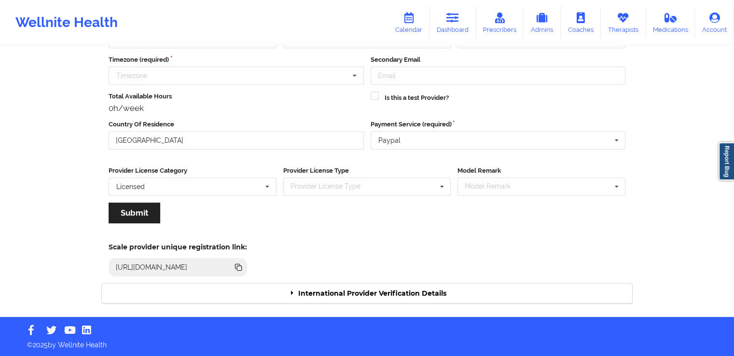
click at [378, 290] on div "International Provider Verification Details" at bounding box center [367, 294] width 531 height 20
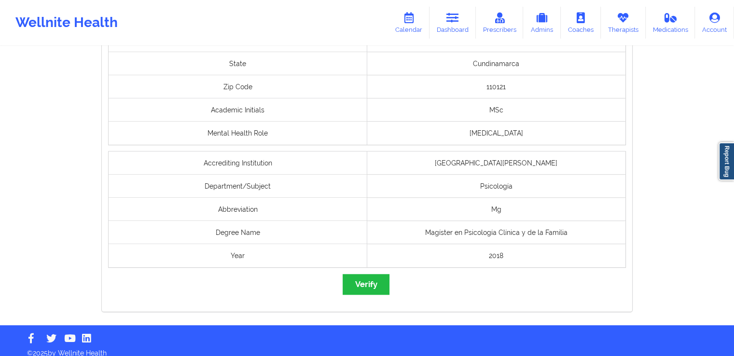
scroll to position [736, 0]
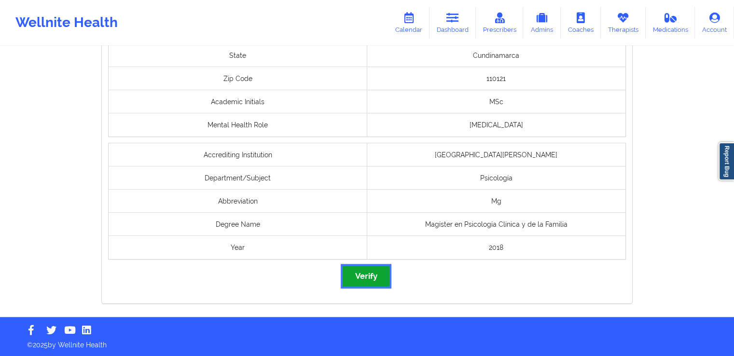
click at [374, 279] on button "Verify" at bounding box center [366, 276] width 46 height 21
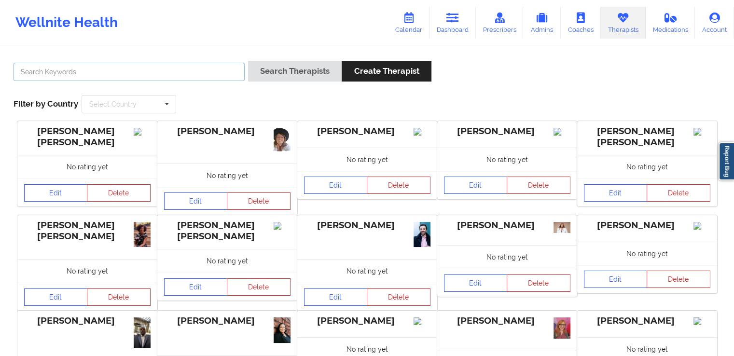
click at [151, 68] on input "text" at bounding box center [129, 72] width 231 height 18
paste input "[PERSON_NAME] sierra"
type input "[PERSON_NAME] sierra"
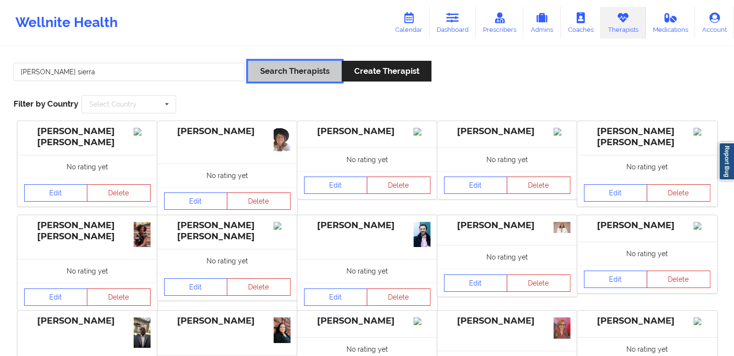
click at [296, 80] on button "Search Therapists" at bounding box center [295, 71] width 94 height 21
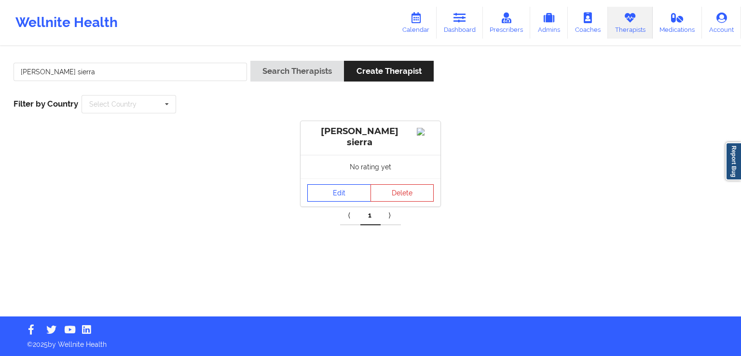
click at [335, 200] on link "Edit" at bounding box center [340, 192] width 64 height 17
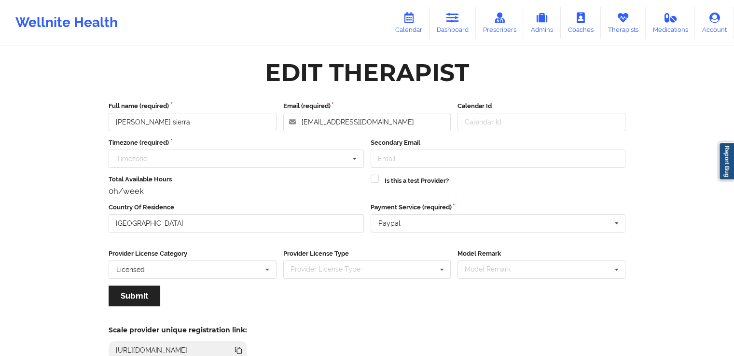
scroll to position [83, 0]
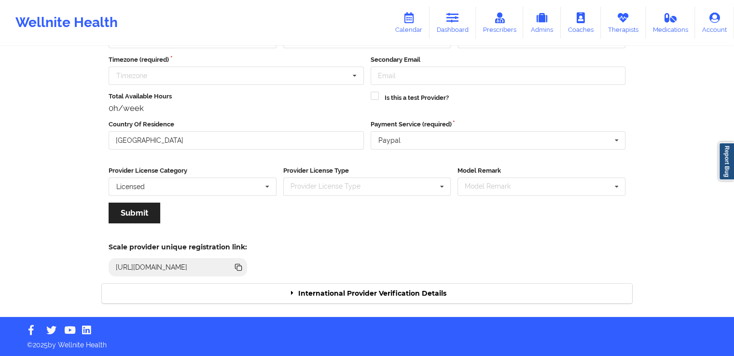
click at [328, 297] on div "International Provider Verification Details" at bounding box center [367, 294] width 531 height 20
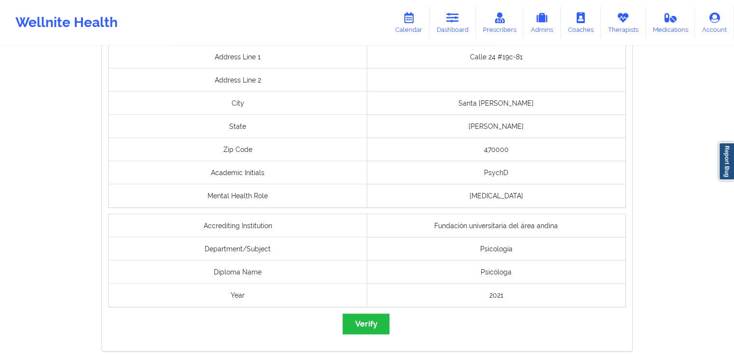
scroll to position [774, 0]
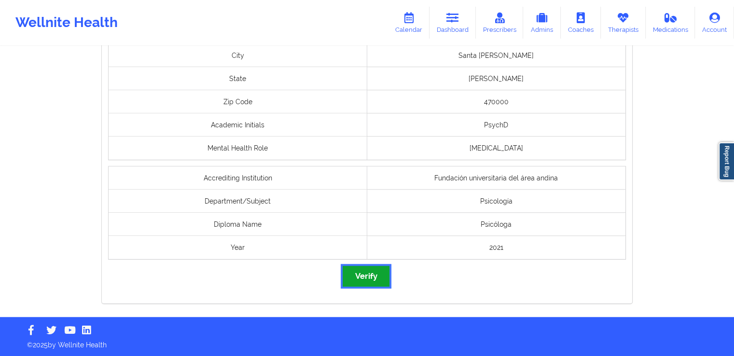
click at [361, 279] on button "Verify" at bounding box center [366, 276] width 46 height 21
